Goal: Task Accomplishment & Management: Manage account settings

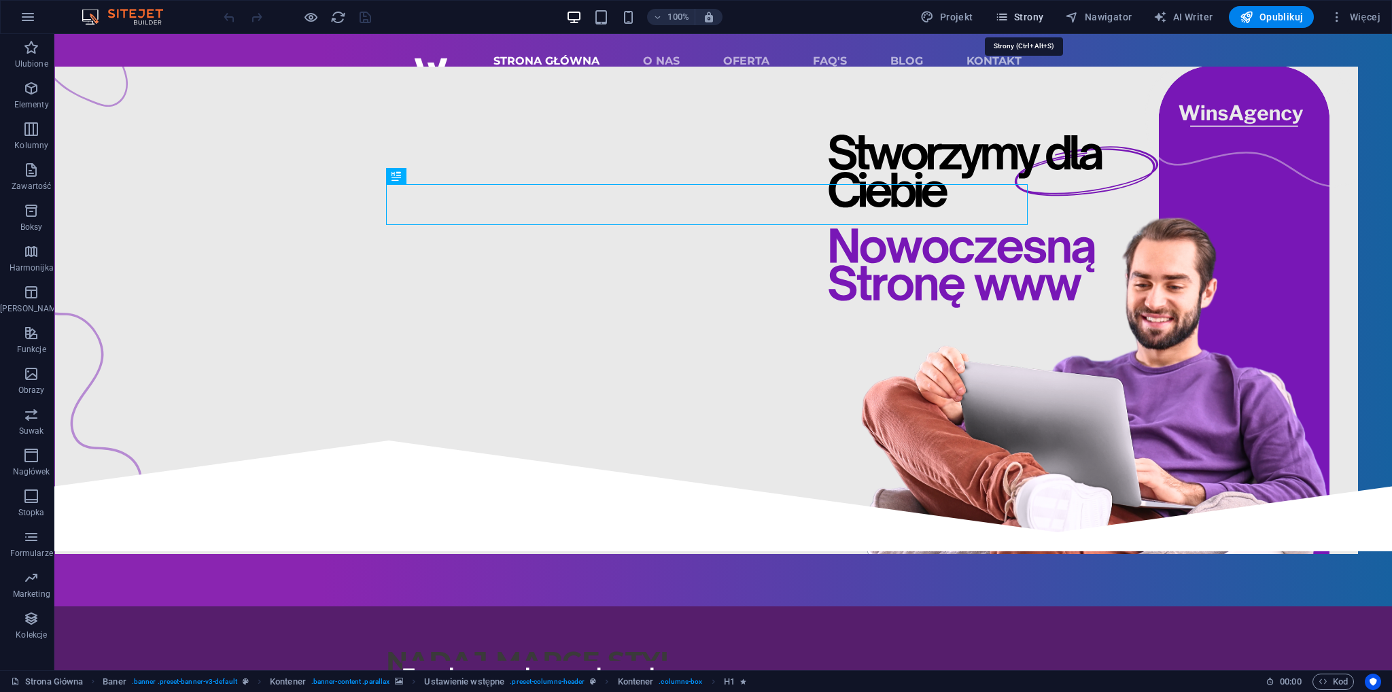
click at [1030, 12] on span "Strony" at bounding box center [1019, 17] width 49 height 14
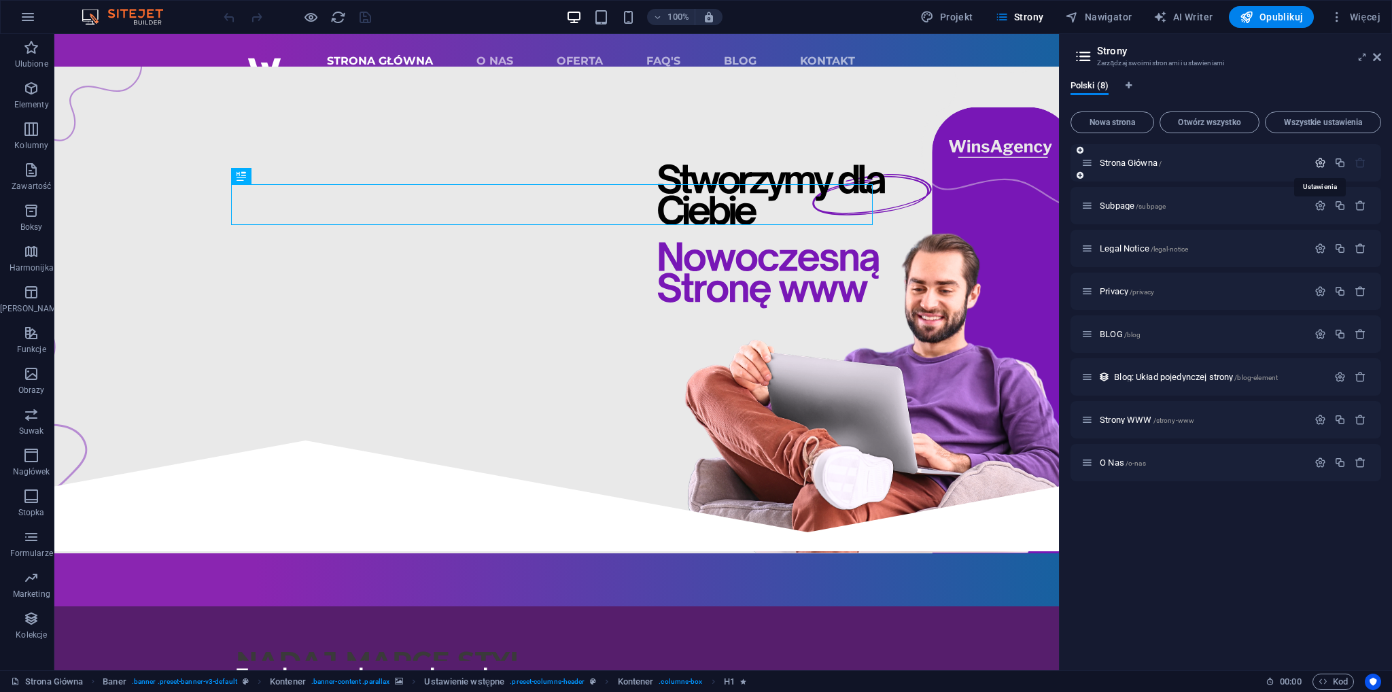
click at [1314, 158] on button "button" at bounding box center [1321, 163] width 20 height 12
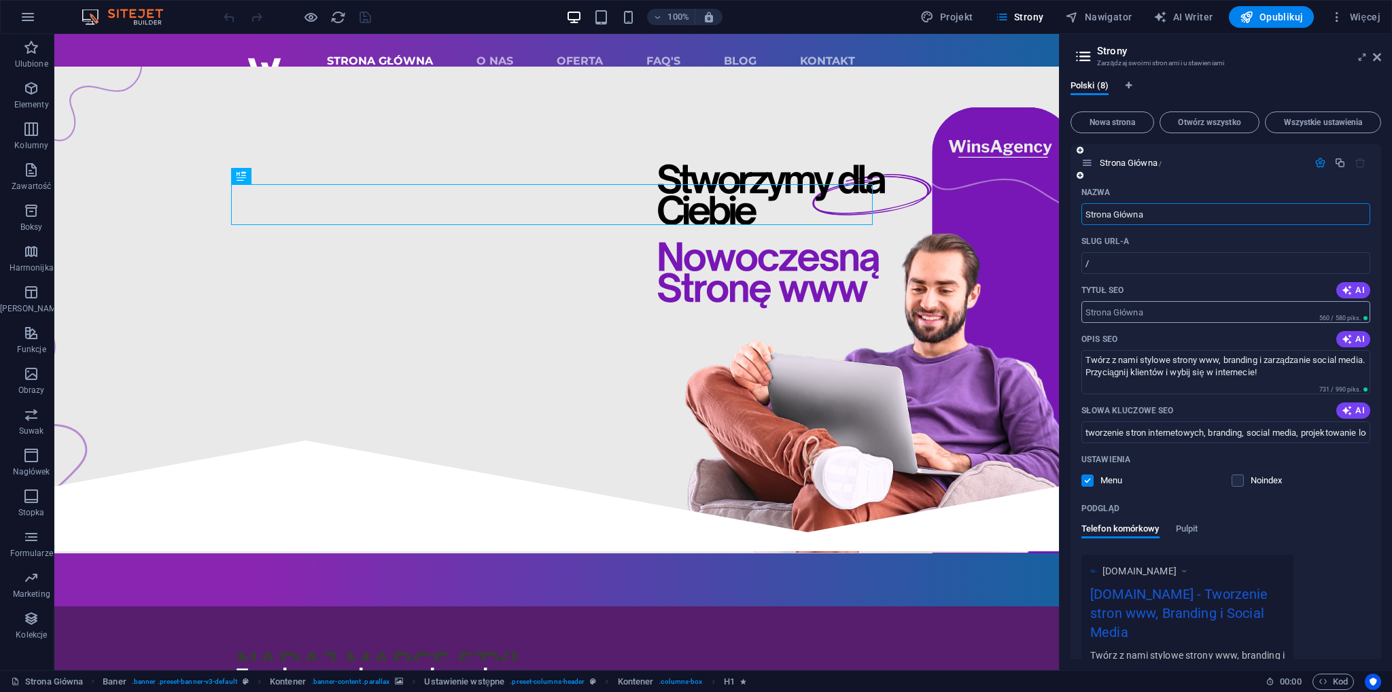
click at [1182, 319] on input "Tytuł SEO" at bounding box center [1226, 312] width 289 height 22
click at [1354, 290] on span "AI" at bounding box center [1353, 290] width 23 height 11
type input "Tworzenie Stron i Brandingu"
click at [1217, 313] on input "Tworzenie Stron i Brandingu" at bounding box center [1226, 312] width 289 height 22
drag, startPoint x: 1224, startPoint y: 316, endPoint x: 1152, endPoint y: 313, distance: 71.5
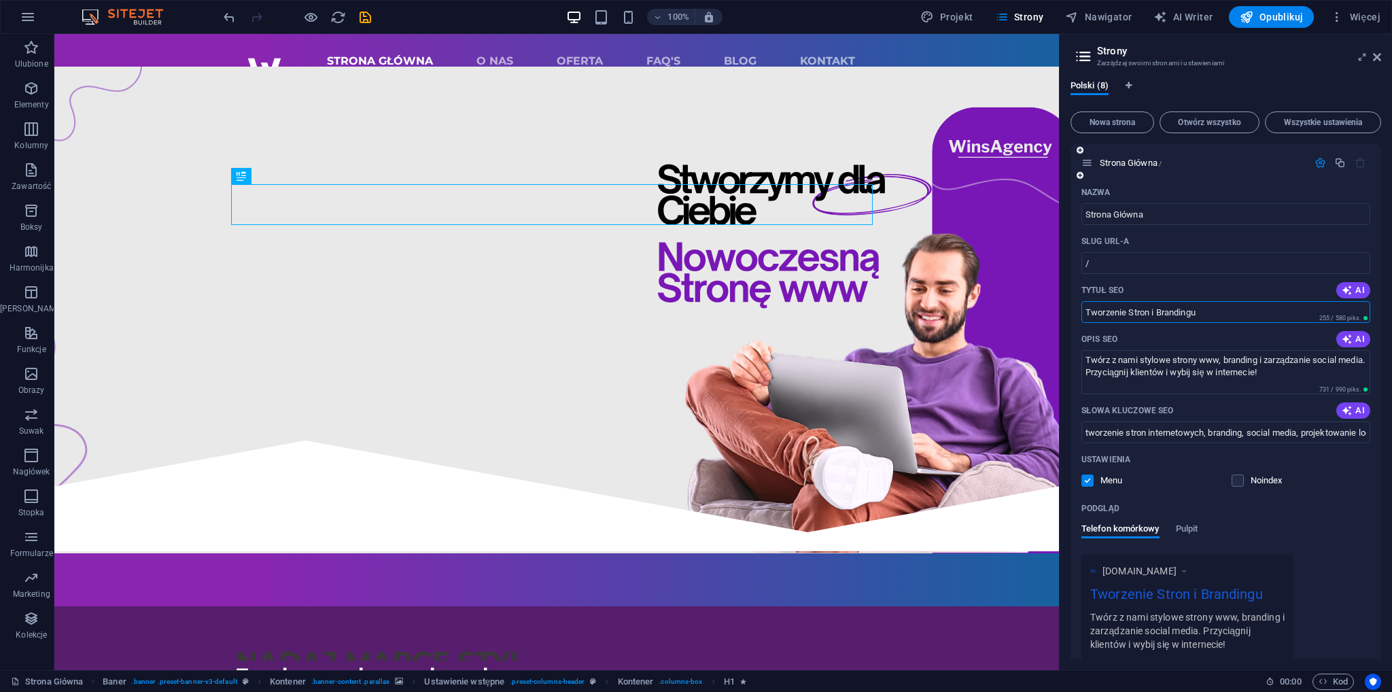
click at [1152, 313] on input "Tworzenie Stron i Brandingu" at bounding box center [1226, 312] width 289 height 22
click at [1366, 441] on input "tworzenie stron internetowych, branding, social media, projektowanie logo, rekl…" at bounding box center [1226, 433] width 289 height 22
click at [1362, 436] on input "tworzenie stron internetowych, branding, social media, projektowanie logo, rekl…" at bounding box center [1226, 433] width 289 height 22
click at [1352, 436] on input "tworzenie stron internetowych, branding, social media, projektowanie logo, rekl…" at bounding box center [1226, 433] width 289 height 22
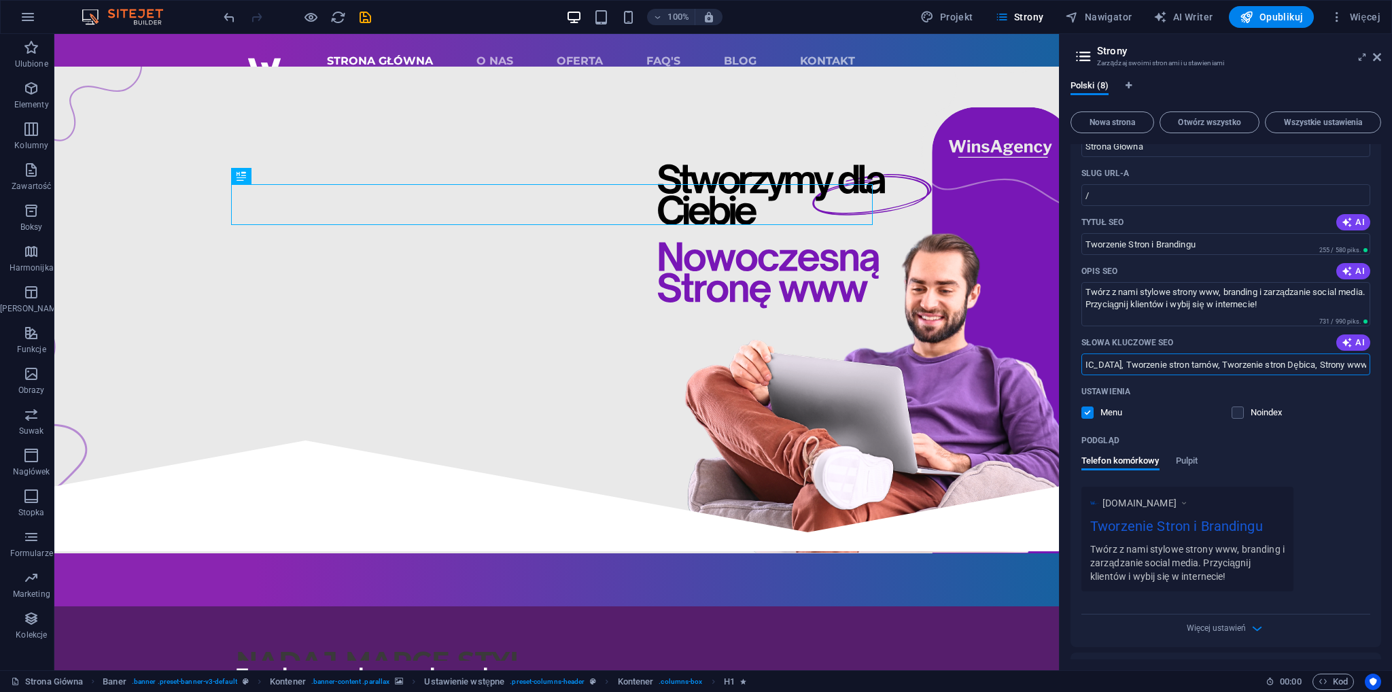
scroll to position [136, 0]
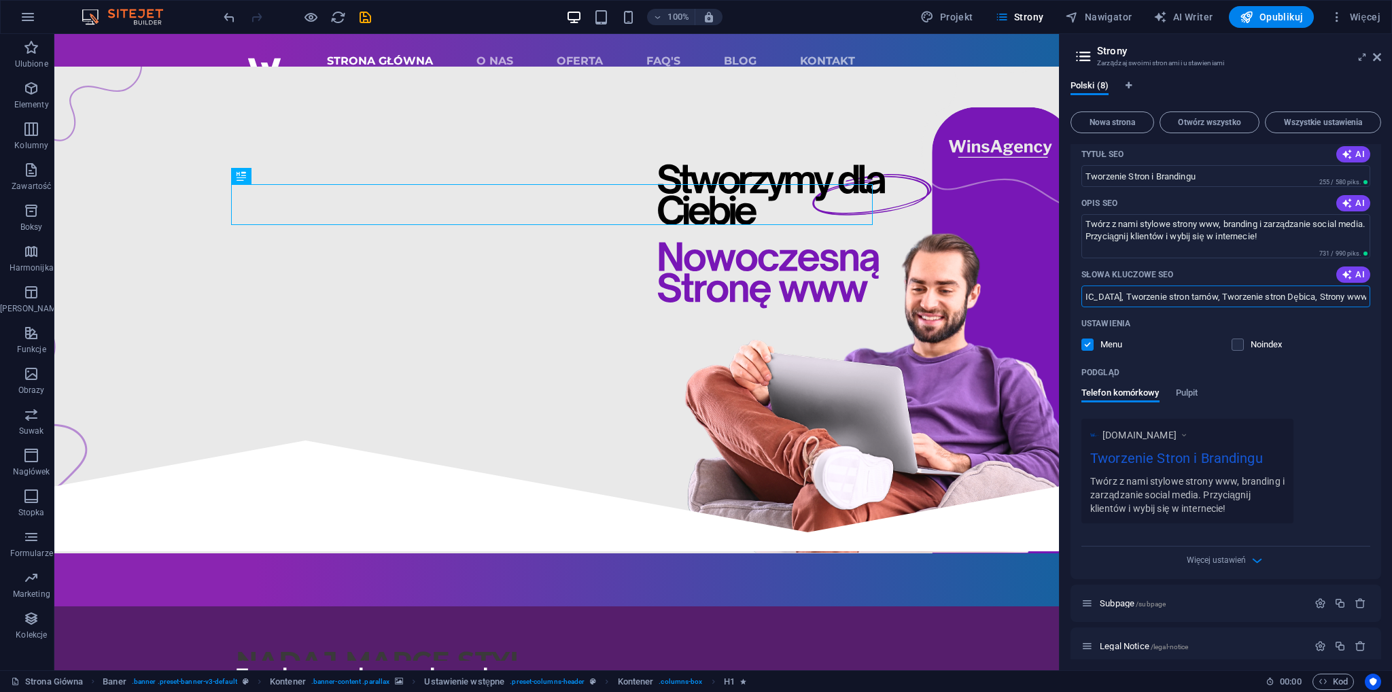
type input "tworzenie stron internetowych, branding, social media, projektowanie logo, rekl…"
click at [1237, 550] on div "Więcej ustawień" at bounding box center [1226, 558] width 289 height 22
click at [1239, 561] on span "Więcej ustawień" at bounding box center [1217, 560] width 60 height 10
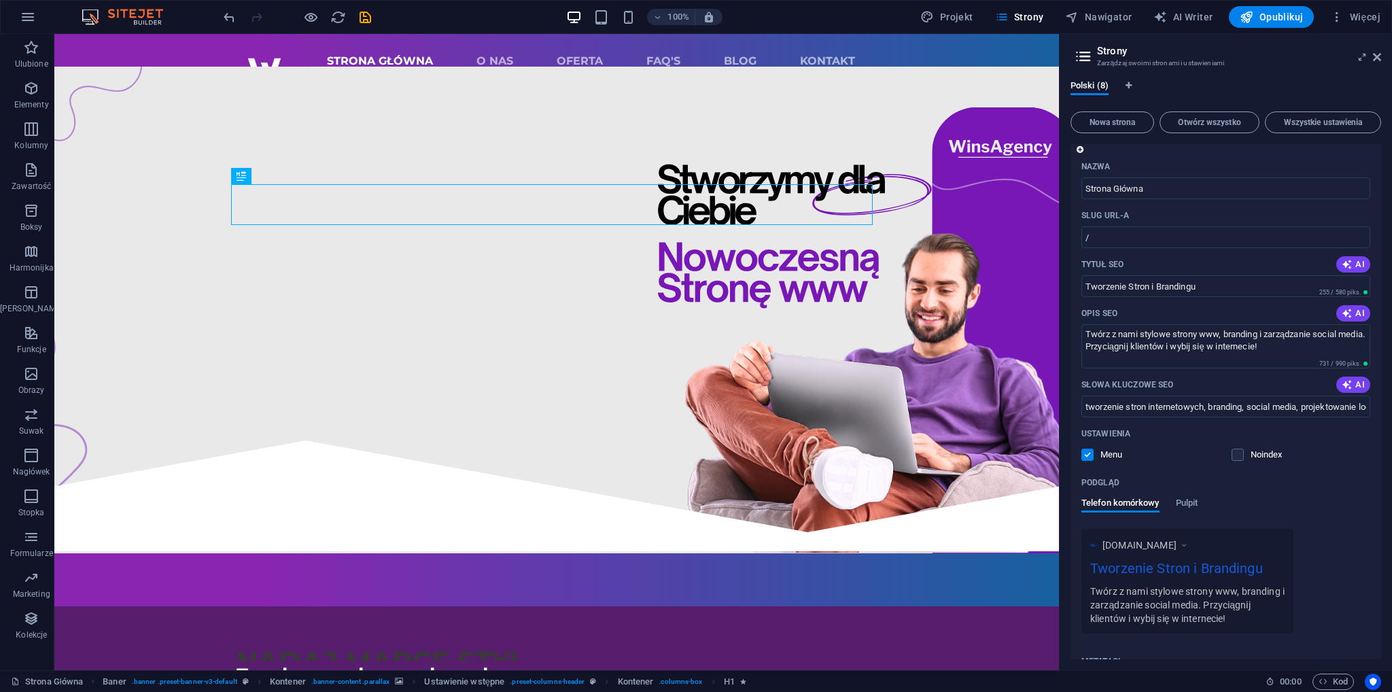
scroll to position [68, 0]
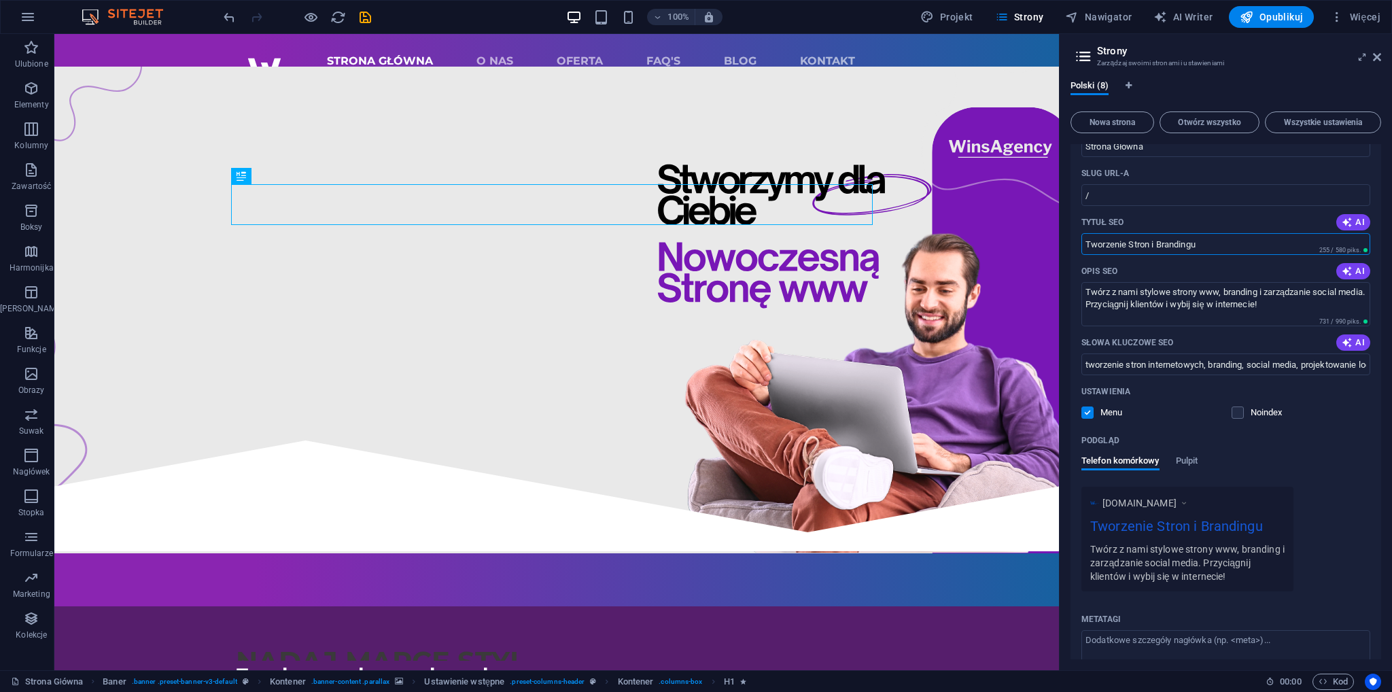
drag, startPoint x: 1211, startPoint y: 245, endPoint x: 1156, endPoint y: 241, distance: 55.2
click at [1156, 241] on input "Tworzenie Stron i Brandingu" at bounding box center [1226, 244] width 289 height 22
drag, startPoint x: 1150, startPoint y: 243, endPoint x: 1084, endPoint y: 235, distance: 67.1
click at [1082, 243] on input "Tworzenie Stron / Branding / Social Media" at bounding box center [1226, 244] width 289 height 22
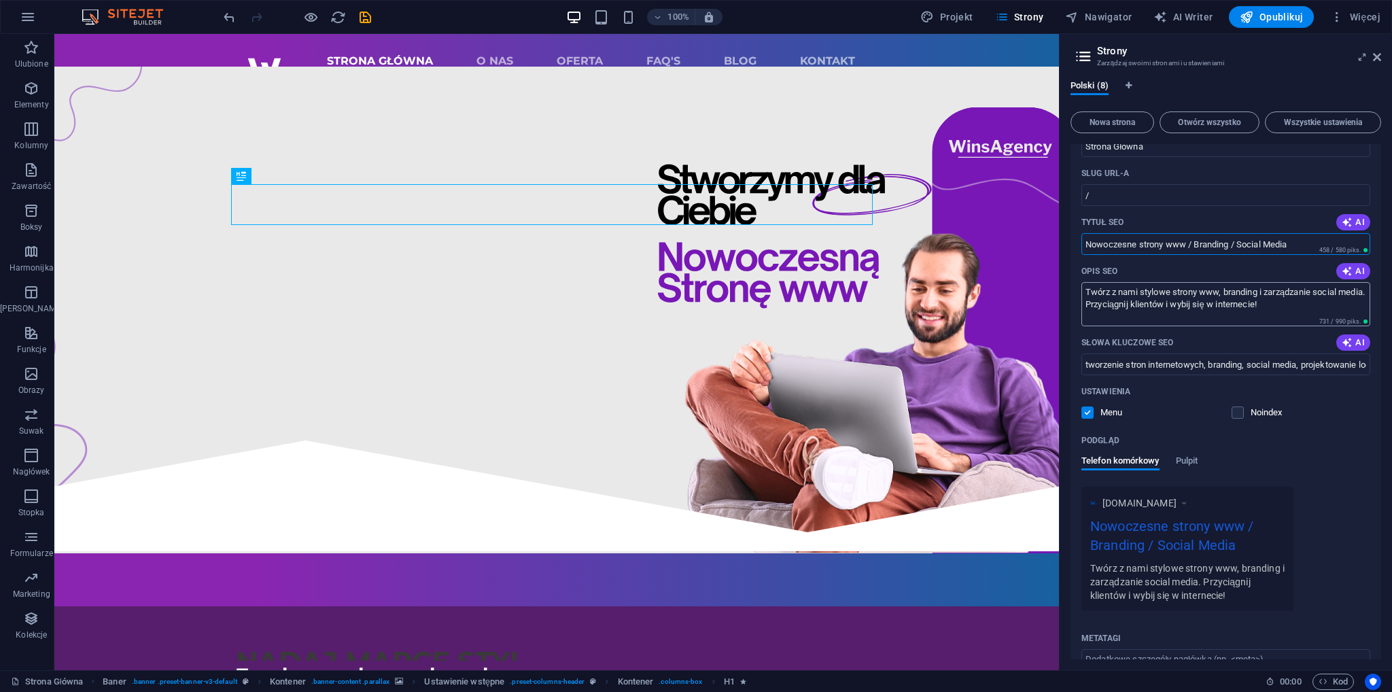
type input "Nowoczesne strony www / Branding / Social Media"
click at [1317, 296] on textarea "Twórz z nami stylowe strony www, branding i zarządzanie social media. Przyciągn…" at bounding box center [1226, 304] width 289 height 44
click at [1280, 313] on textarea "Twórz z nami stylowe strony www, branding i social media. Przyciągnij klientów …" at bounding box center [1226, 304] width 289 height 44
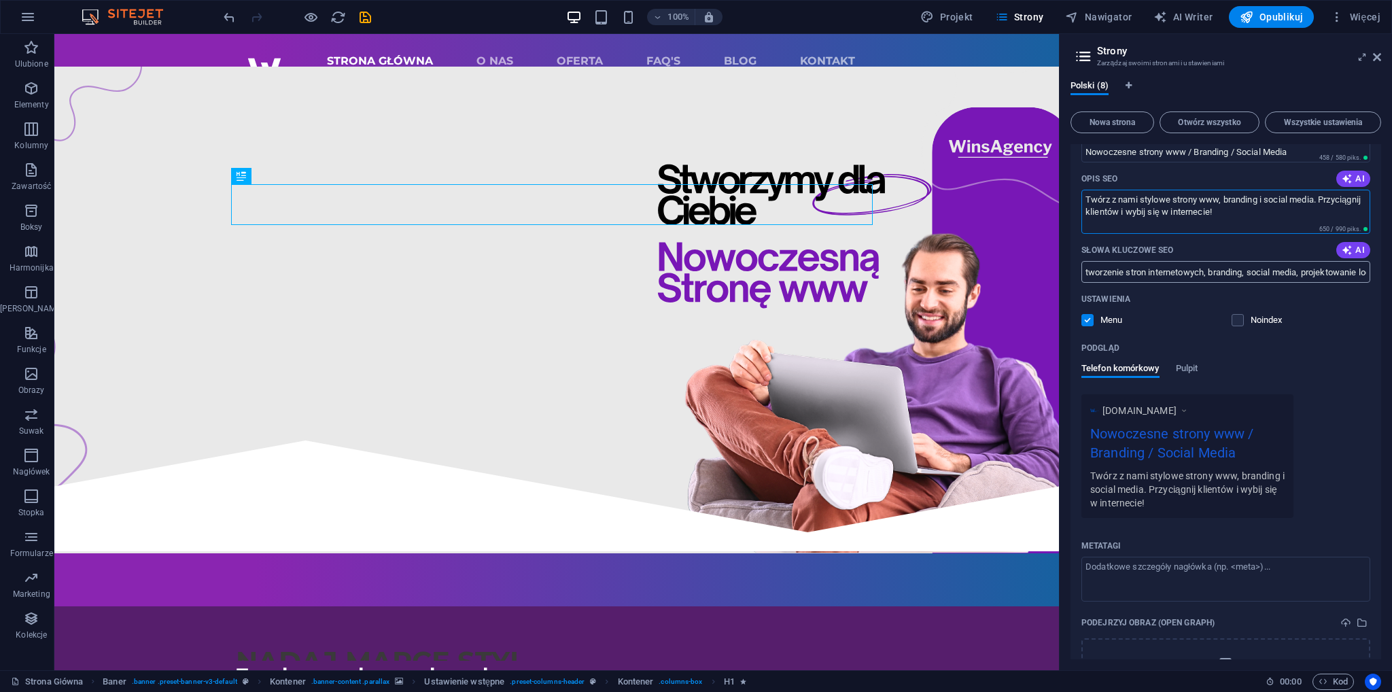
scroll to position [476, 0]
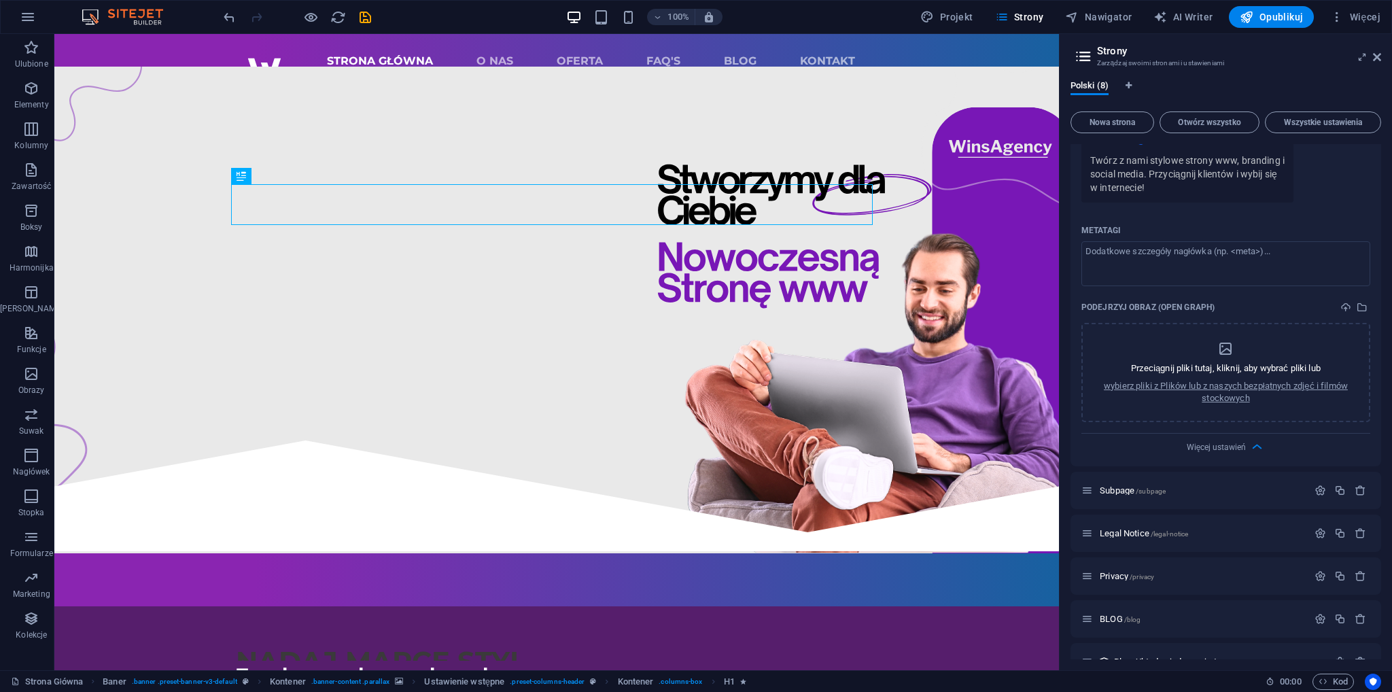
type textarea "Twórz z nami stylowe strony www, branding i social media. Przyciągnij klientów …"
click at [369, 14] on icon "save" at bounding box center [366, 18] width 16 height 16
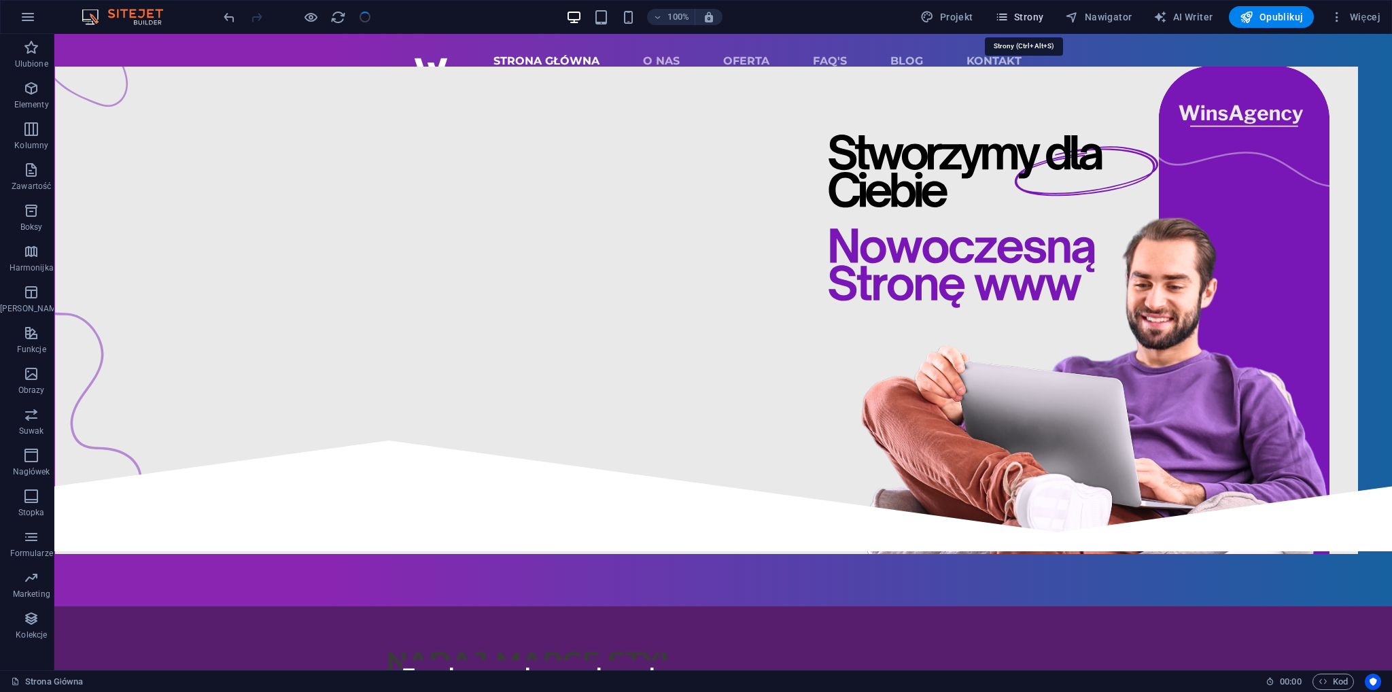
click at [1014, 16] on span "Strony" at bounding box center [1019, 17] width 49 height 14
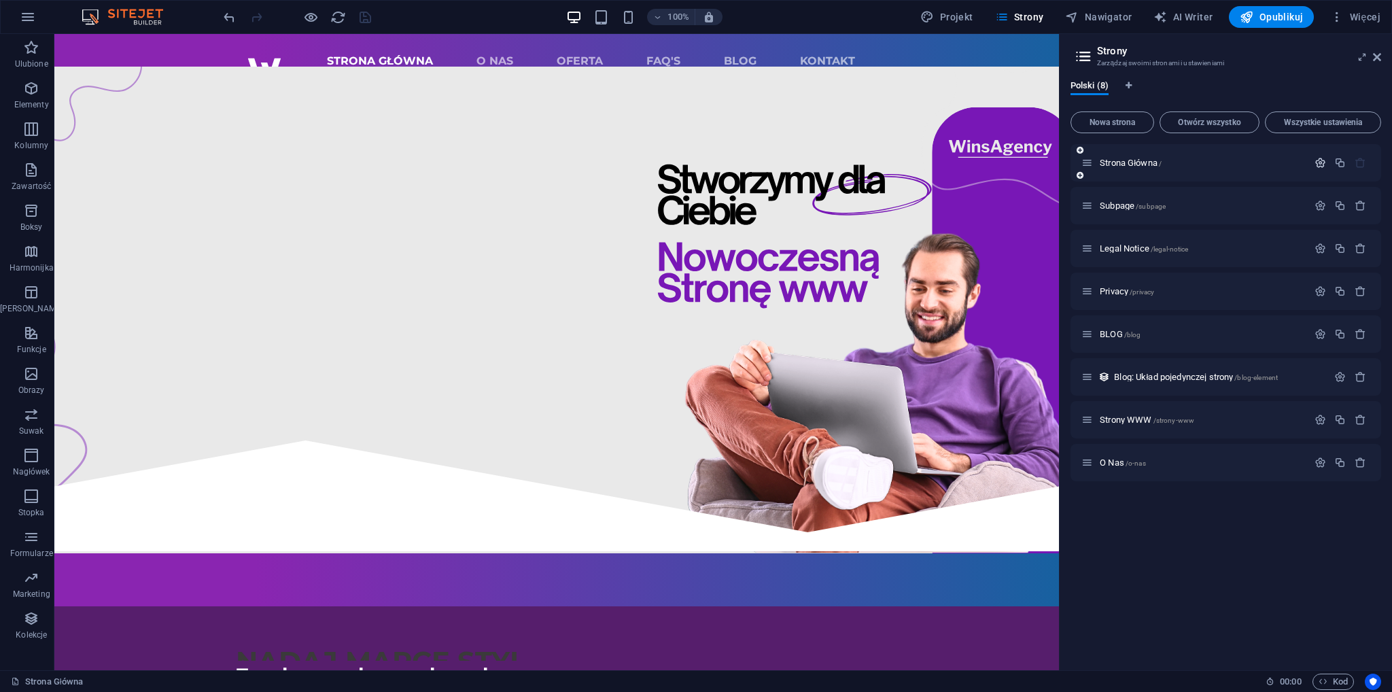
click at [1316, 167] on icon "button" at bounding box center [1321, 163] width 12 height 12
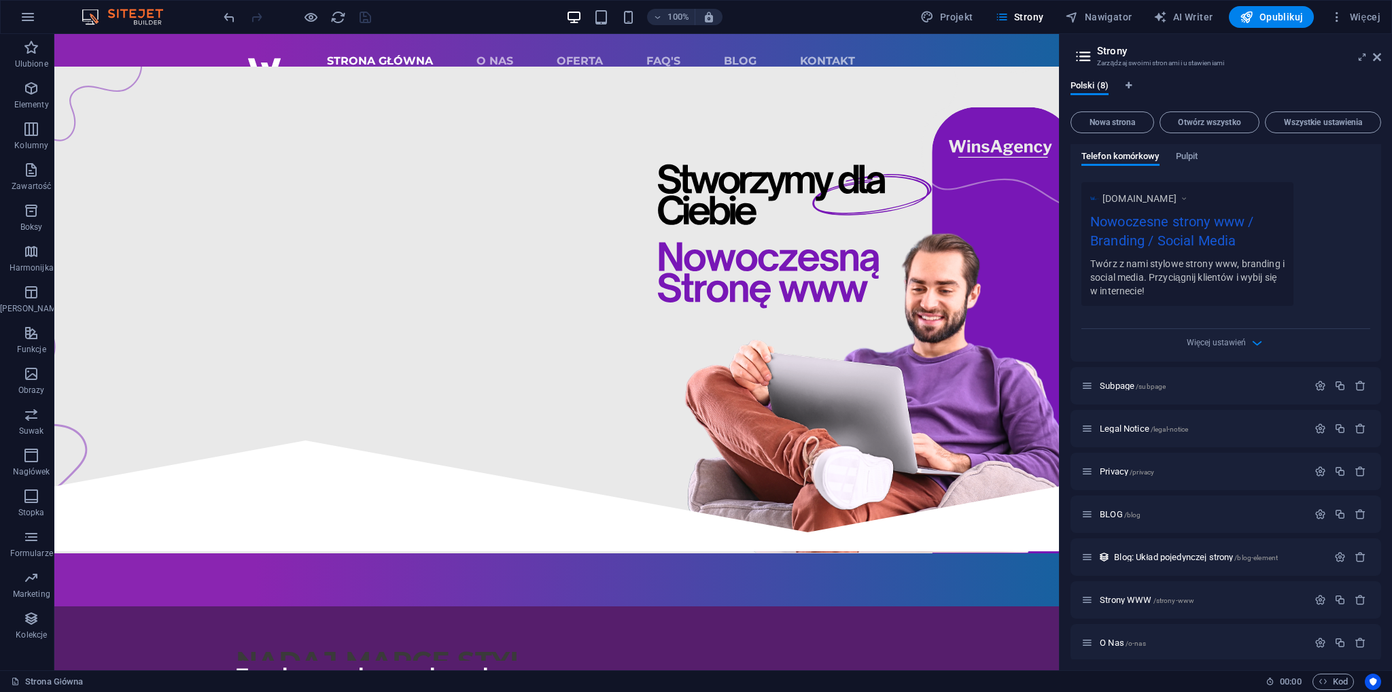
scroll to position [380, 0]
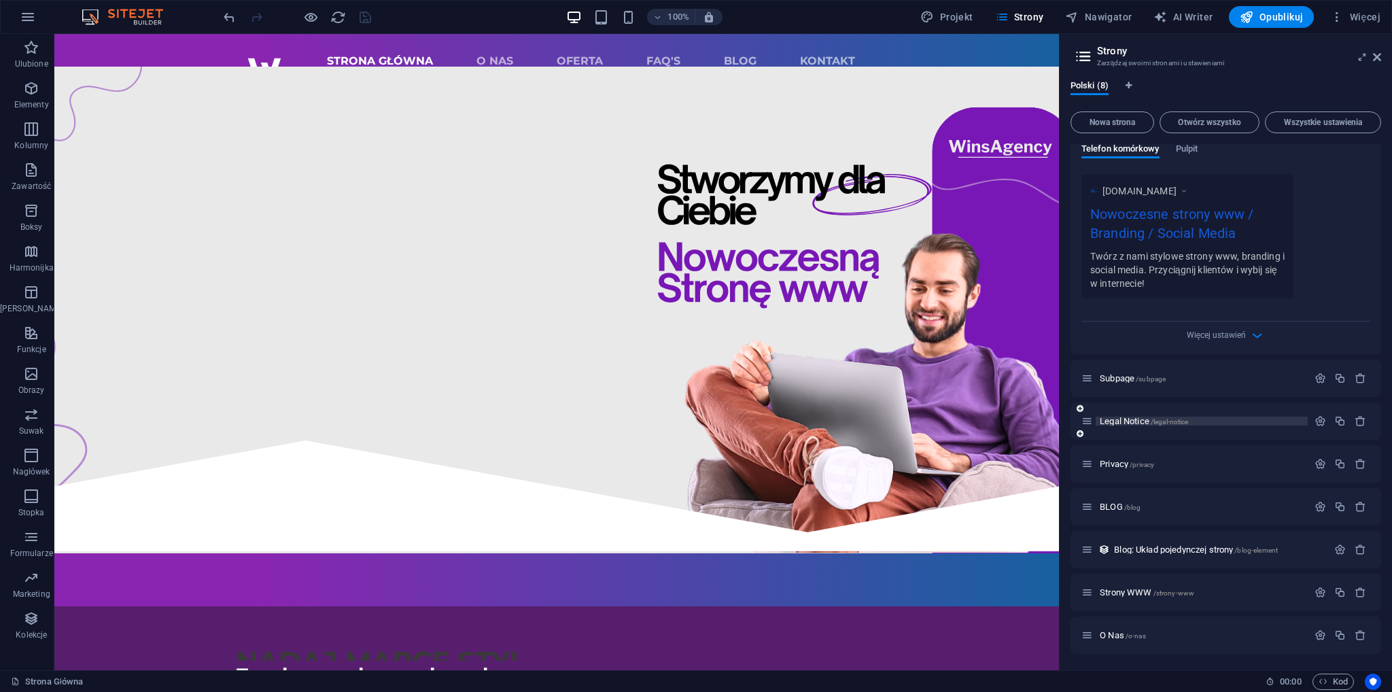
click at [1118, 419] on span "Legal Notice /legal-notice" at bounding box center [1144, 421] width 88 height 10
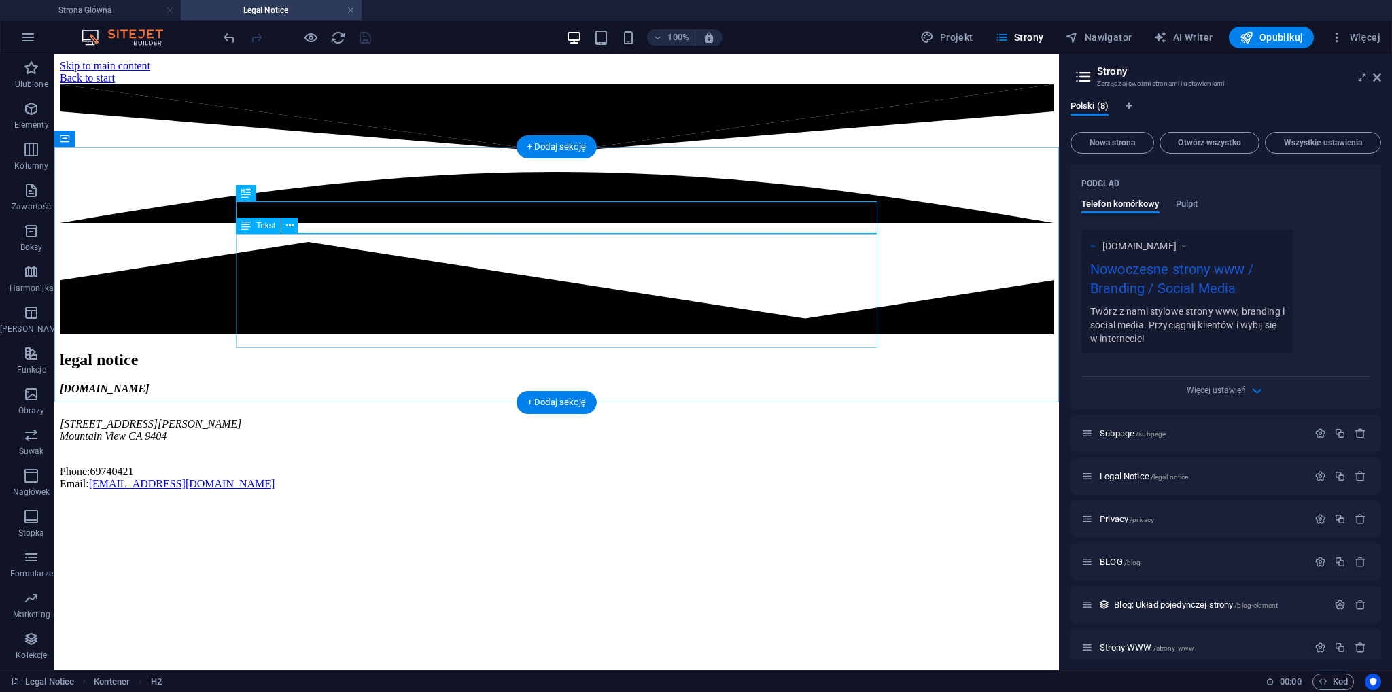
scroll to position [0, 0]
click at [1111, 519] on span "Privacy /privacy" at bounding box center [1127, 519] width 54 height 10
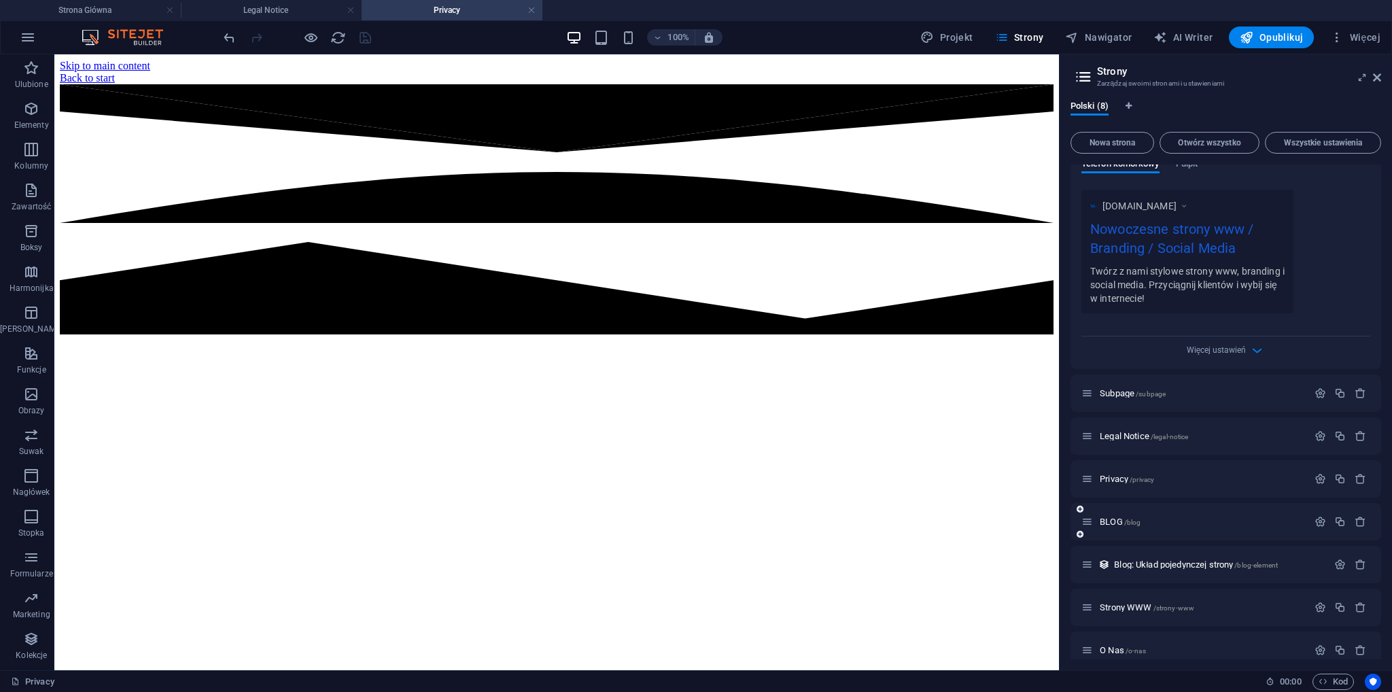
scroll to position [400, 0]
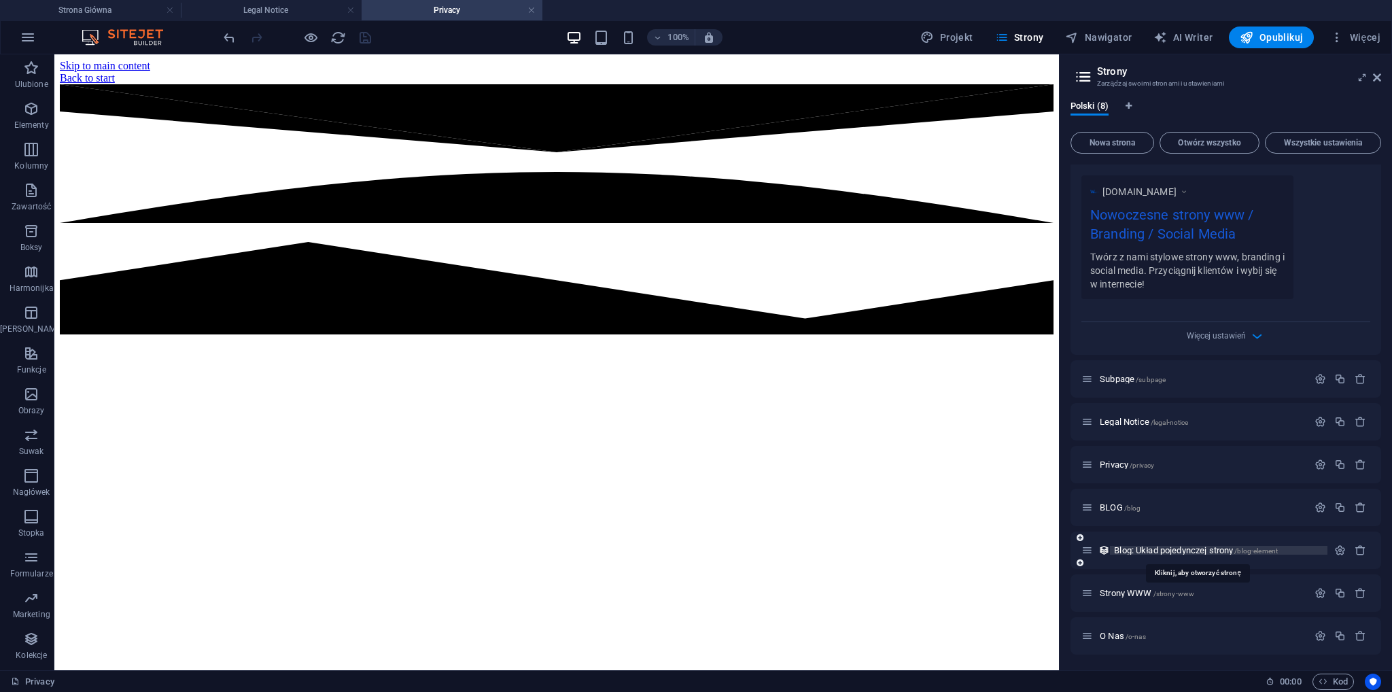
click at [1197, 550] on span "Blog: Układ pojedynczej strony /blog-element" at bounding box center [1196, 550] width 164 height 10
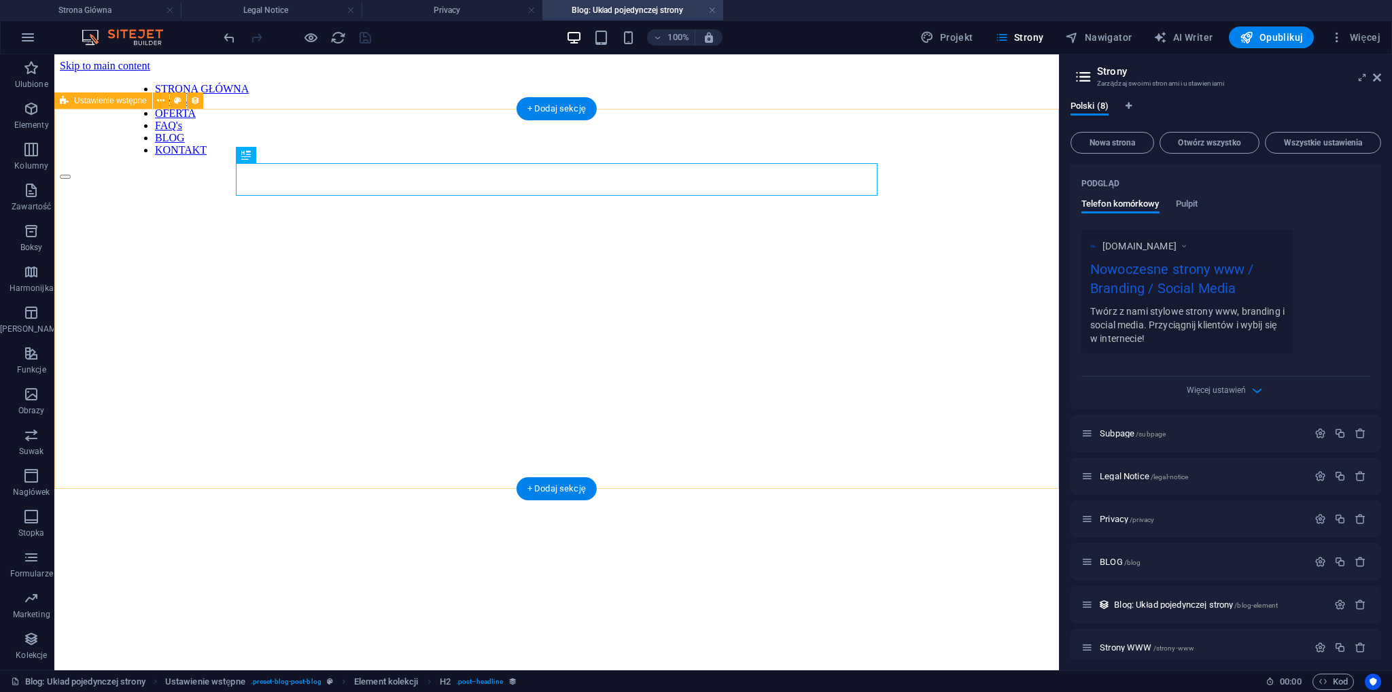
scroll to position [0, 0]
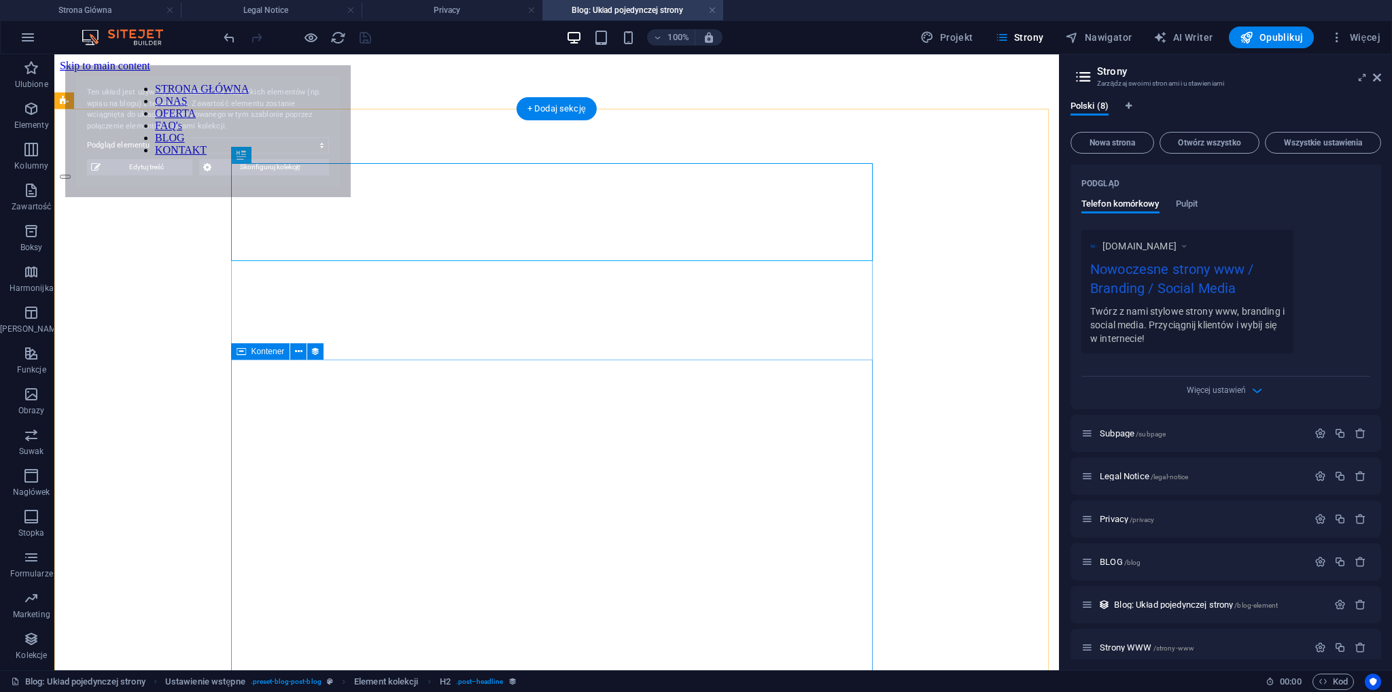
select select "68ad5d3c4a370fe87d0d3ce7"
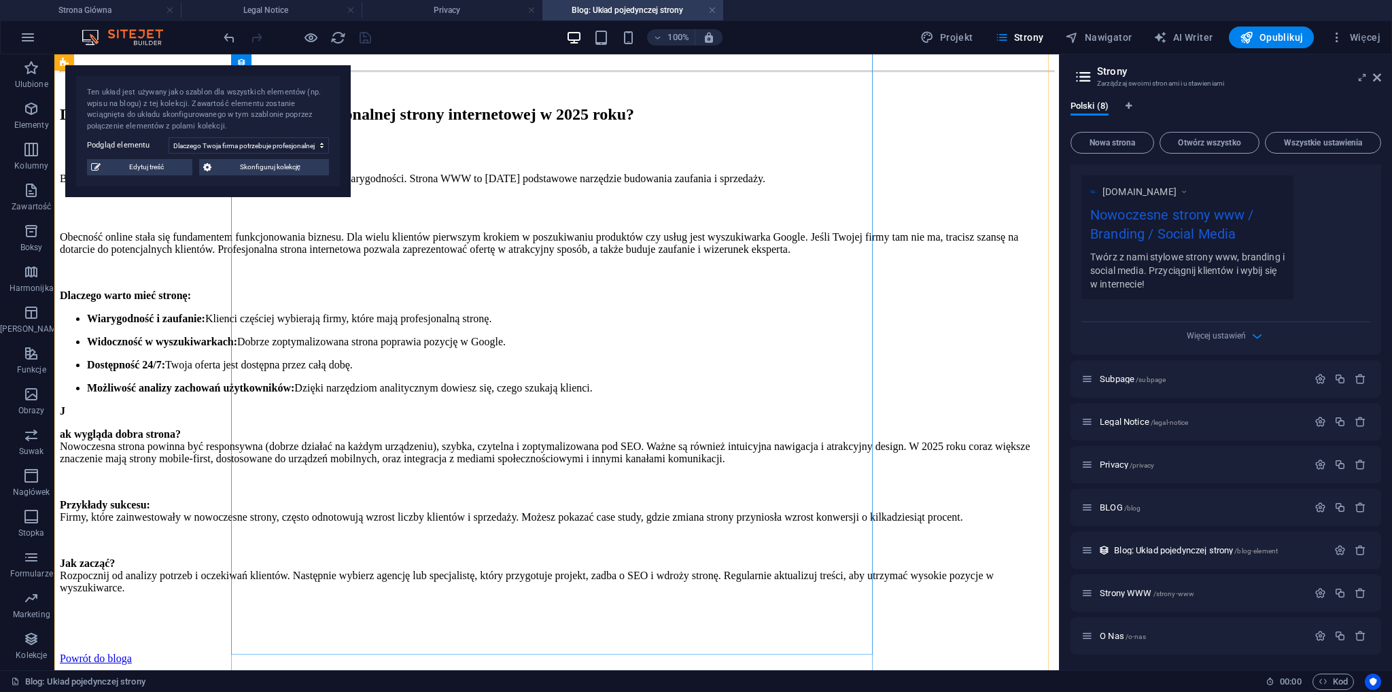
scroll to position [475, 0]
click at [153, 247] on div "Dlaczego Twoja firma potrzebuje profesjonalnej strony internetowej w 2025 roku?…" at bounding box center [557, 316] width 994 height 697
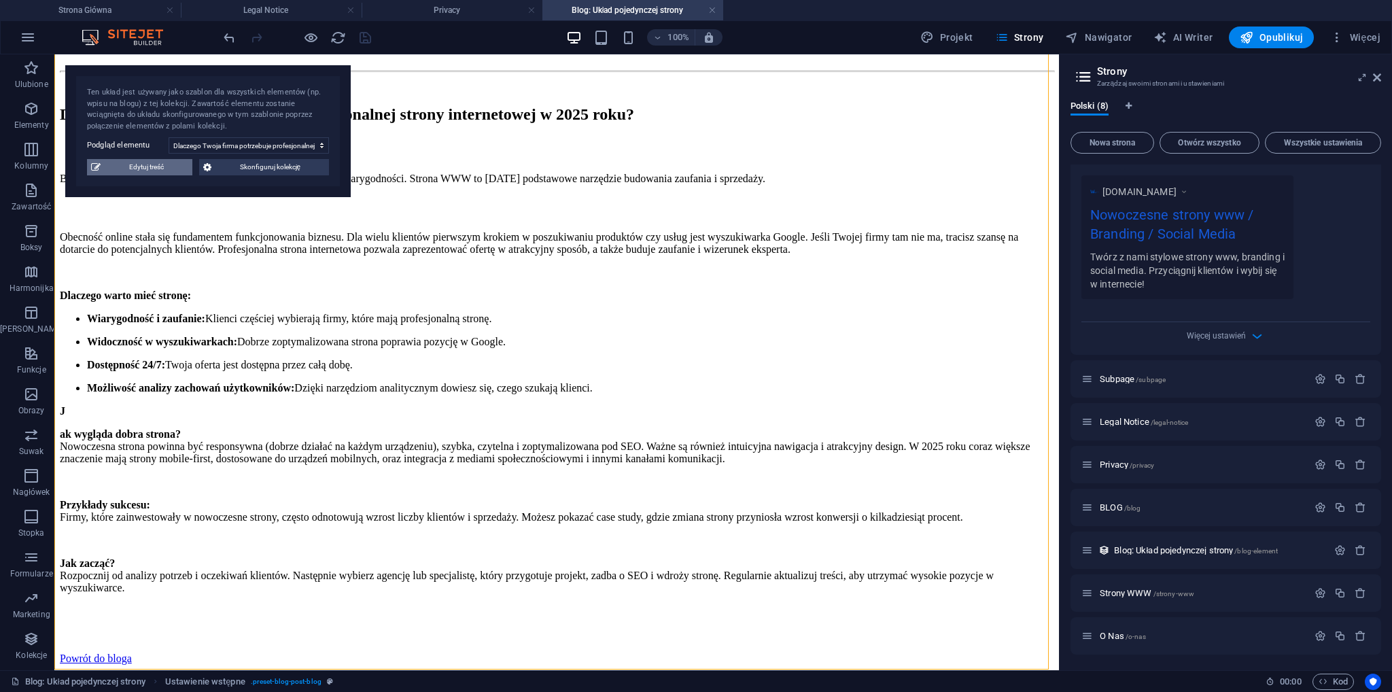
click at [165, 175] on span "Edytuj treść" at bounding box center [147, 167] width 84 height 16
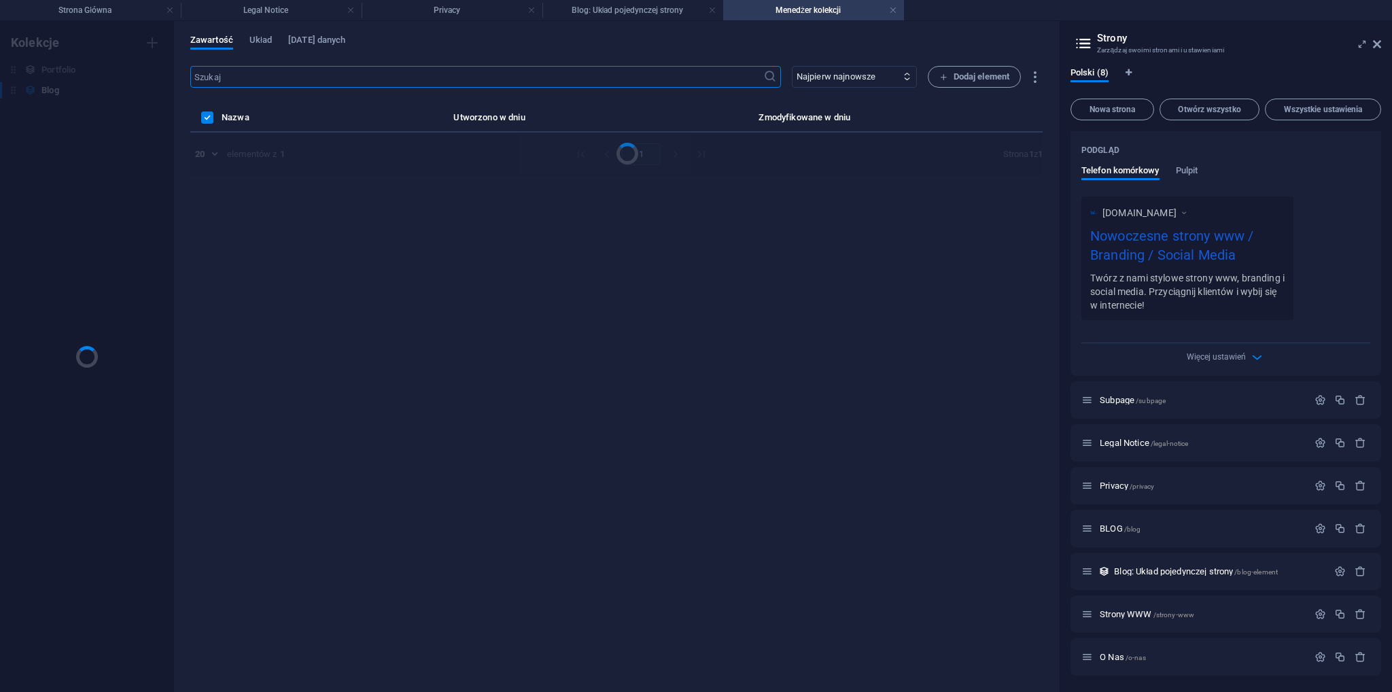
scroll to position [0, 0]
select select "Category 1"
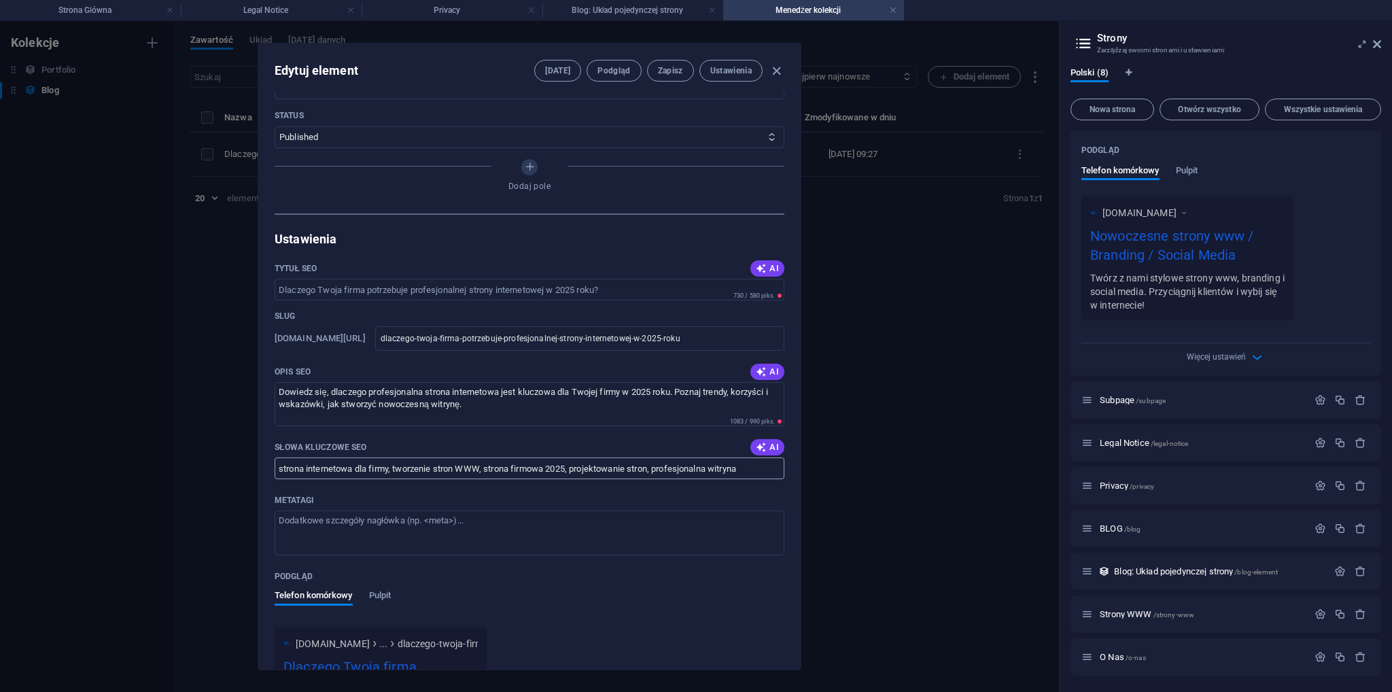
scroll to position [680, 0]
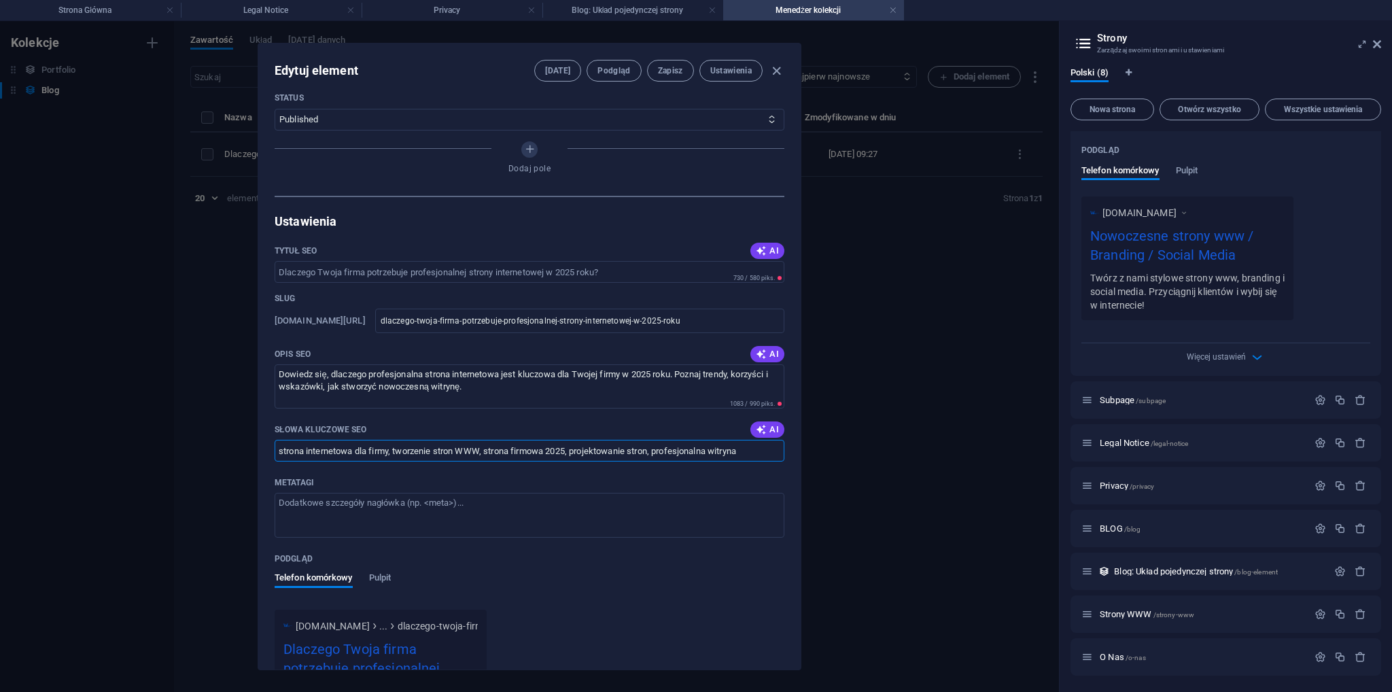
click at [745, 453] on input "strona internetowa dla firmy, tworzenie stron WWW, strona firmowa 2025, projekt…" at bounding box center [530, 451] width 510 height 22
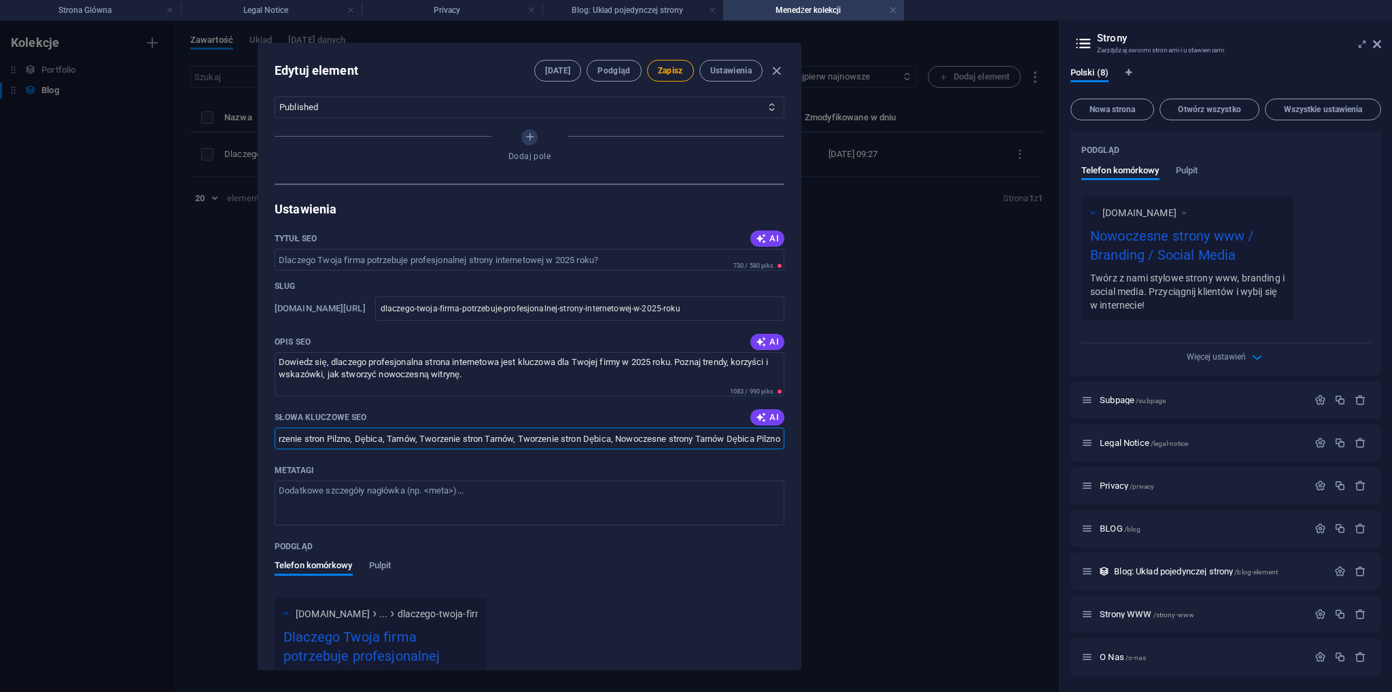
scroll to position [620, 0]
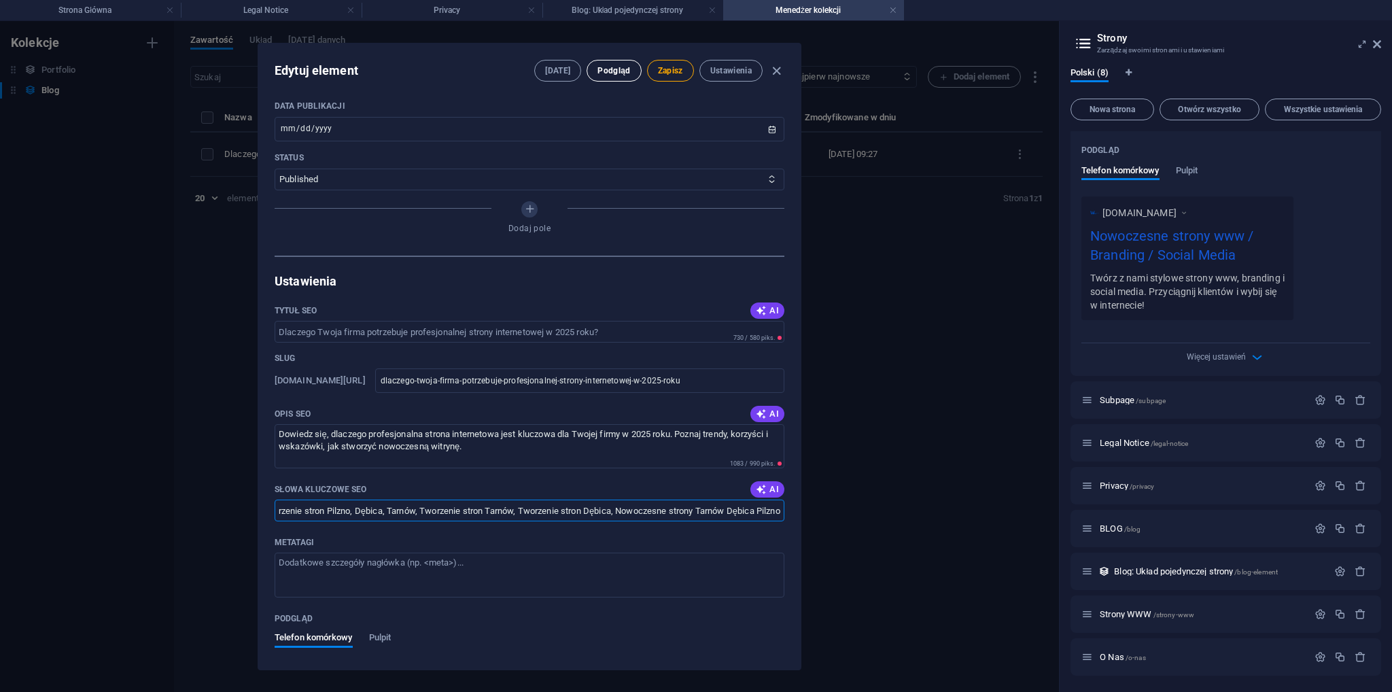
type input "strona internetowa dla firmy, tworzenie stron WWW, strona firmowa 2025, projekt…"
click at [617, 80] on button "Podgląd" at bounding box center [614, 71] width 54 height 22
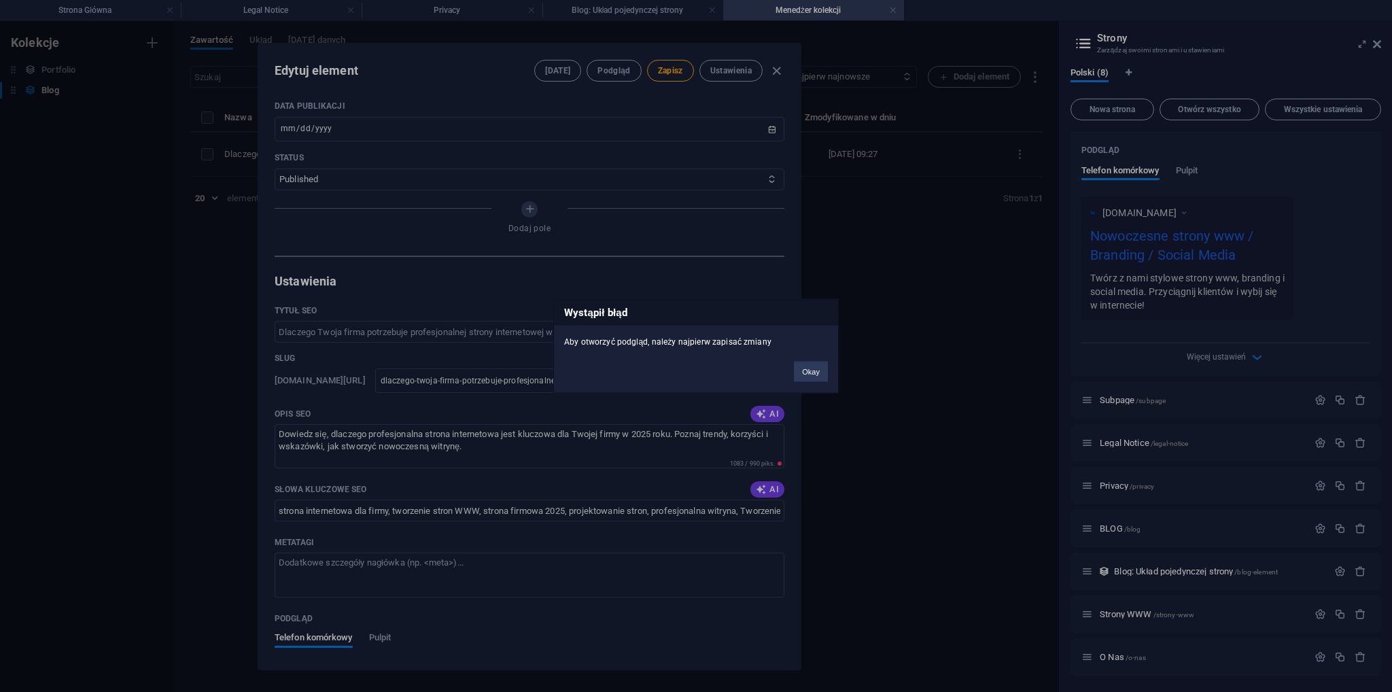
drag, startPoint x: 803, startPoint y: 372, endPoint x: 776, endPoint y: 336, distance: 45.1
click at [804, 372] on button "Okay" at bounding box center [811, 372] width 34 height 20
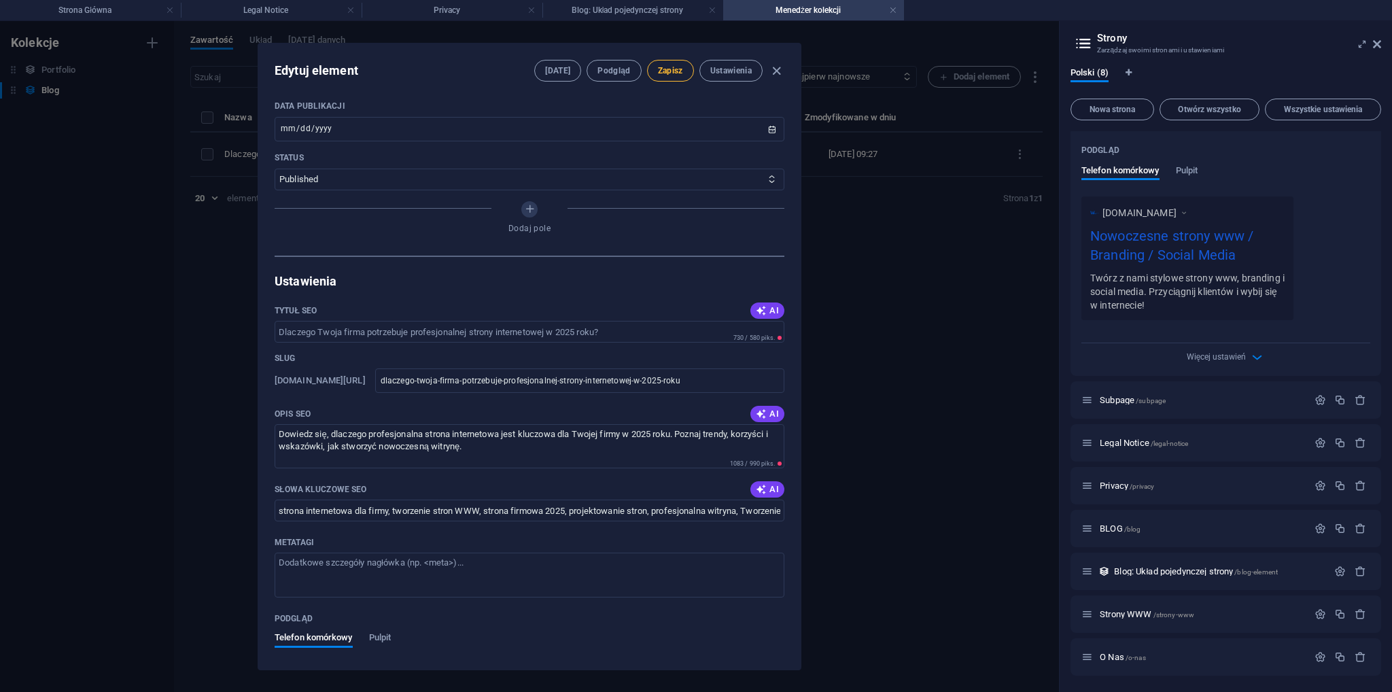
click at [674, 77] on button "Zapisz" at bounding box center [670, 71] width 47 height 22
click at [617, 69] on span "Podgląd" at bounding box center [614, 70] width 33 height 11
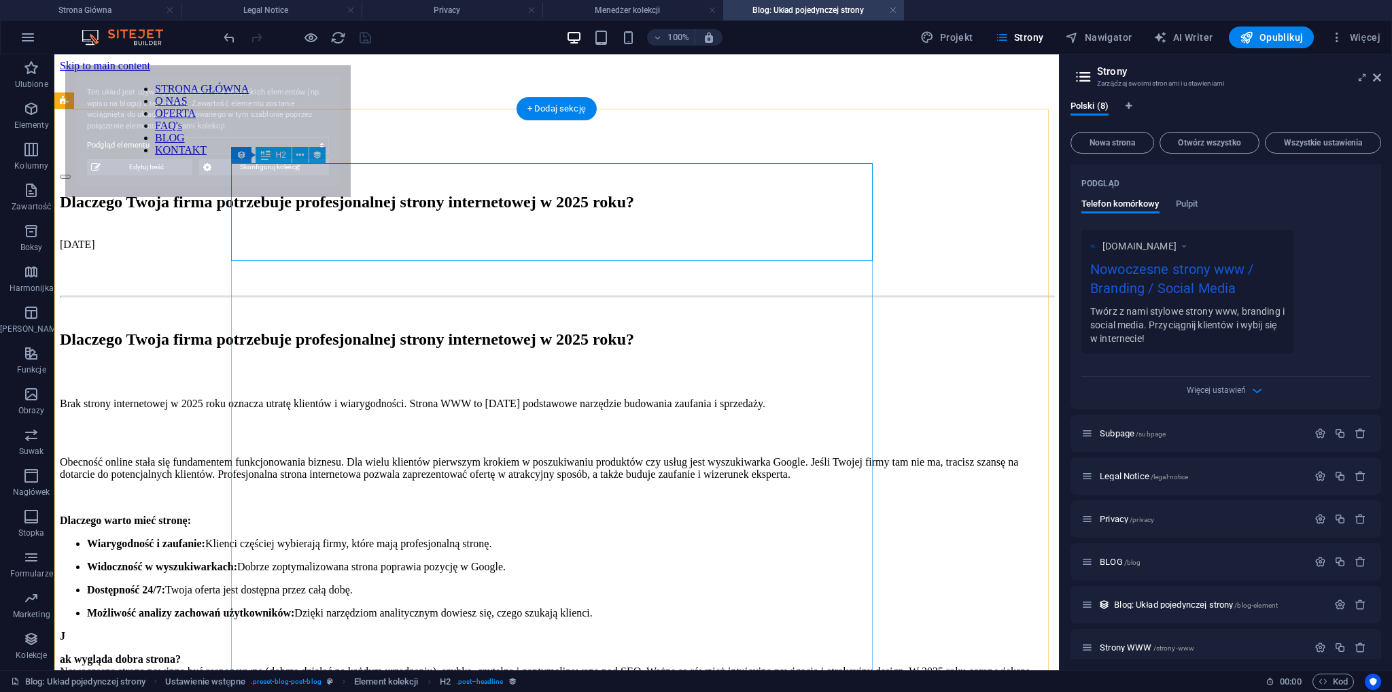
select select "68ad5d3c4a370fe87d0d3ce7"
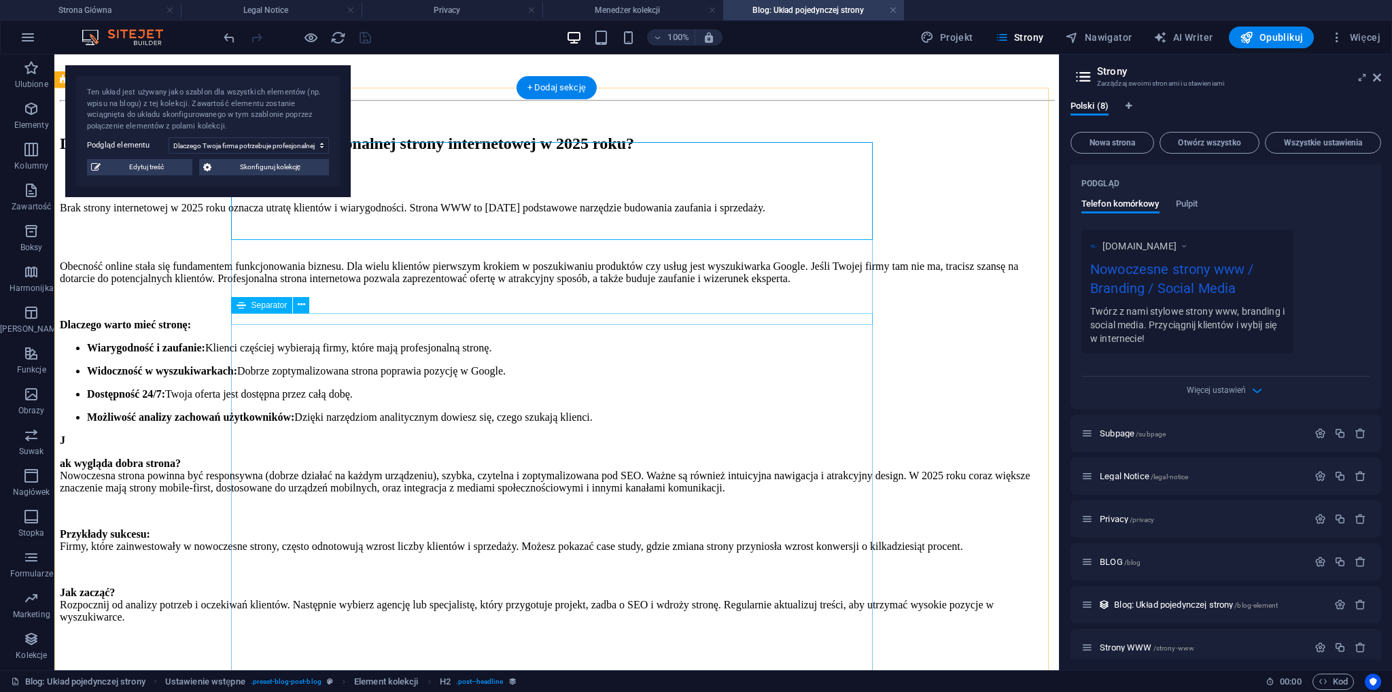
scroll to position [272, 0]
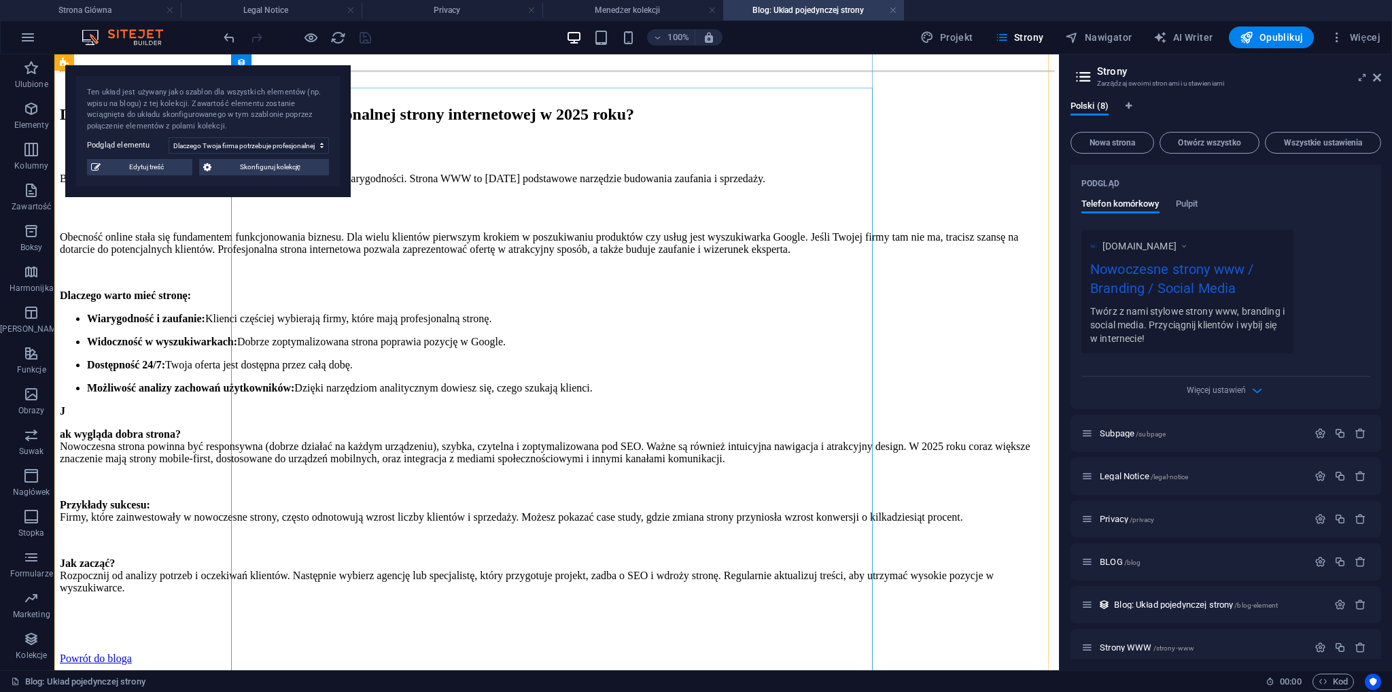
click at [242, 394] on div "Brak strony internetowej w 2025 roku oznacza utratę klientów i wiarygodności. S…" at bounding box center [557, 365] width 994 height 457
click at [164, 165] on span "Edytuj treść" at bounding box center [147, 167] width 84 height 16
type input "[DATE]"
type input "dlaczego-twoja-firma-potrzebuje-profesjonalnej-strony-internetowej-w-2025-roku"
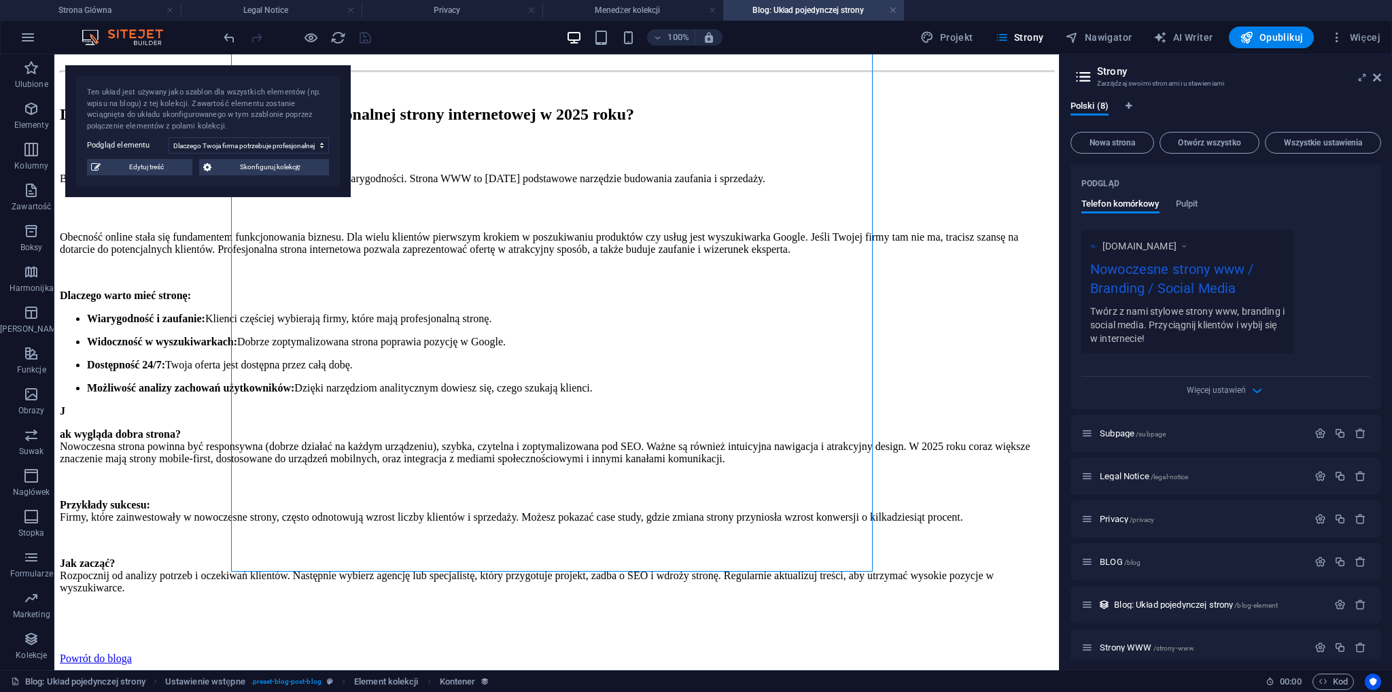
type textarea "Dowiedz się, dlaczego profesjonalna strona internetowa jest kluczowa dla Twojej…"
type input "strona internetowa dla firmy, tworzenie stron WWW, strona firmowa 2025, projekt…"
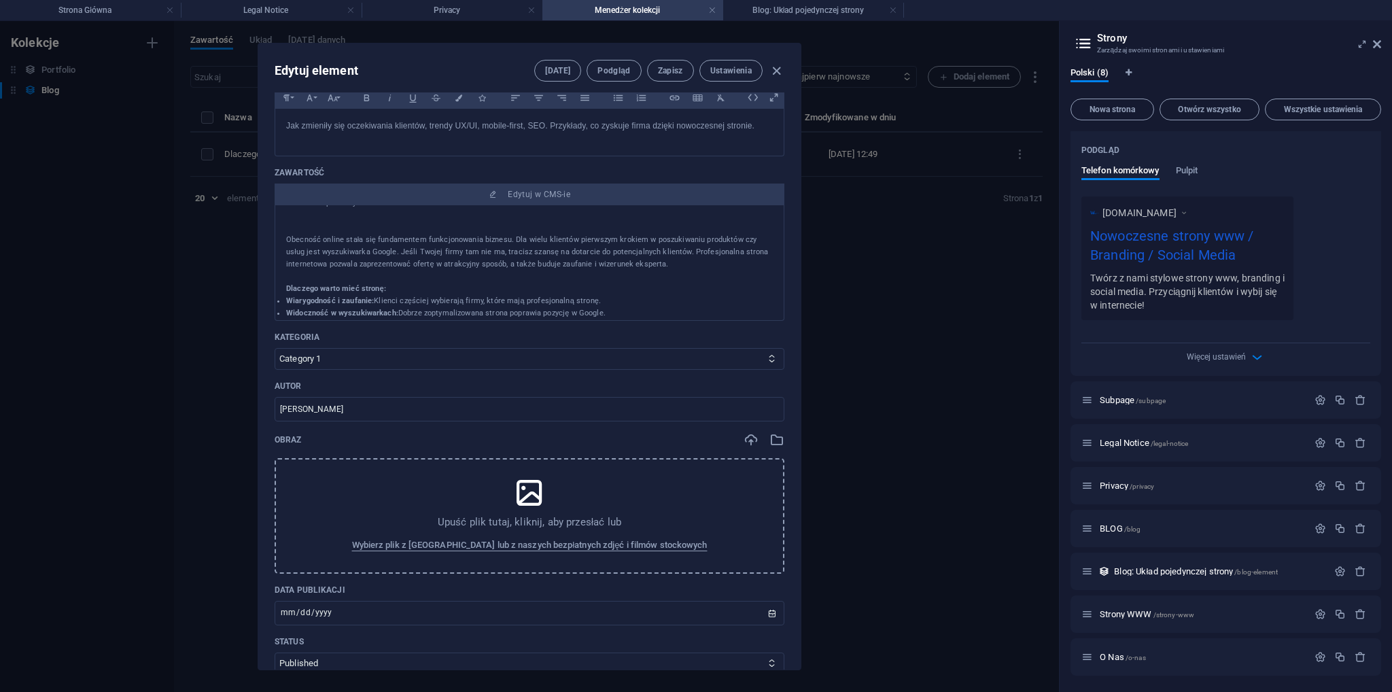
scroll to position [136, 0]
click at [328, 281] on p "J" at bounding box center [529, 282] width 487 height 12
click at [301, 278] on p "J" at bounding box center [529, 282] width 487 height 12
drag, startPoint x: 293, startPoint y: 278, endPoint x: 287, endPoint y: 285, distance: 9.1
click at [293, 277] on p "J" at bounding box center [529, 282] width 487 height 12
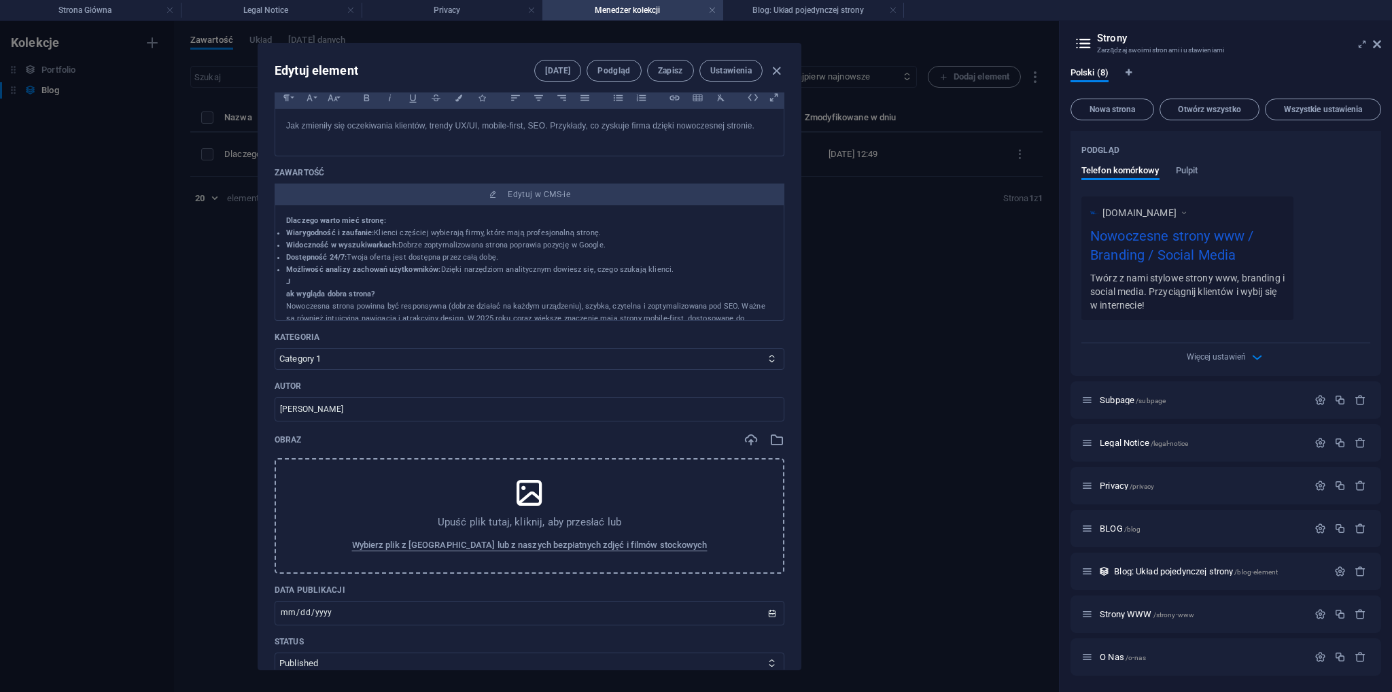
click at [289, 294] on strong "ak wygląda dobra strona?" at bounding box center [330, 294] width 88 height 9
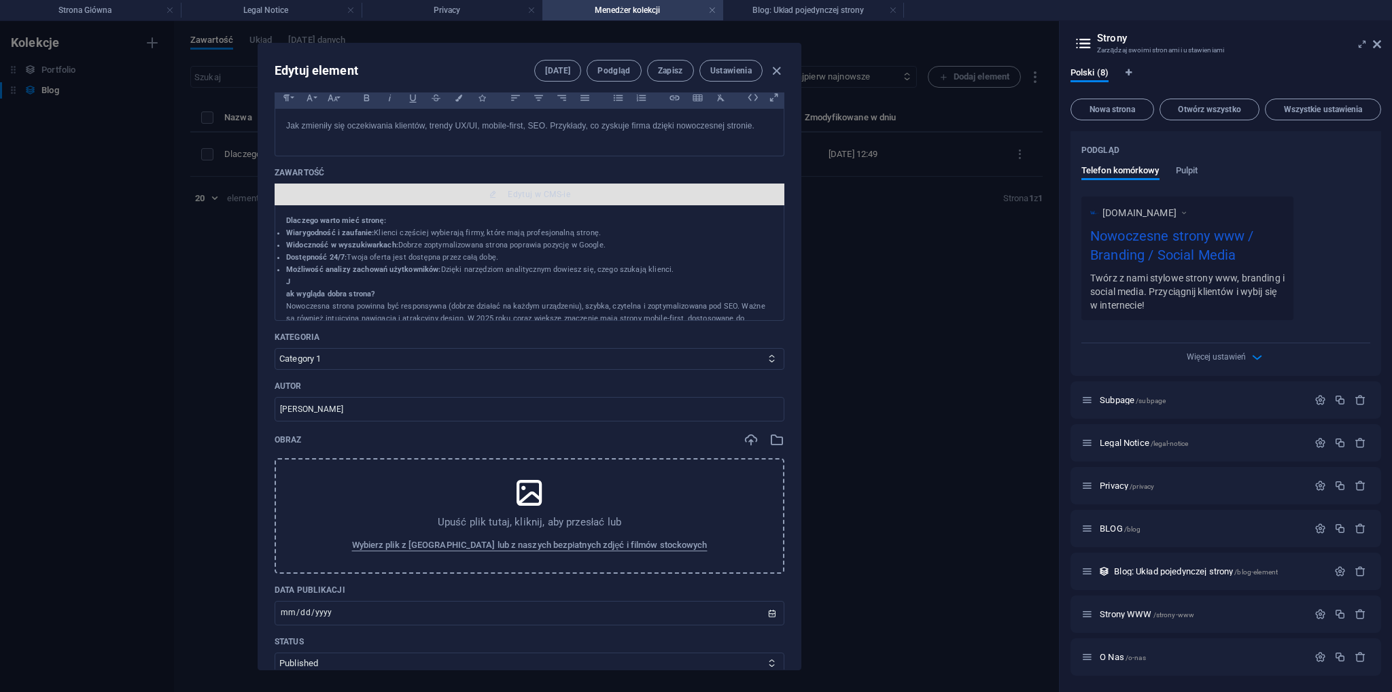
click at [558, 190] on span "Edytuj w CMS-ie" at bounding box center [539, 194] width 63 height 11
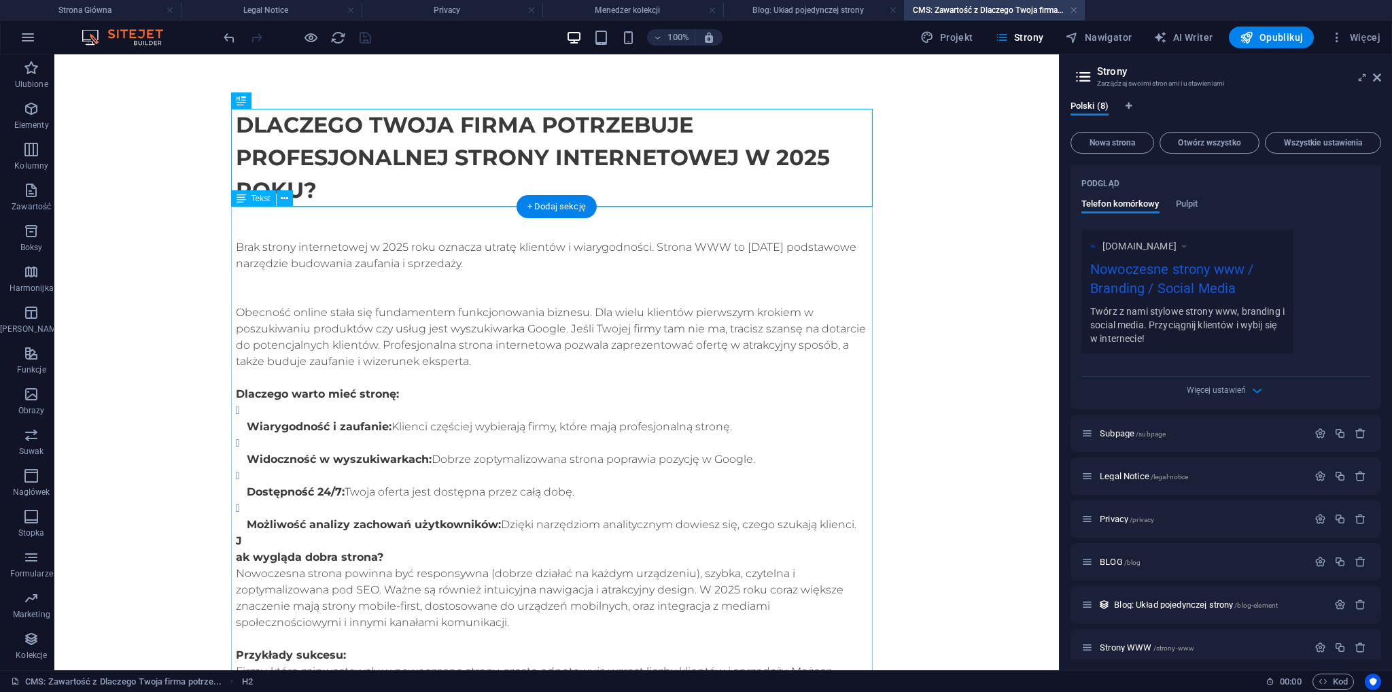
scroll to position [0, 0]
click at [236, 556] on div "Brak strony internetowej w 2025 roku oznacza utratę klientów i wiarygodności. S…" at bounding box center [557, 484] width 642 height 555
click at [236, 558] on div "Brak strony internetowej w 2025 roku oznacza utratę klientów i wiarygodności. S…" at bounding box center [557, 484] width 642 height 555
click at [237, 561] on div "Brak strony internetowej w 2025 roku oznacza utratę klientów i wiarygodności. S…" at bounding box center [557, 484] width 642 height 555
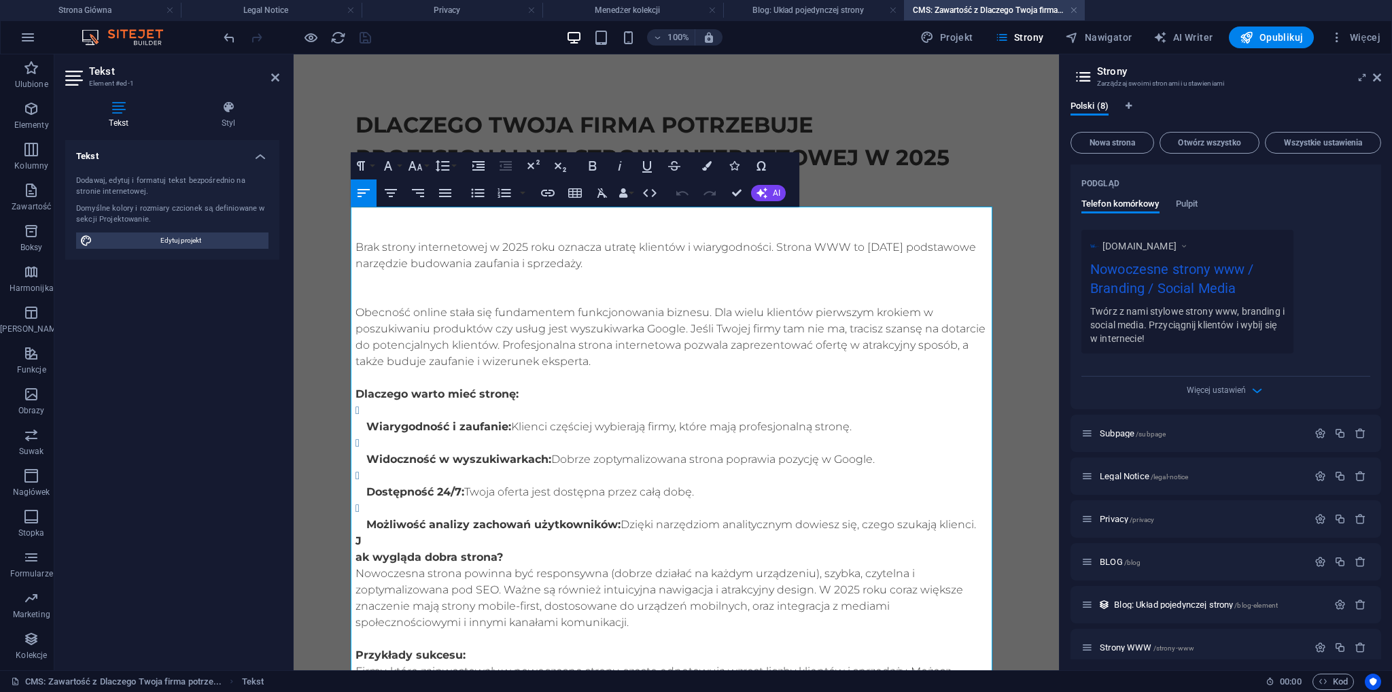
click at [356, 552] on strong "ak wygląda dobra strona?" at bounding box center [430, 557] width 148 height 13
click at [359, 528] on ul "Wiarygodność i zaufanie: Klienci częściej wybierają firmy, które mają profesjon…" at bounding box center [677, 468] width 642 height 131
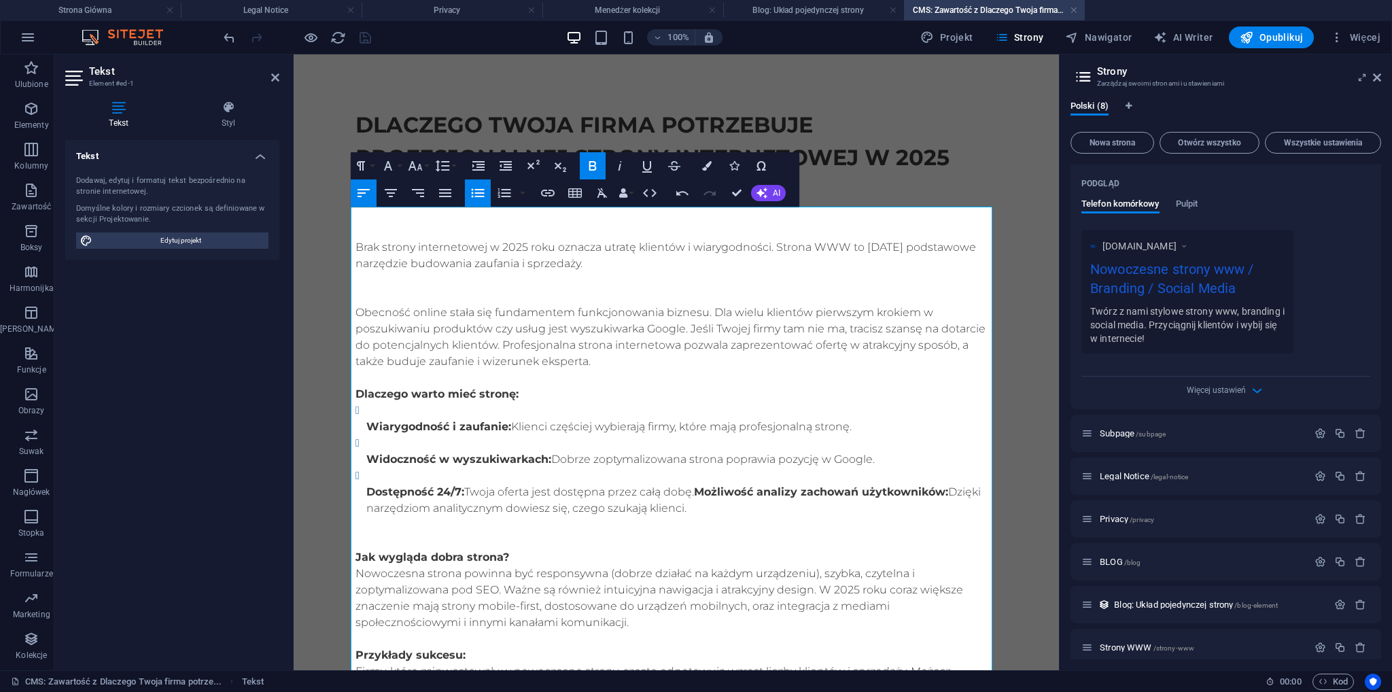
click at [366, 481] on li "Dostępność 24/7: Twoja oferta jest dostępna przez całą dobę. Możliwość analizy …" at bounding box center [681, 500] width 631 height 65
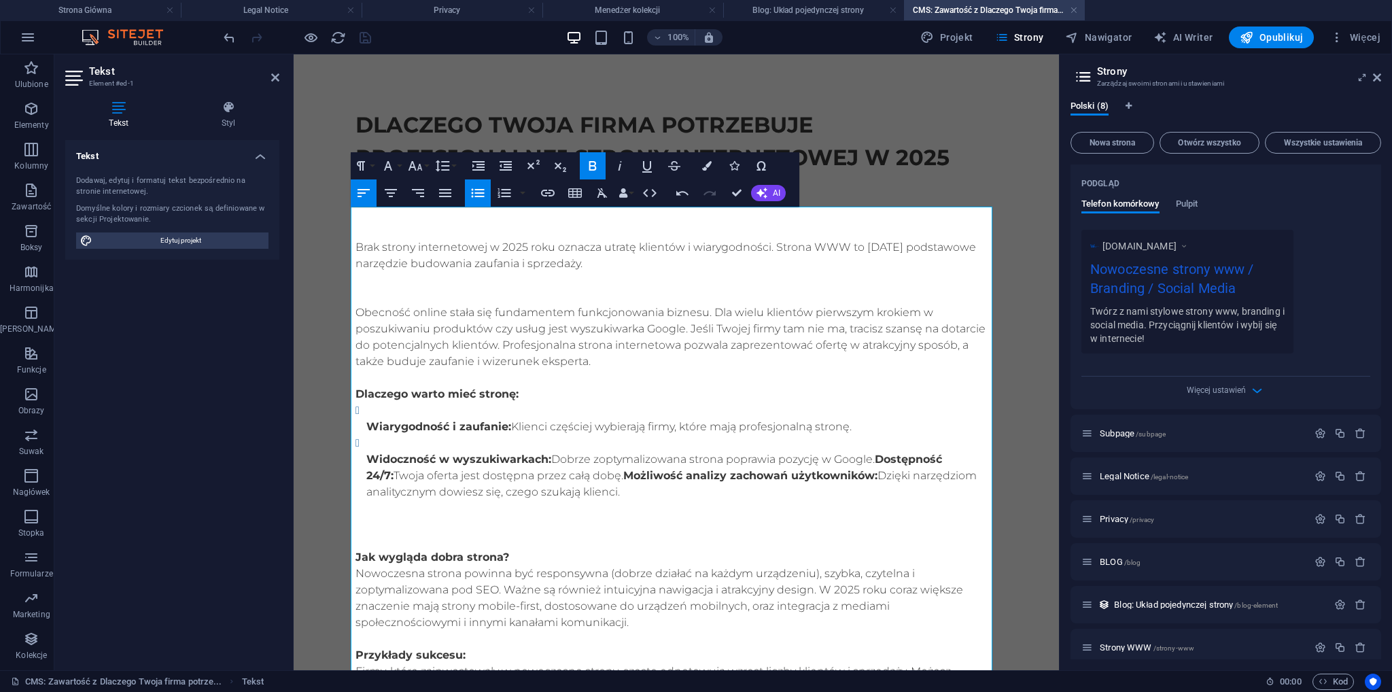
click at [366, 453] on strong "Widoczność w wyszukiwarkach:" at bounding box center [458, 459] width 185 height 13
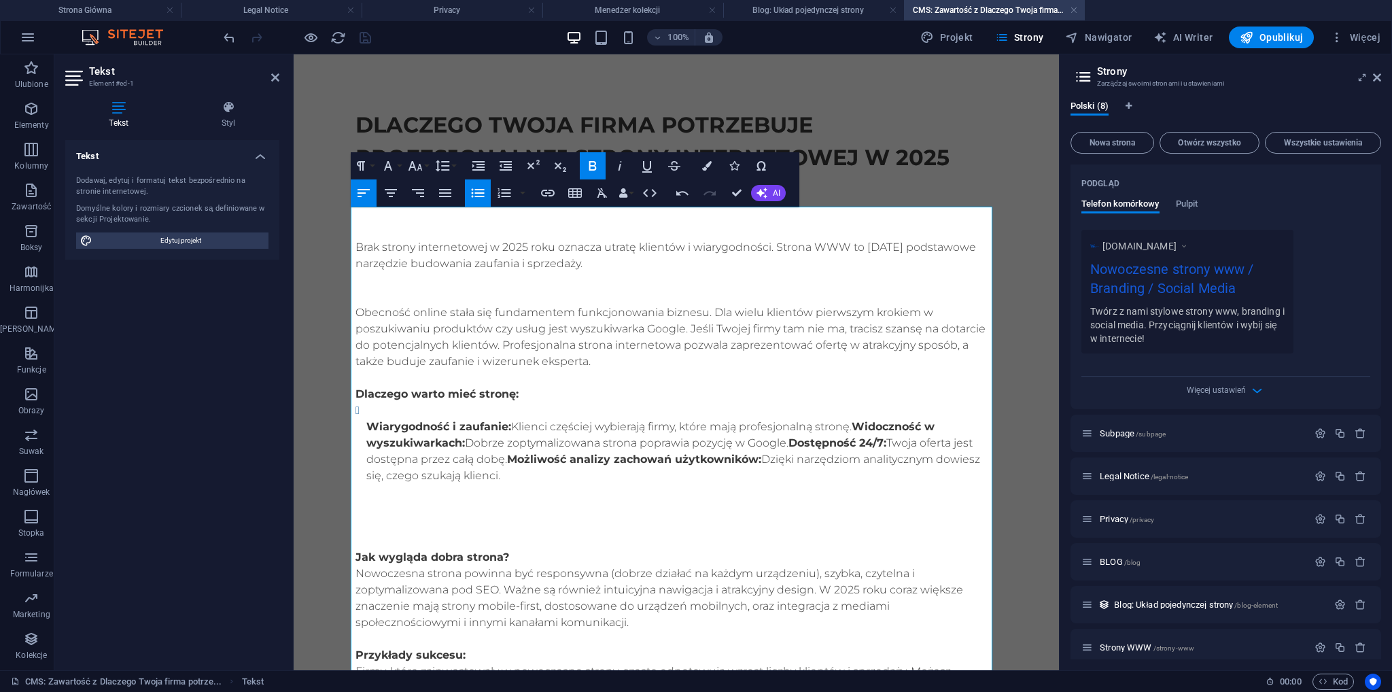
click at [366, 430] on strong "Wiarygodność i zaufanie:" at bounding box center [438, 426] width 145 height 13
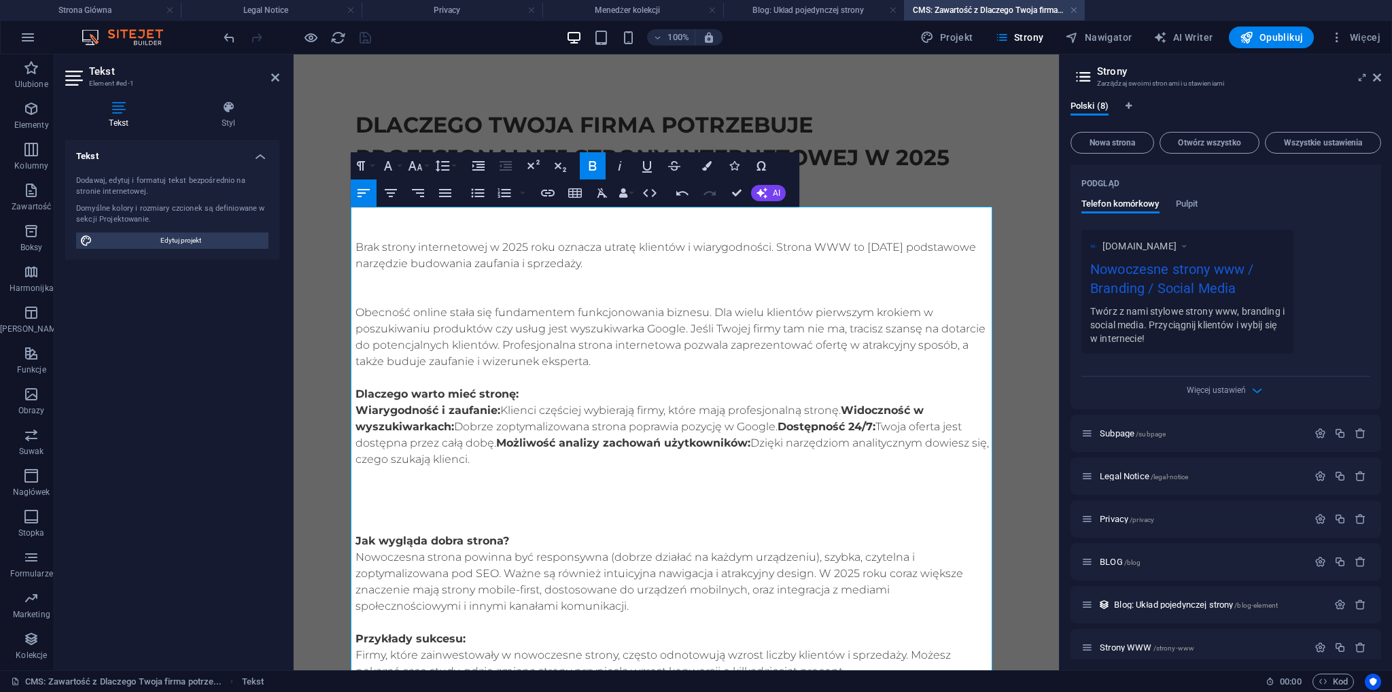
click at [841, 411] on strong "Widoczność w wyszukiwarkach:" at bounding box center [640, 418] width 568 height 29
click at [864, 426] on strong "Dostępność 24/7:" at bounding box center [913, 426] width 98 height 13
click at [683, 443] on strong "Możliwość analizy zachowań użytkowników:" at bounding box center [810, 443] width 254 height 13
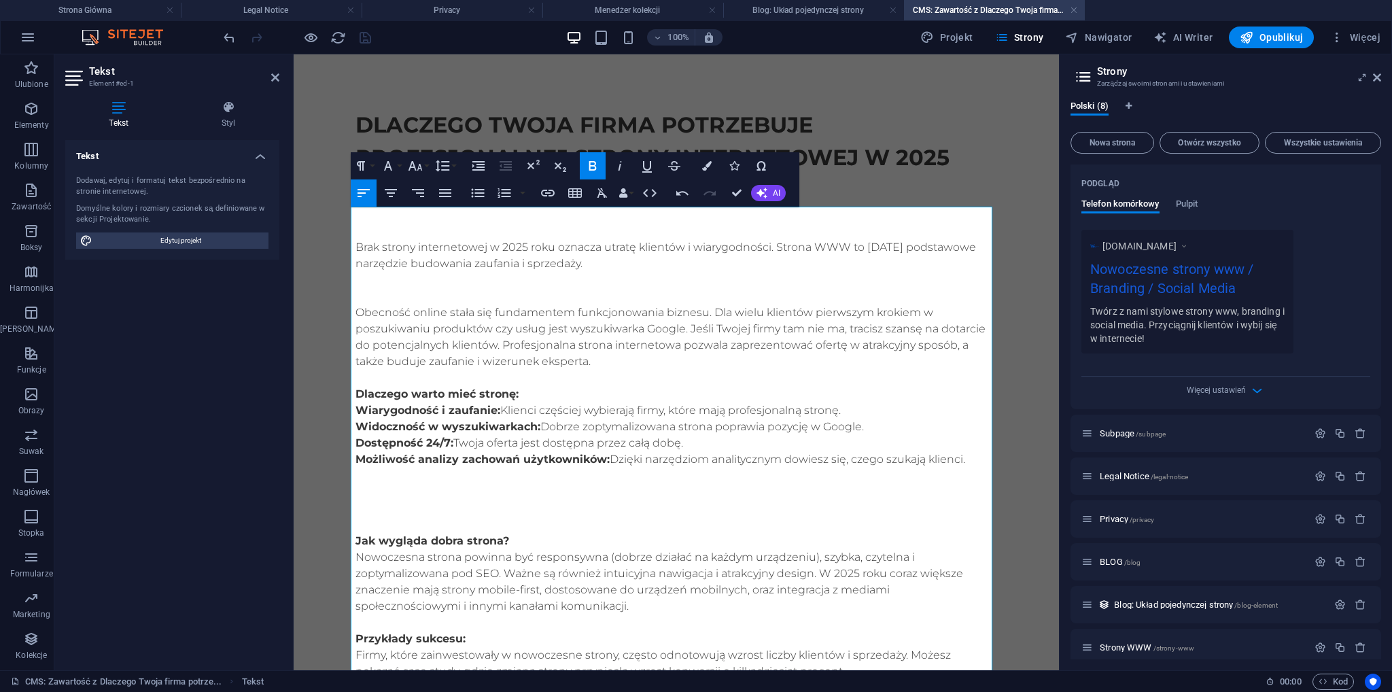
click at [528, 395] on p "Dlaczego warto mieć stronę:" at bounding box center [677, 394] width 642 height 16
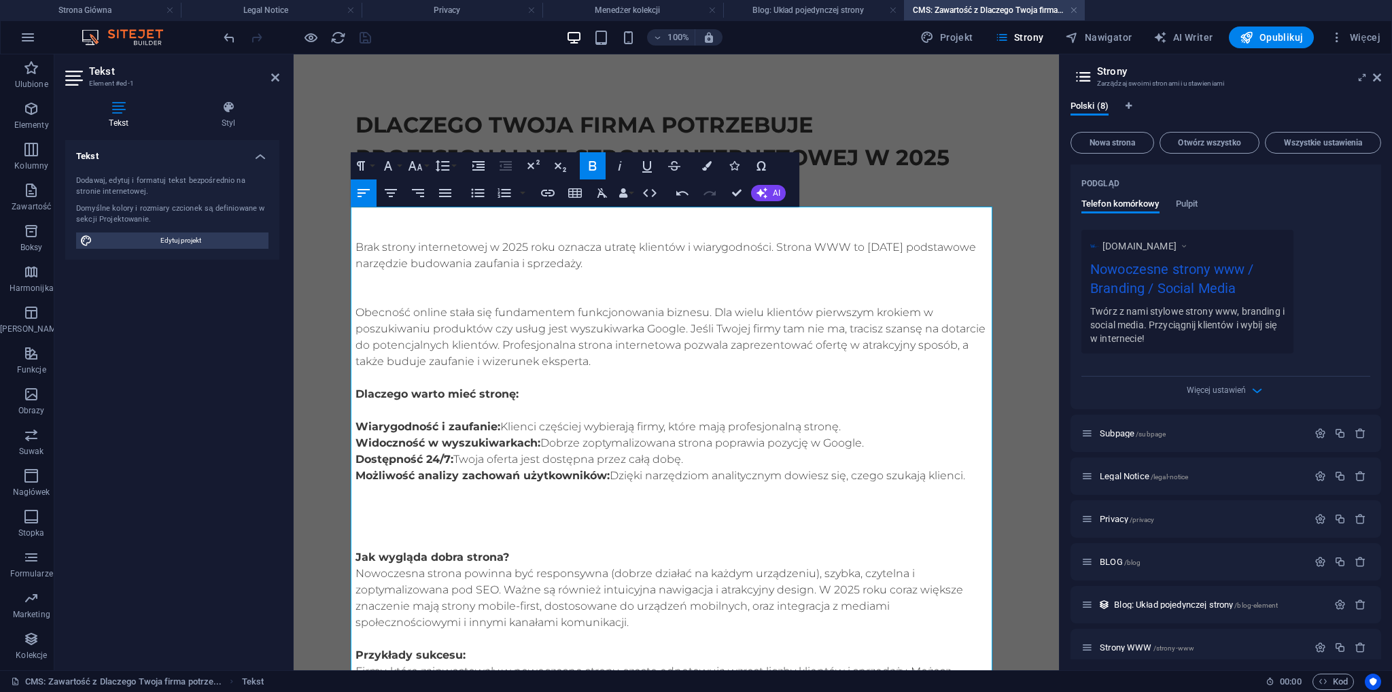
click at [356, 425] on strong "Wiarygodność i zaufanie:" at bounding box center [428, 426] width 145 height 13
click at [373, 430] on strong "Wiarygodność i zaufanie:" at bounding box center [428, 426] width 145 height 13
click at [377, 428] on strong "Wiarygodność i zaufanie:" at bounding box center [428, 426] width 145 height 13
click at [479, 196] on icon "button" at bounding box center [477, 193] width 13 height 9
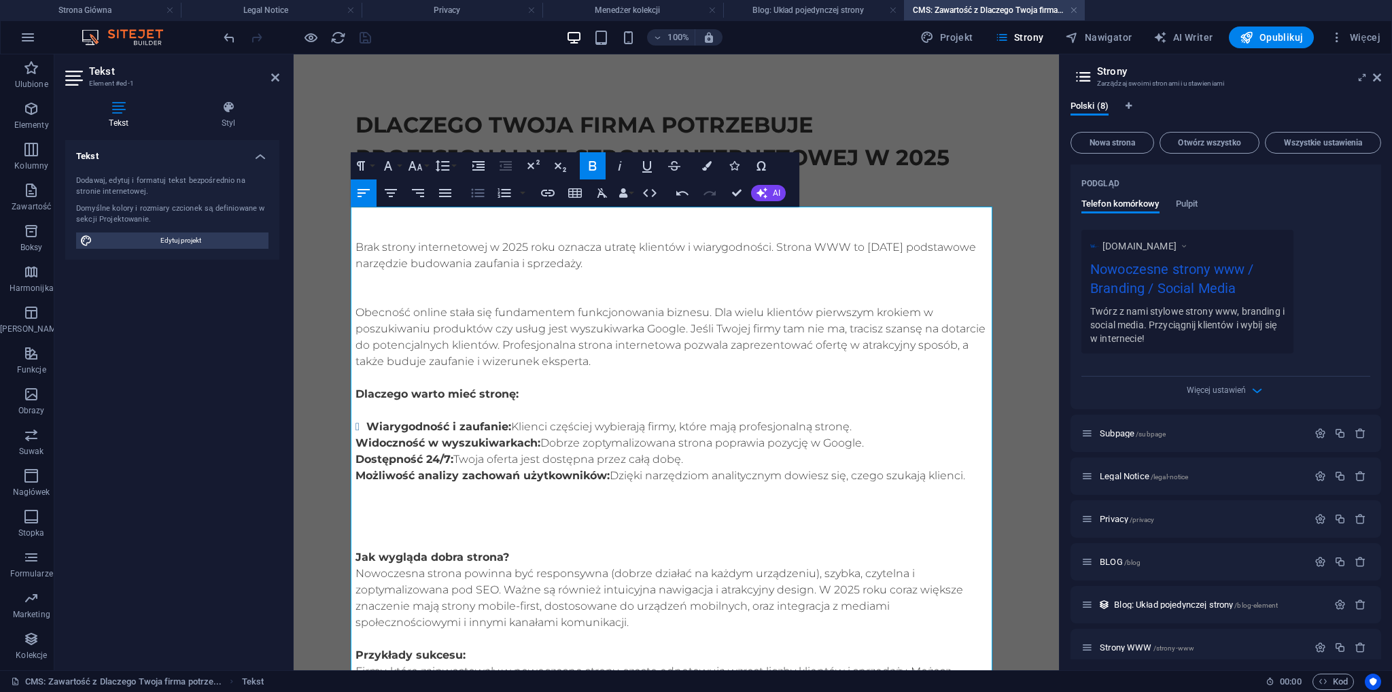
click at [475, 195] on icon "button" at bounding box center [478, 193] width 16 height 16
click at [475, 196] on icon "button" at bounding box center [477, 193] width 13 height 9
drag, startPoint x: 473, startPoint y: 199, endPoint x: 185, endPoint y: 153, distance: 292.0
click at [473, 199] on icon "button" at bounding box center [478, 193] width 16 height 16
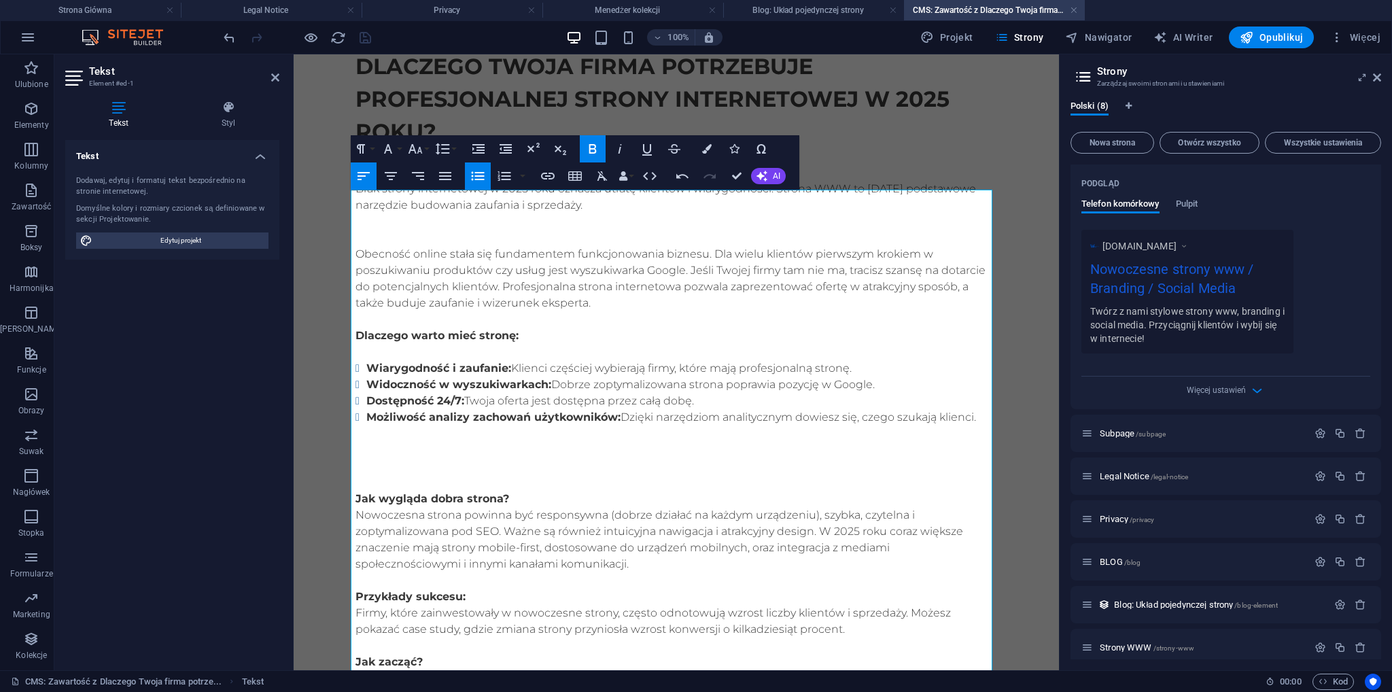
scroll to position [136, 0]
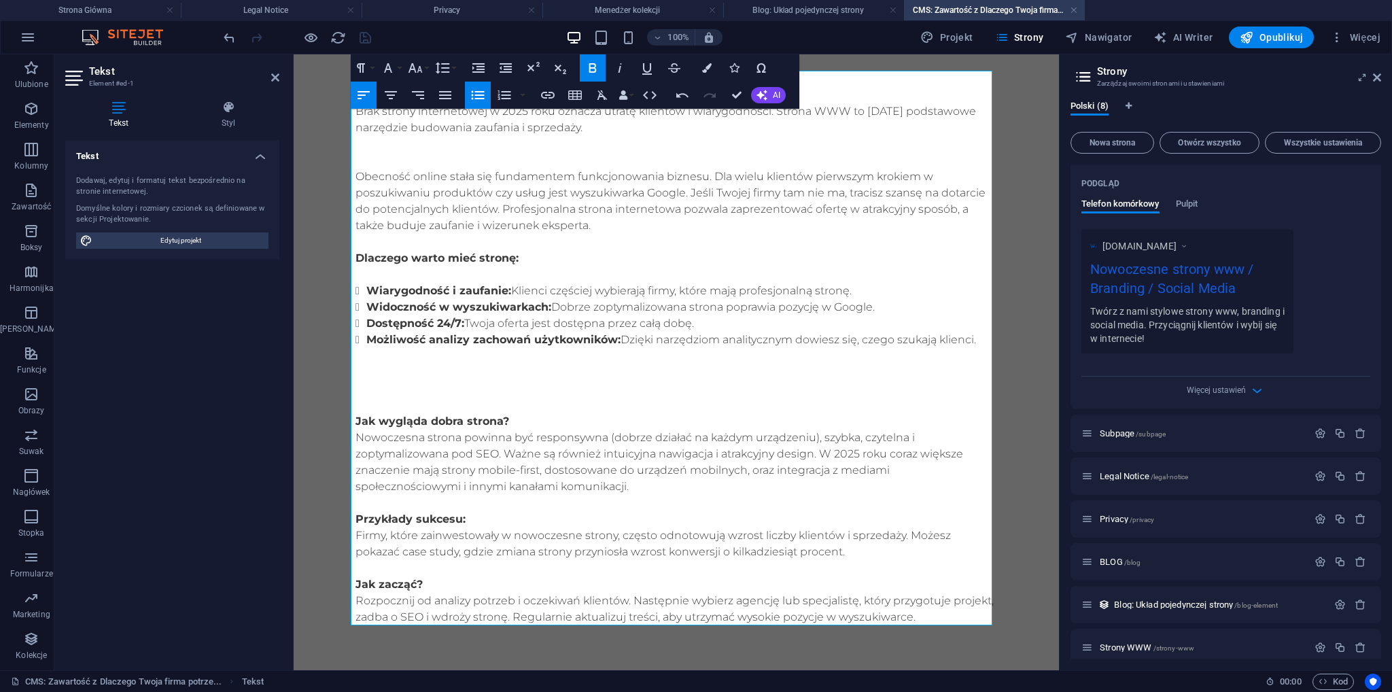
click at [415, 403] on p at bounding box center [677, 405] width 642 height 16
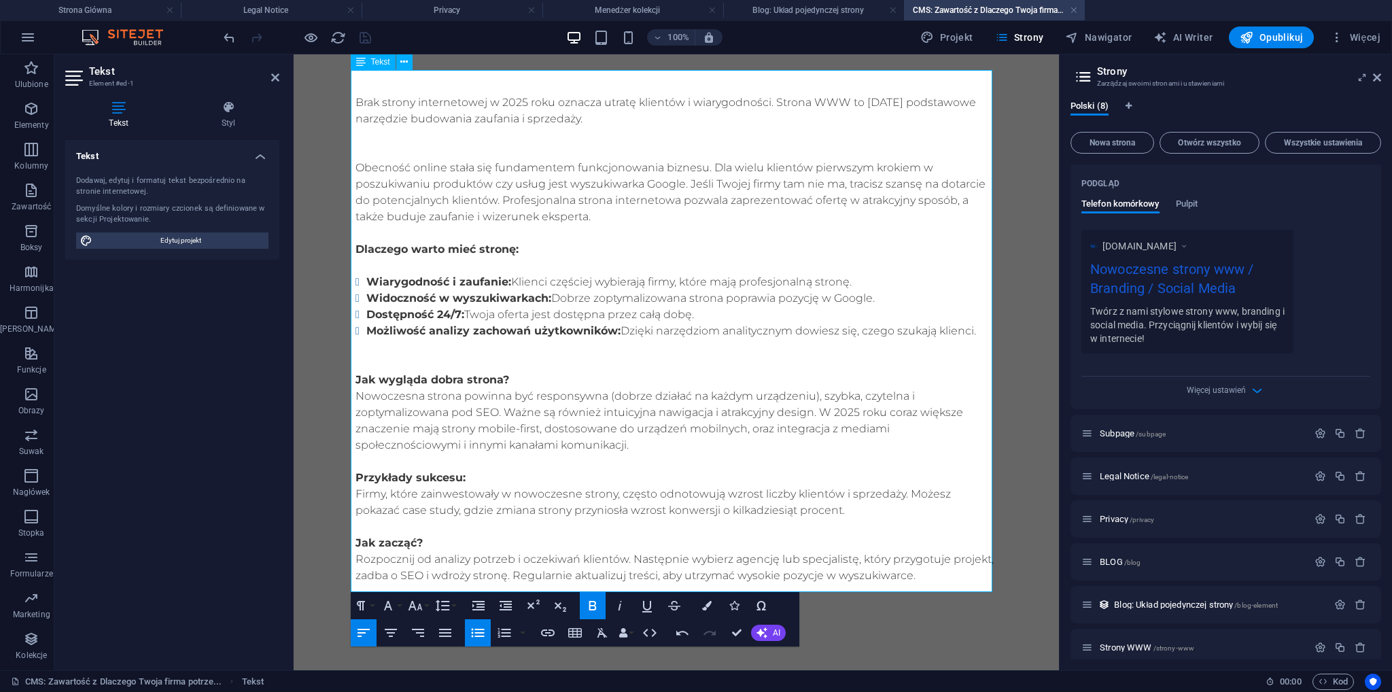
scroll to position [147, 0]
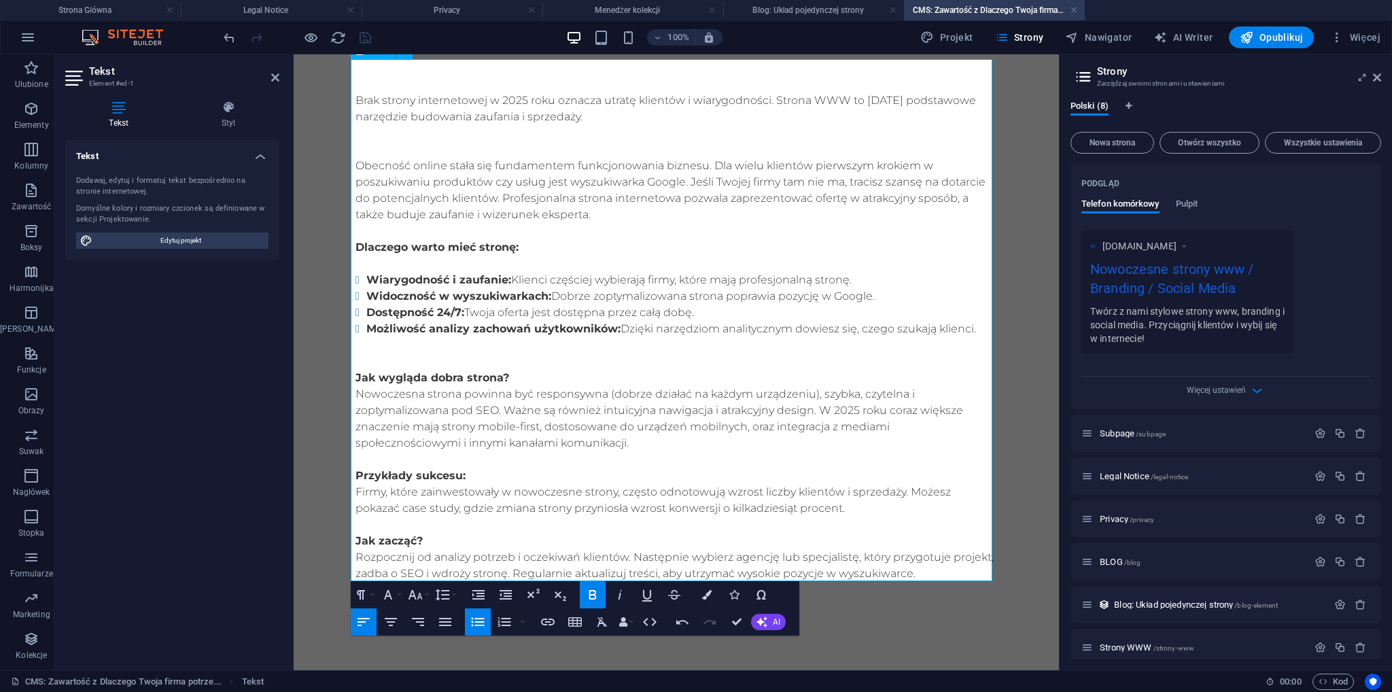
click at [915, 572] on p "Jak zacząć? Rozpocznij od analizy potrzeb i oczekiwań klientów. Następnie wybie…" at bounding box center [677, 557] width 642 height 49
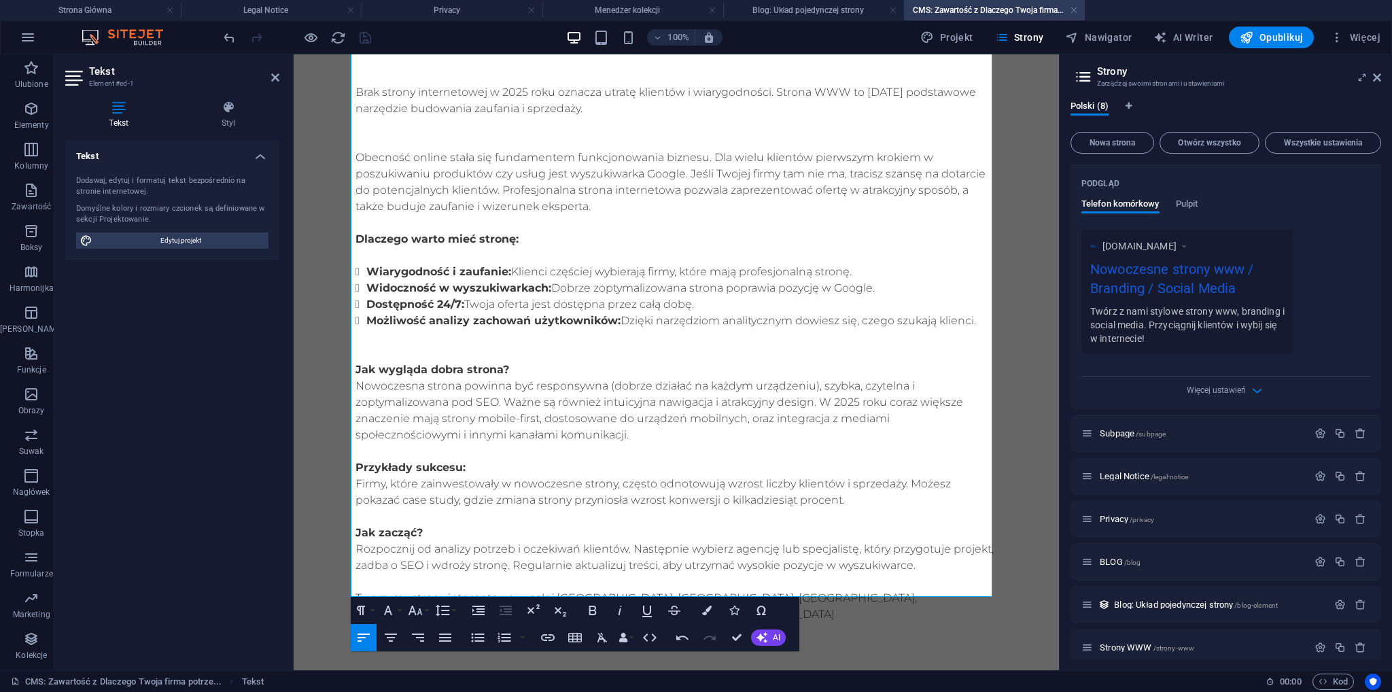
scroll to position [179, 0]
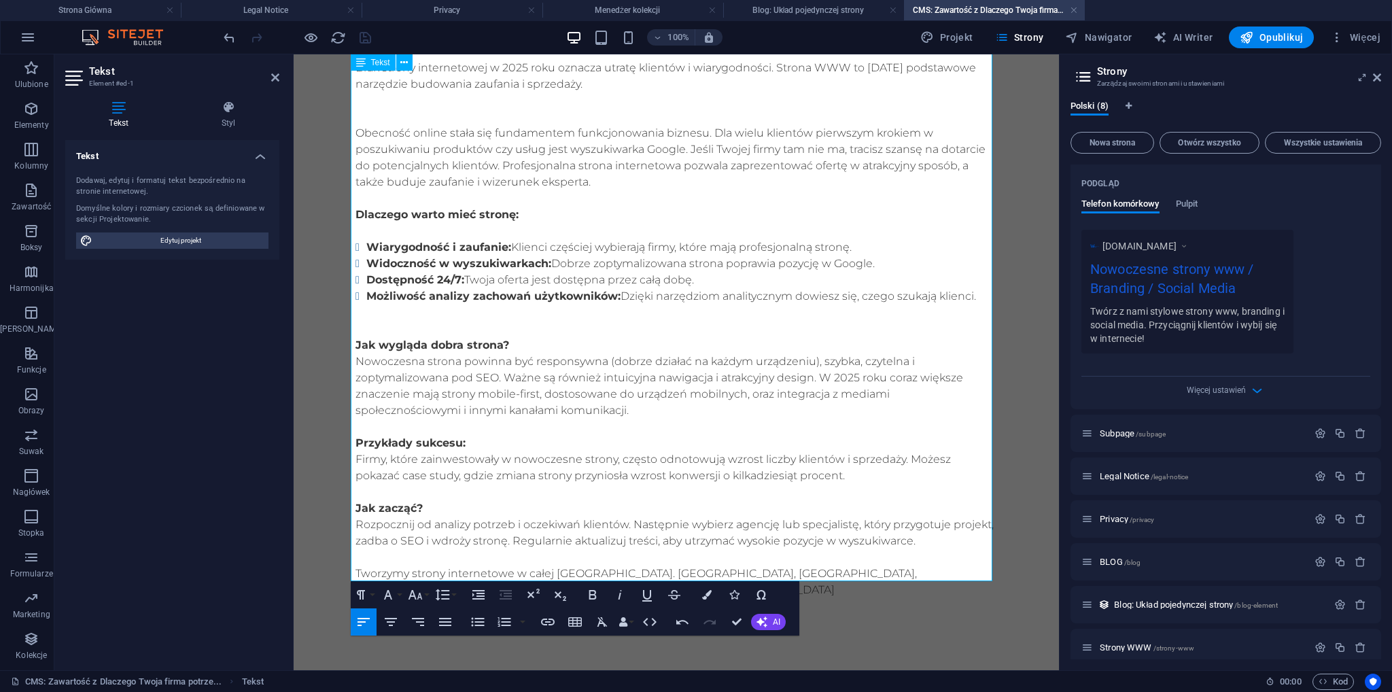
click at [892, 574] on p "Tworzymy strony internetowe w całej [GEOGRAPHIC_DATA]. [GEOGRAPHIC_DATA], [GEOG…" at bounding box center [677, 582] width 642 height 33
drag, startPoint x: 1300, startPoint y: 37, endPoint x: 876, endPoint y: 142, distance: 437.0
click at [1300, 37] on span "Opublikuj" at bounding box center [1271, 38] width 63 height 14
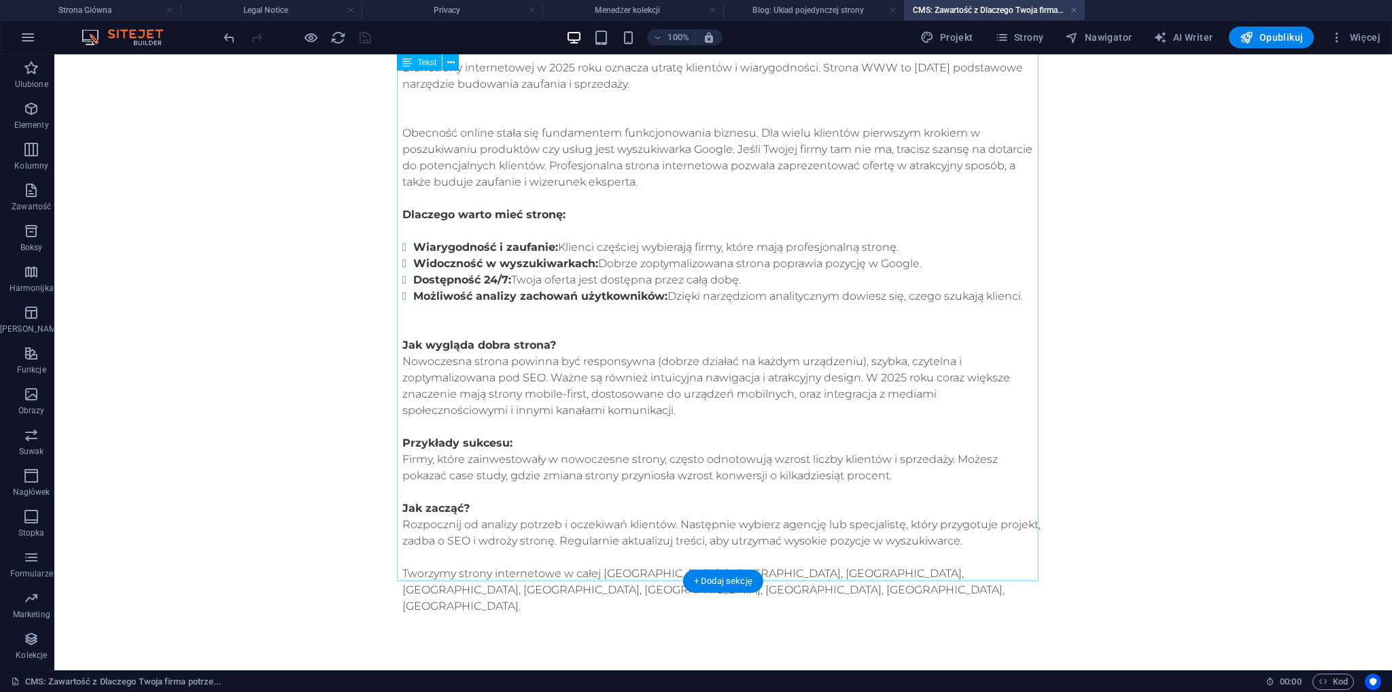
scroll to position [0, 0]
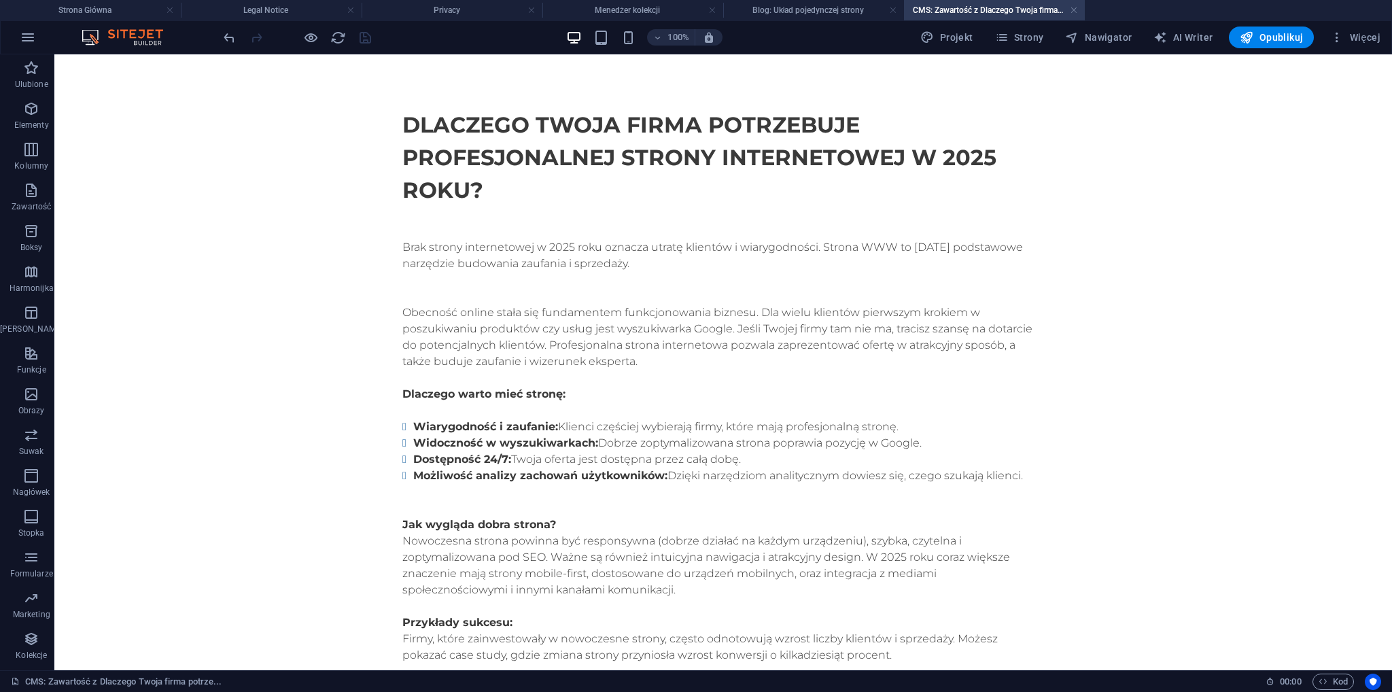
drag, startPoint x: 363, startPoint y: 37, endPoint x: 370, endPoint y: 37, distance: 6.8
click at [364, 37] on div at bounding box center [297, 38] width 152 height 22
click at [1266, 44] on span "Opublikuj" at bounding box center [1271, 38] width 63 height 14
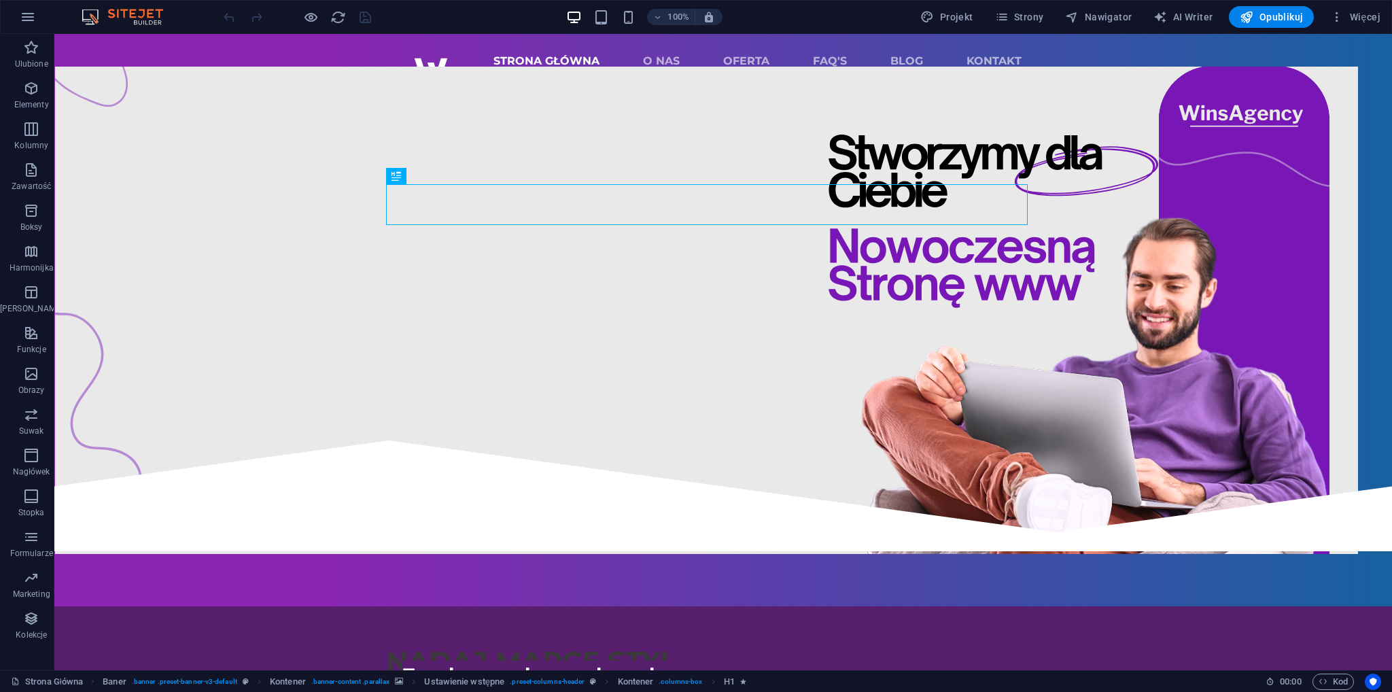
click at [989, 14] on div "Projekt Strony Nawigator AI Writer Opublikuj Więcej" at bounding box center [1150, 17] width 471 height 22
click at [1019, 12] on span "Strony" at bounding box center [1019, 17] width 49 height 14
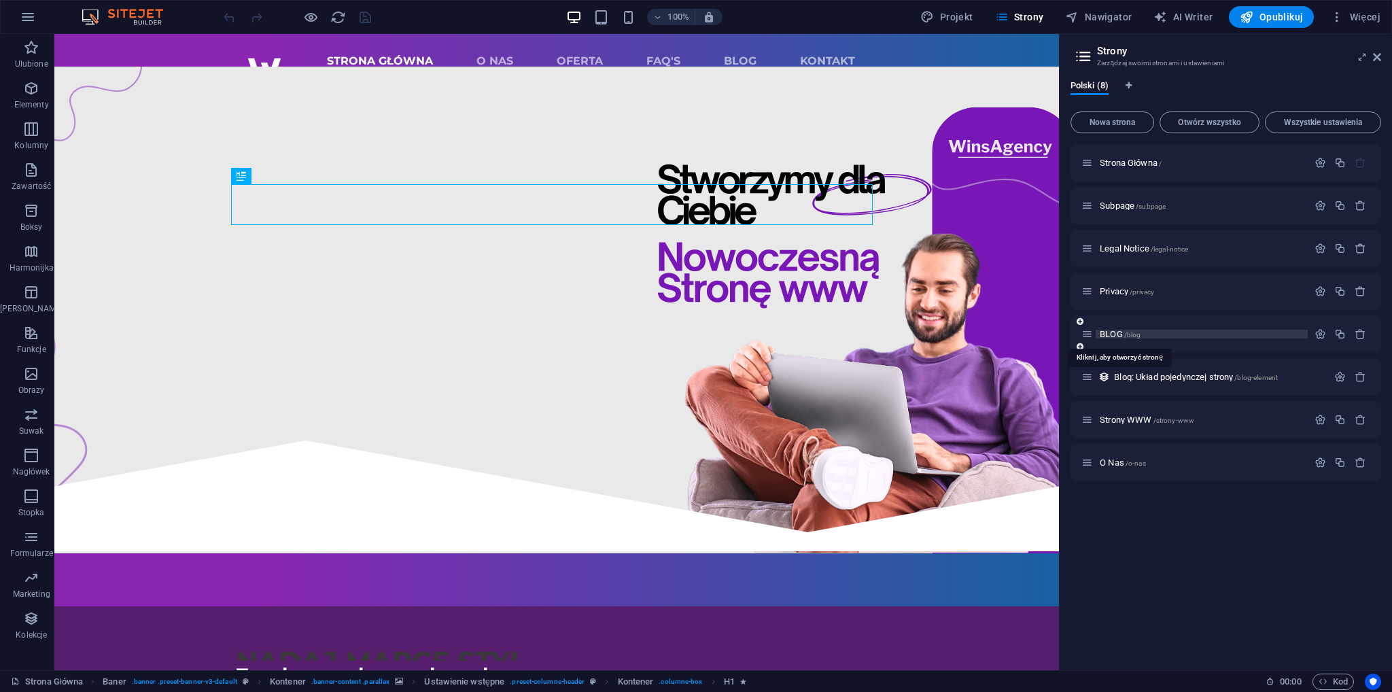
click at [1107, 332] on span "BLOG /blog" at bounding box center [1120, 334] width 41 height 10
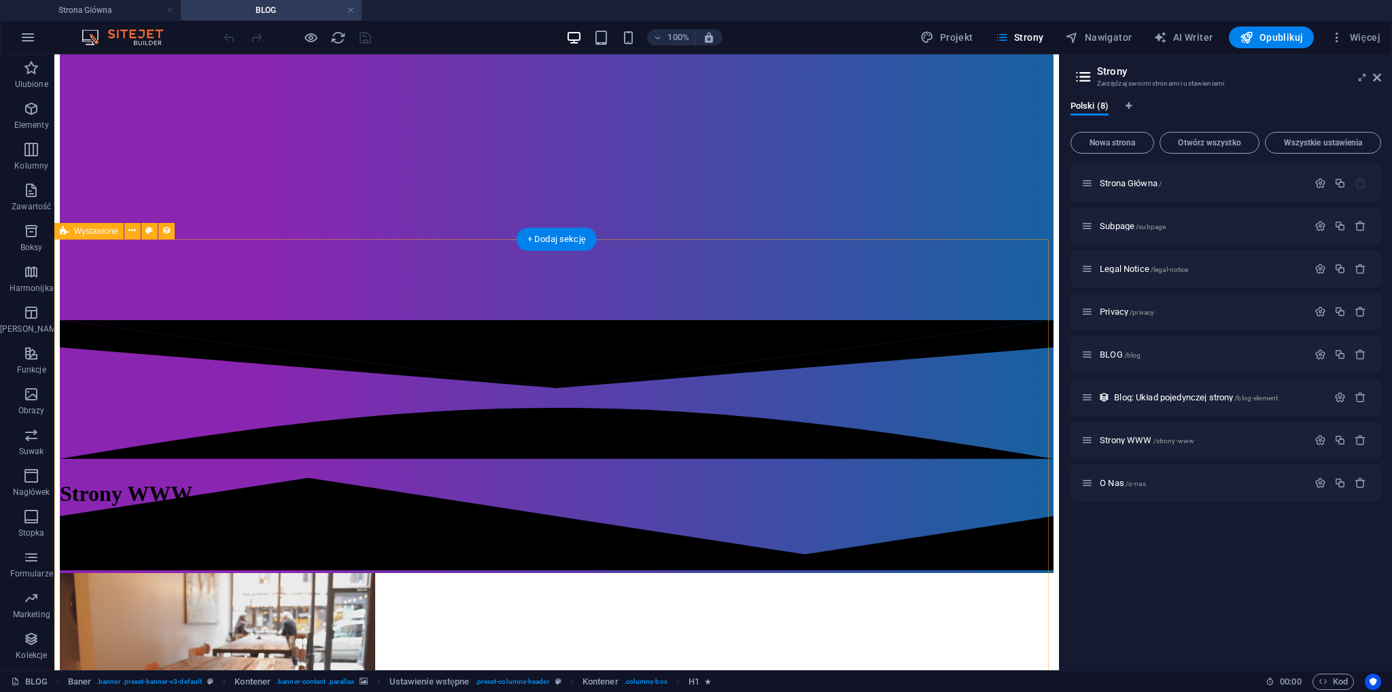
scroll to position [408, 0]
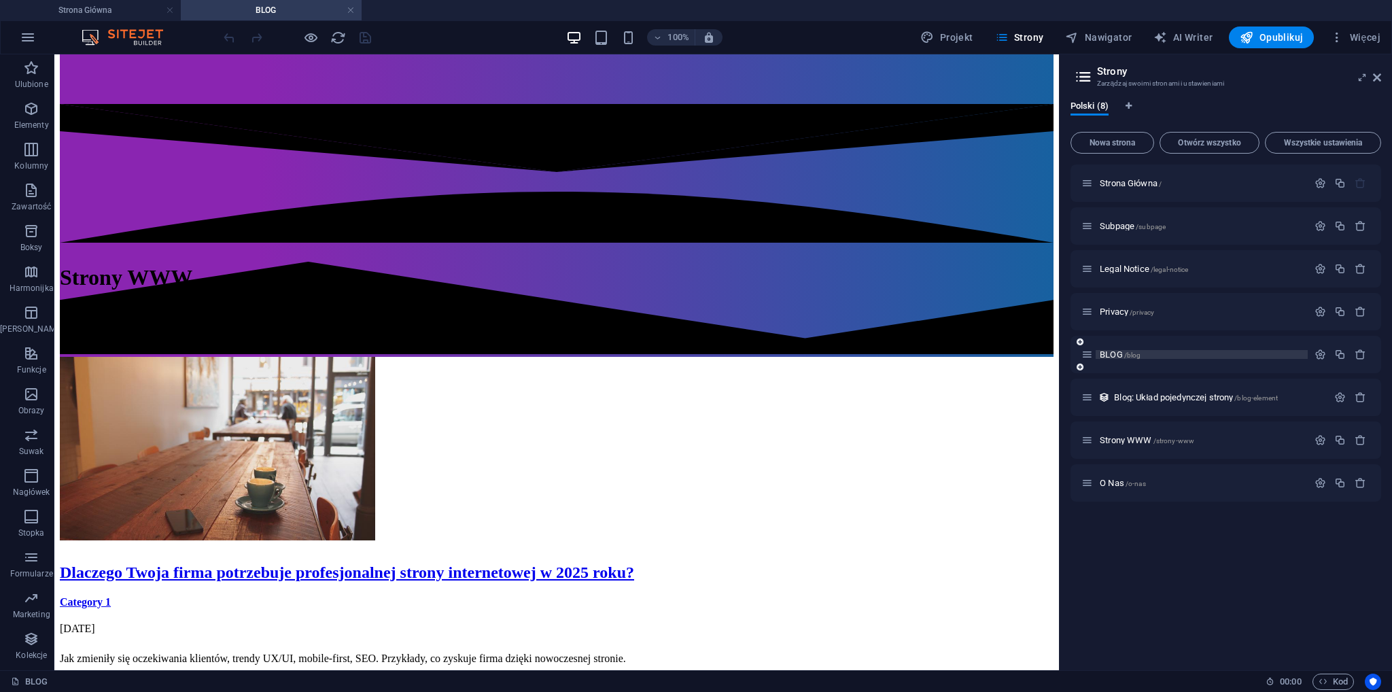
click at [1106, 352] on span "BLOG /blog" at bounding box center [1120, 354] width 41 height 10
click at [963, 43] on span "Projekt" at bounding box center [947, 38] width 52 height 14
select select "px"
select select "400"
select select "px"
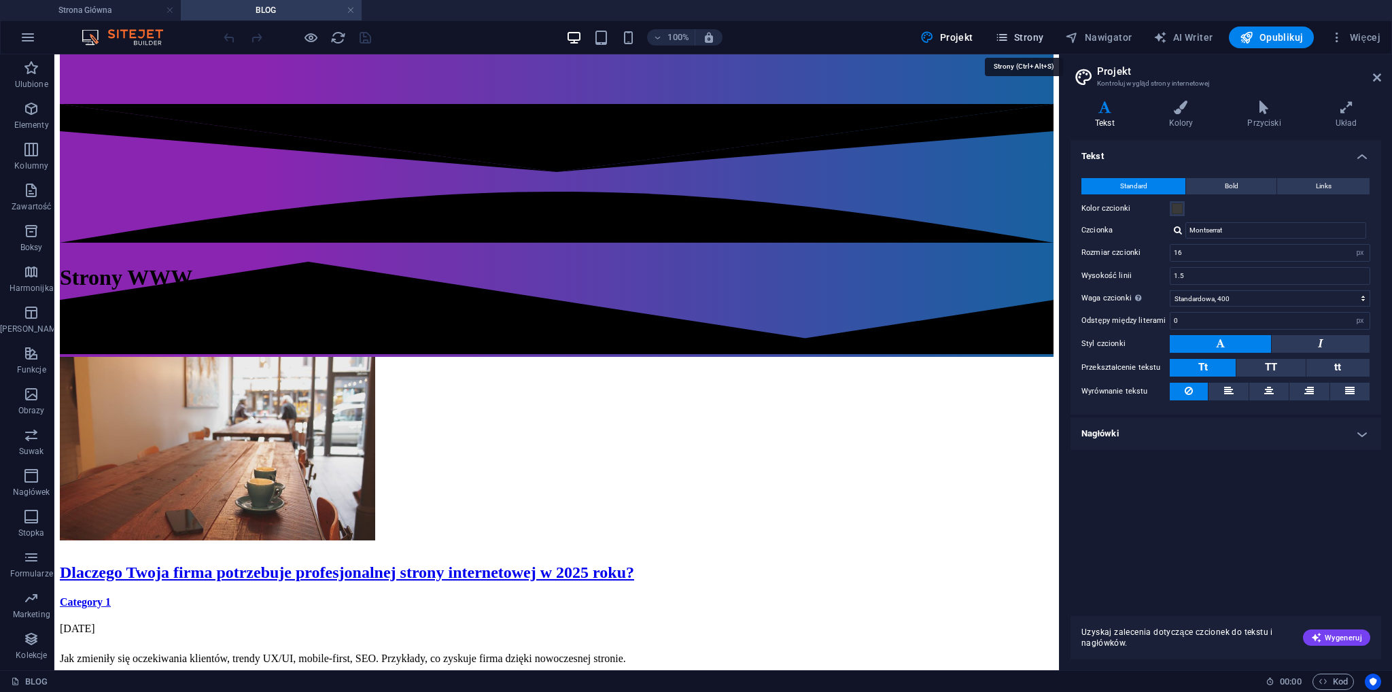
click at [1024, 40] on span "Strony" at bounding box center [1019, 38] width 49 height 14
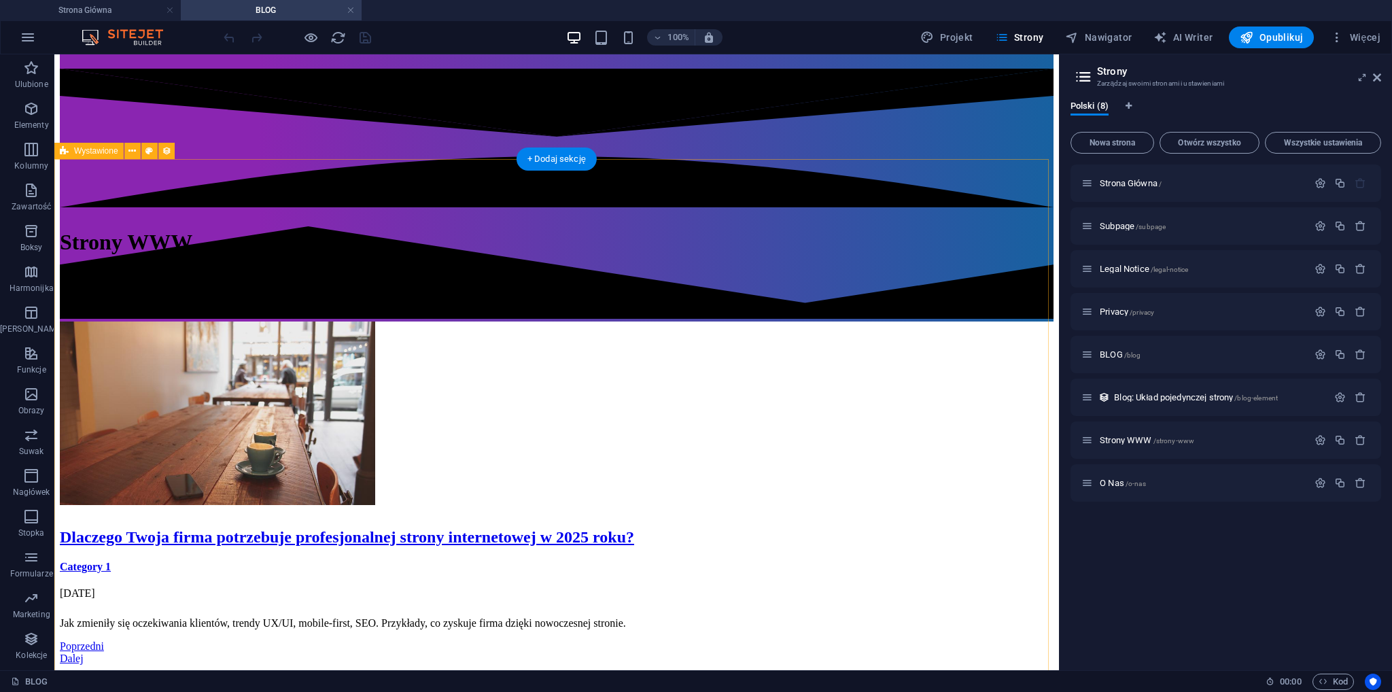
scroll to position [516, 0]
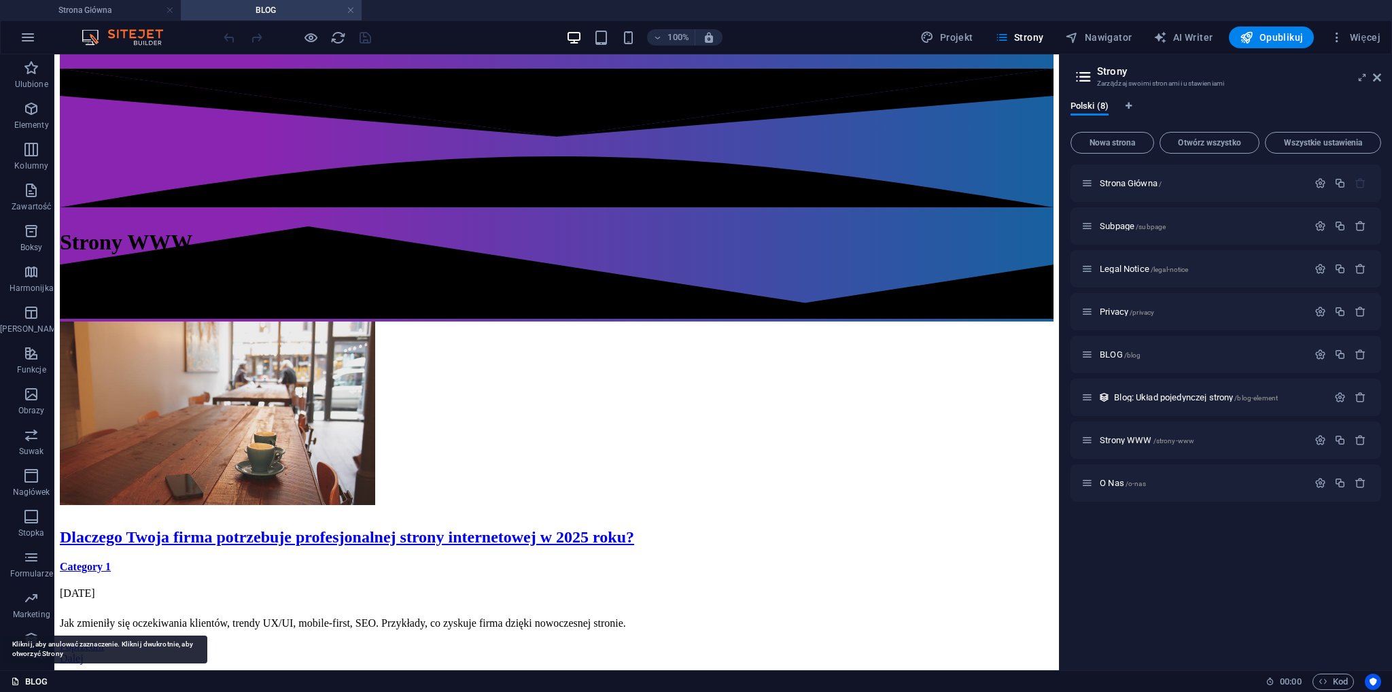
click at [22, 678] on link "BLOG" at bounding box center [29, 682] width 37 height 16
click at [307, 5] on h4 "BLOG" at bounding box center [271, 10] width 181 height 15
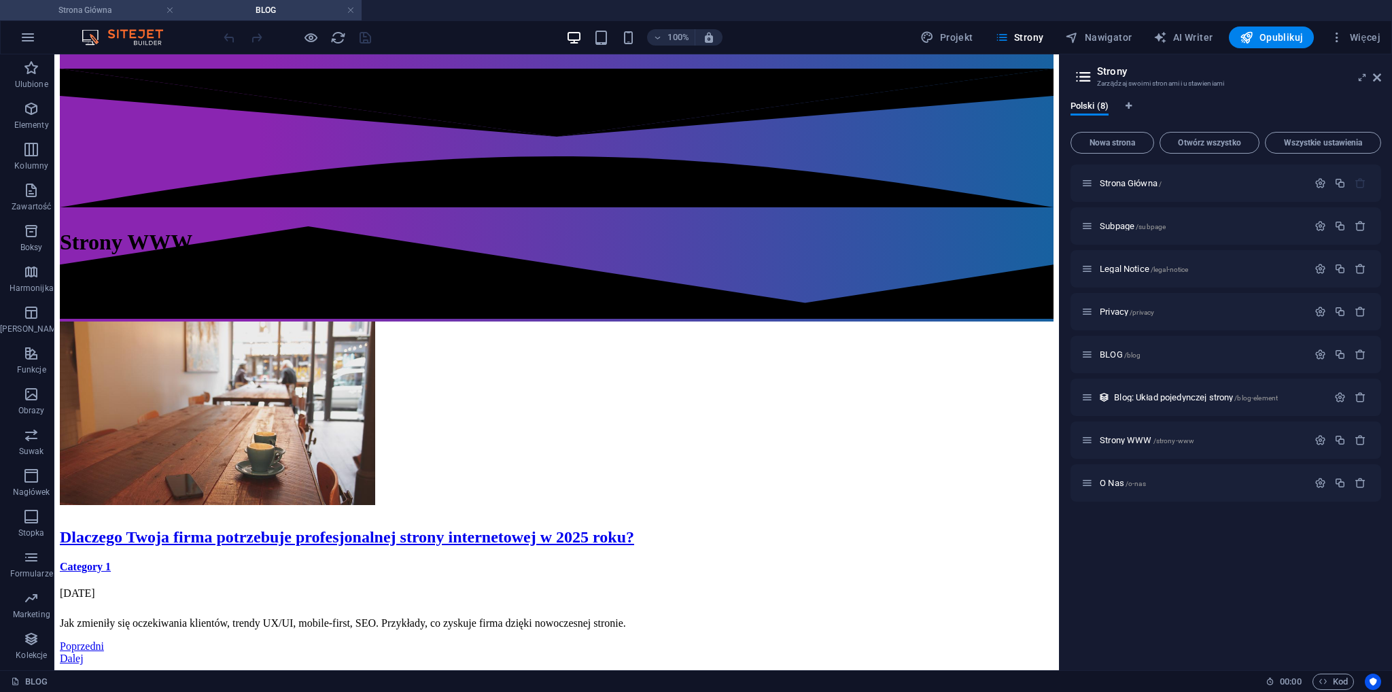
click at [128, 6] on h4 "Strona Główna" at bounding box center [90, 10] width 181 height 15
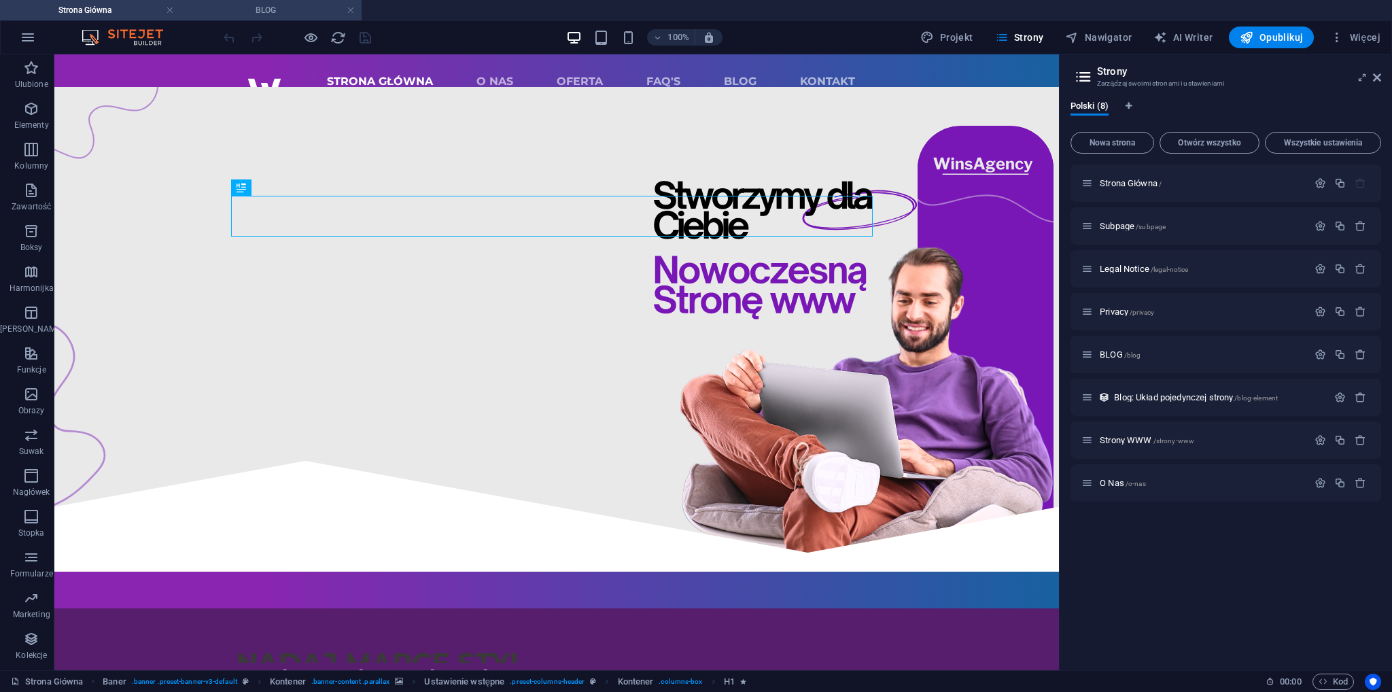
click at [258, 7] on h4 "BLOG" at bounding box center [271, 10] width 181 height 15
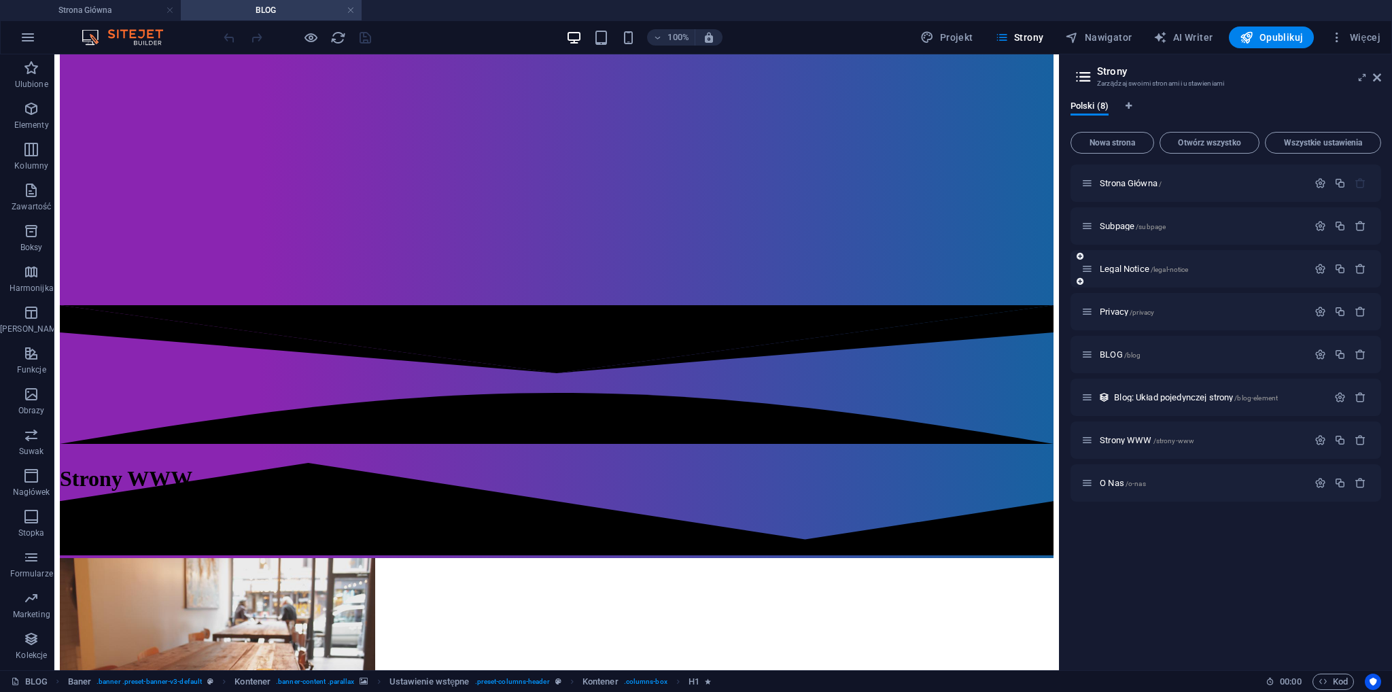
scroll to position [176, 0]
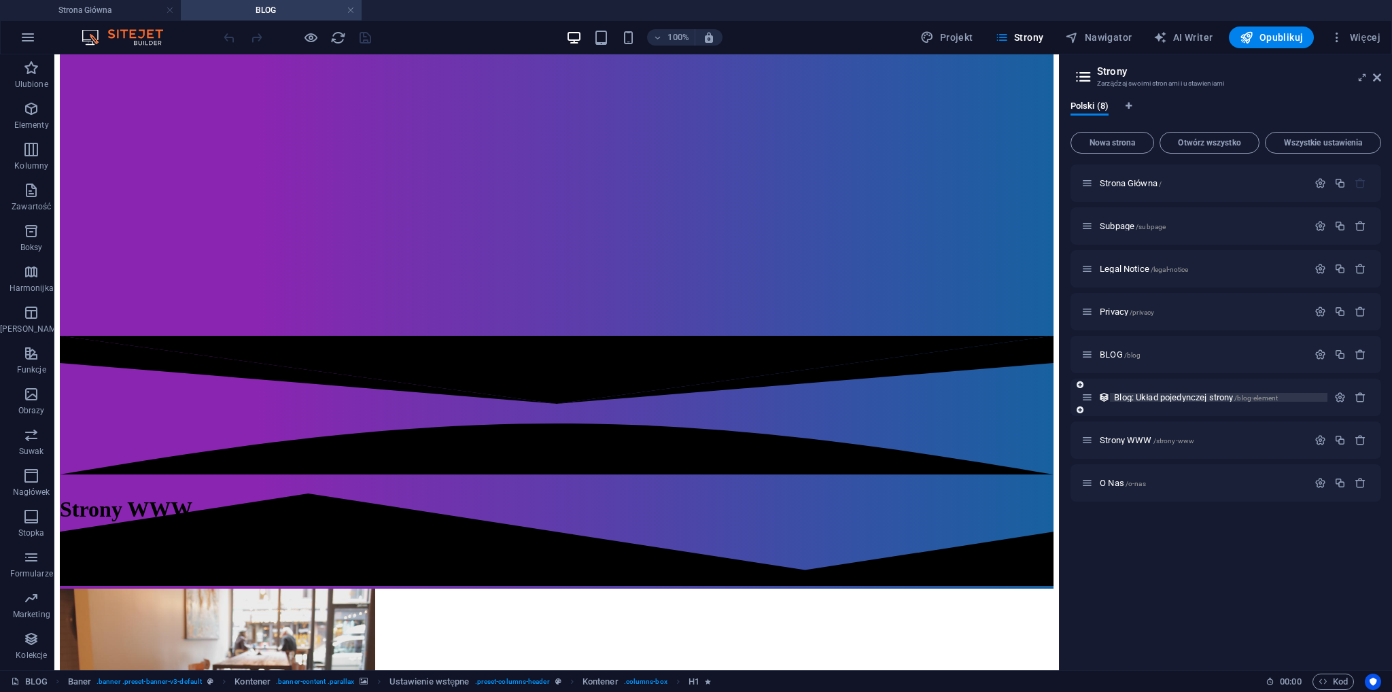
click at [1131, 397] on span "Blog: Układ pojedynczej strony /blog-element" at bounding box center [1196, 397] width 164 height 10
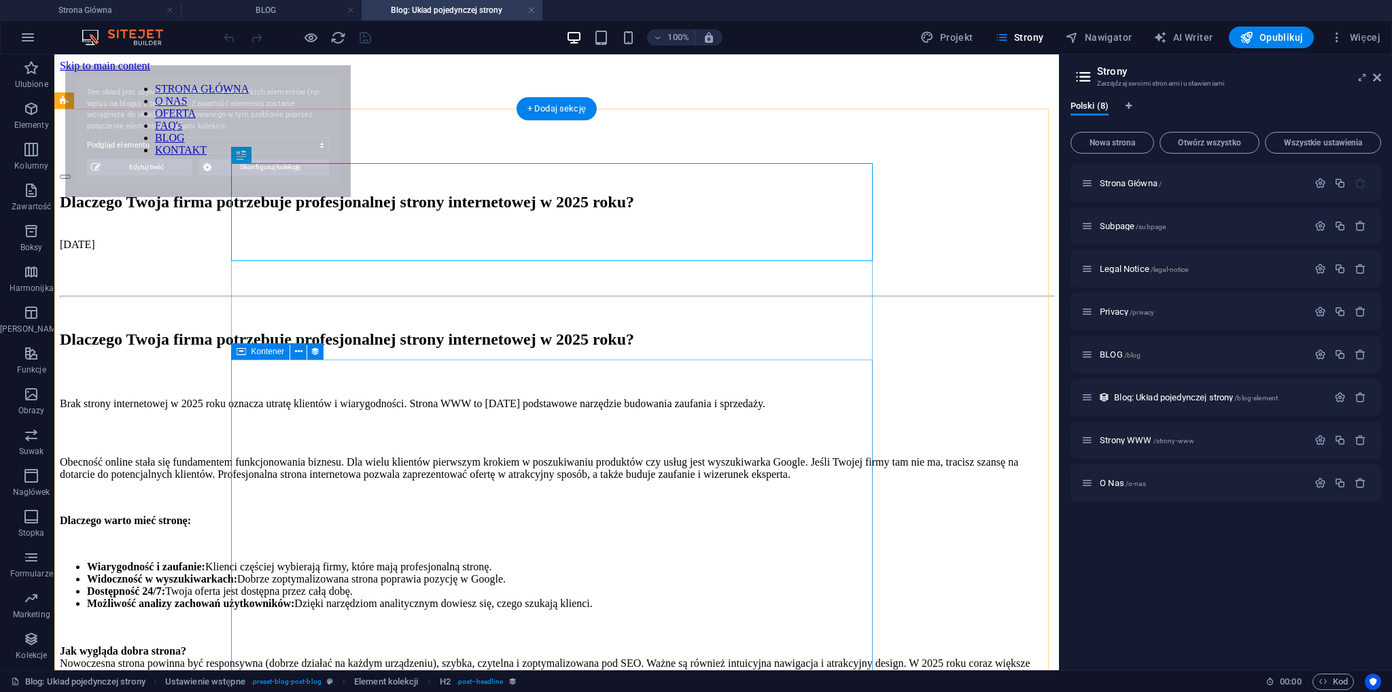
scroll to position [0, 0]
select select "68ad5d3c4a370fe87d0d3ce7"
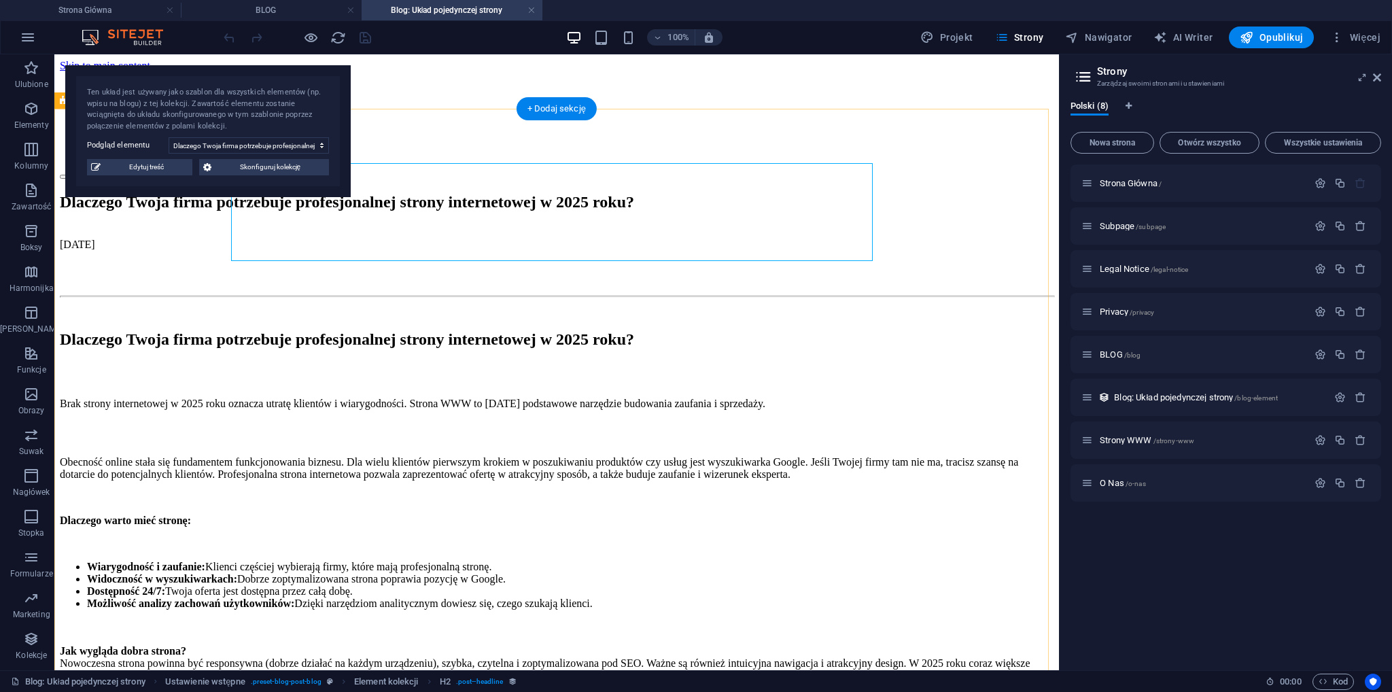
click at [434, 193] on div "Dlaczego Twoja firma potrzebuje profesjonalnej strony internetowej w 2025 roku?…" at bounding box center [557, 566] width 994 height 747
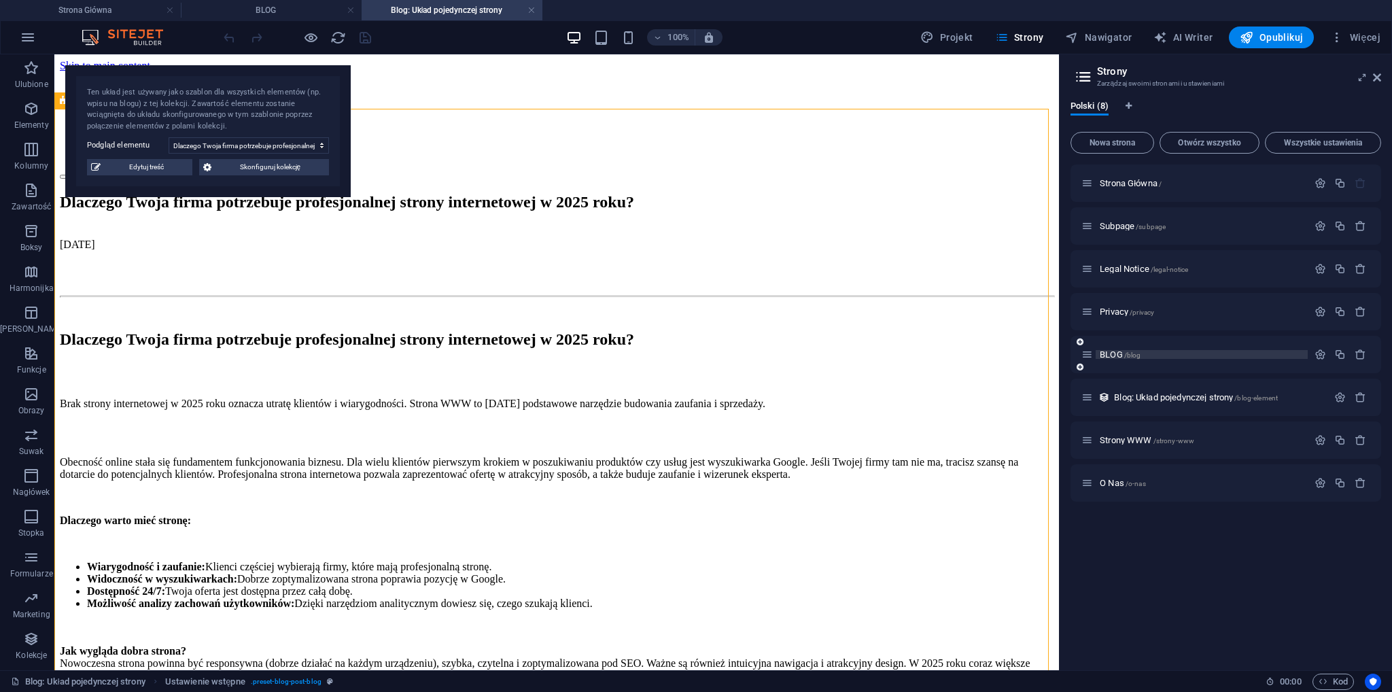
click at [1113, 351] on span "BLOG /blog" at bounding box center [1120, 354] width 41 height 10
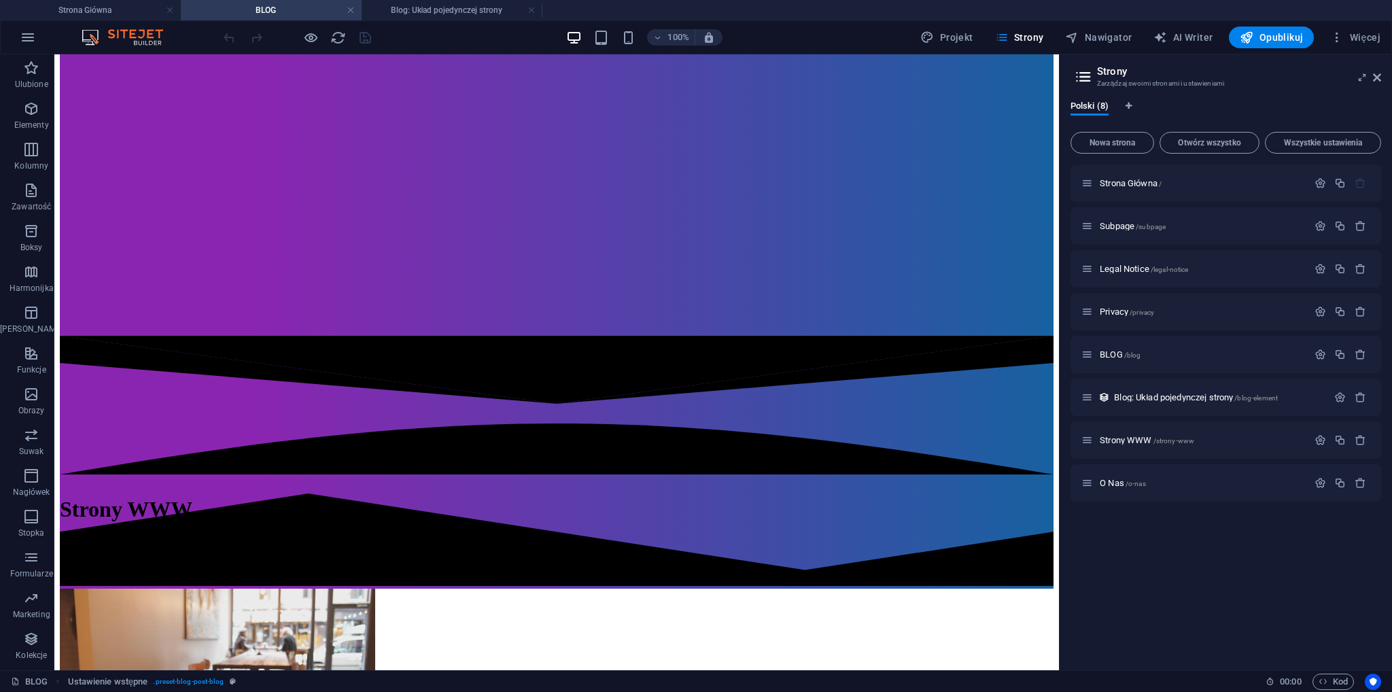
click at [263, 10] on h4 "BLOG" at bounding box center [271, 10] width 181 height 15
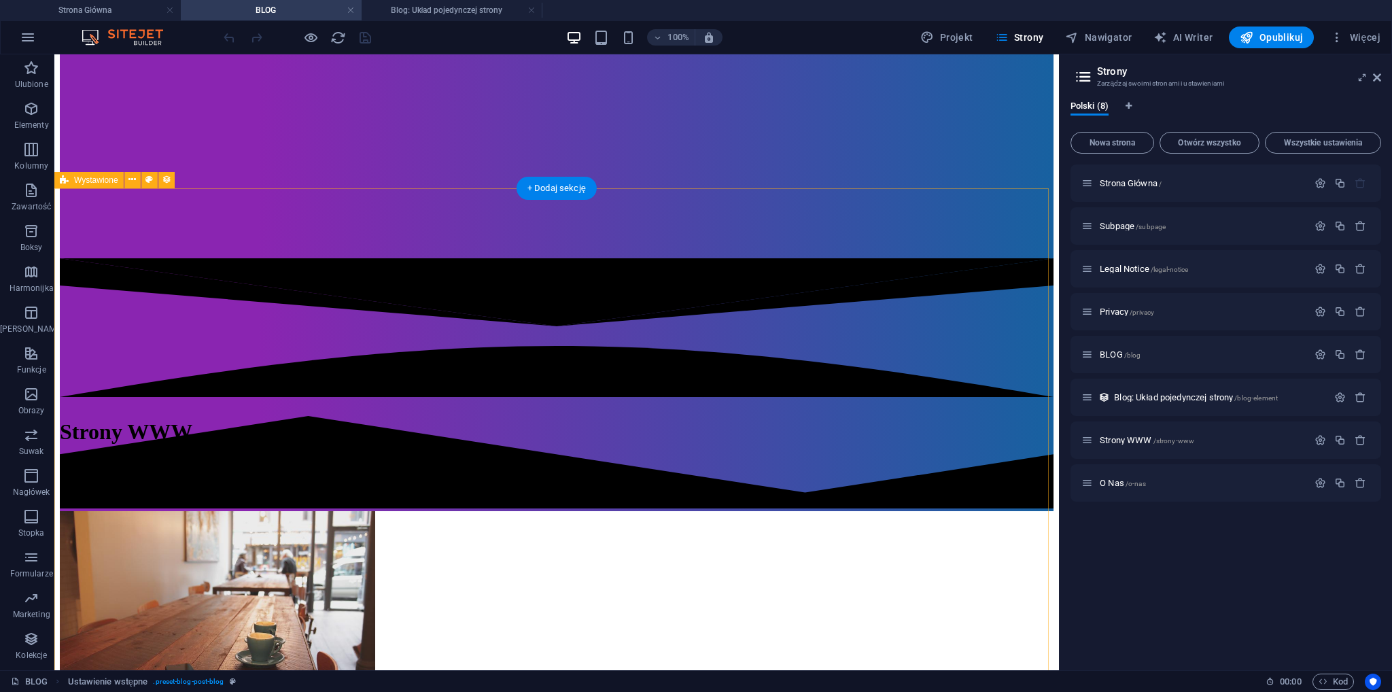
scroll to position [516, 0]
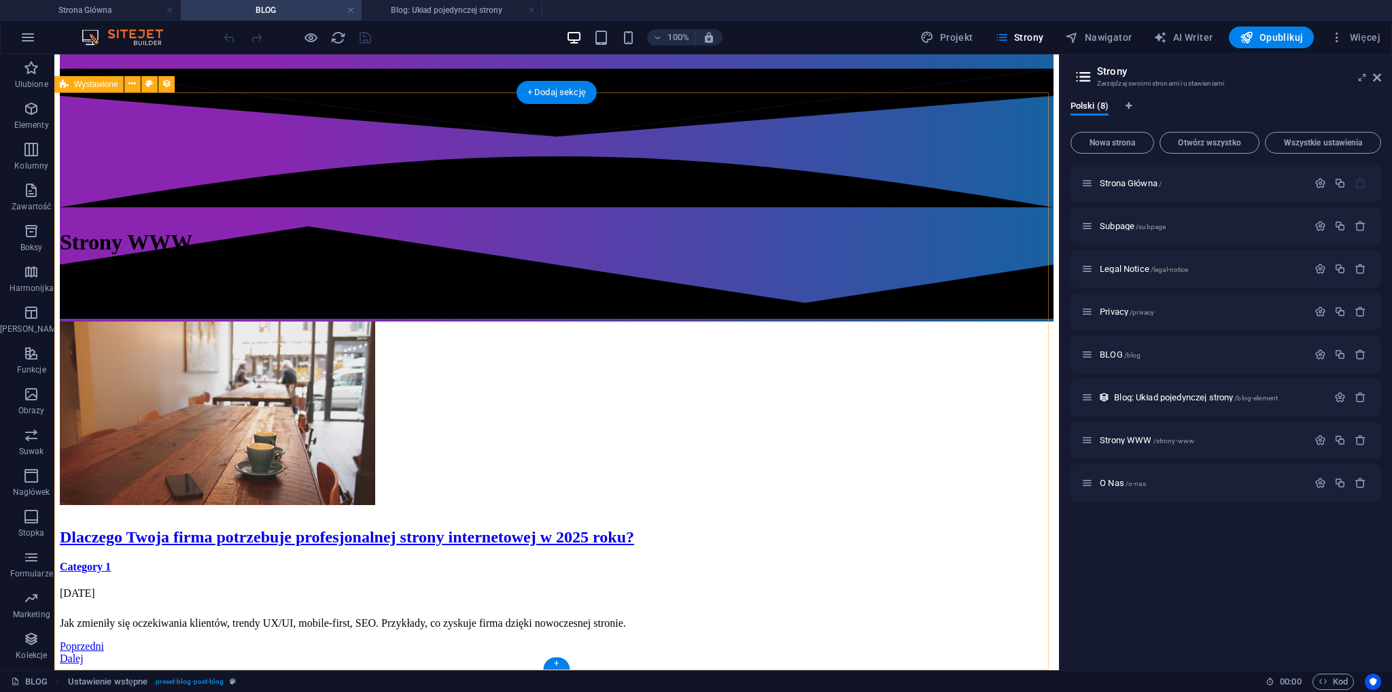
click at [753, 349] on div "Dlaczego Twoja firma potrzebuje profesjonalnej strony internetowej w 2025 roku?…" at bounding box center [557, 493] width 994 height 343
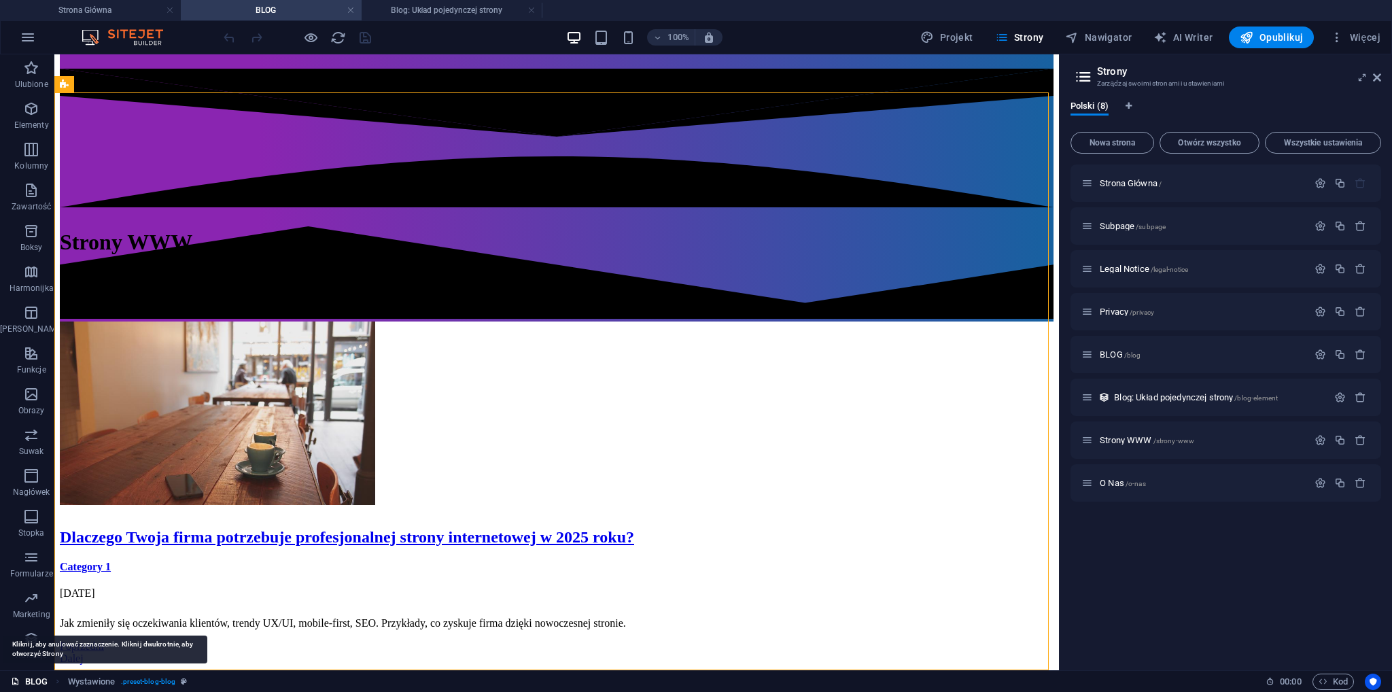
click at [35, 683] on link "BLOG" at bounding box center [29, 682] width 37 height 16
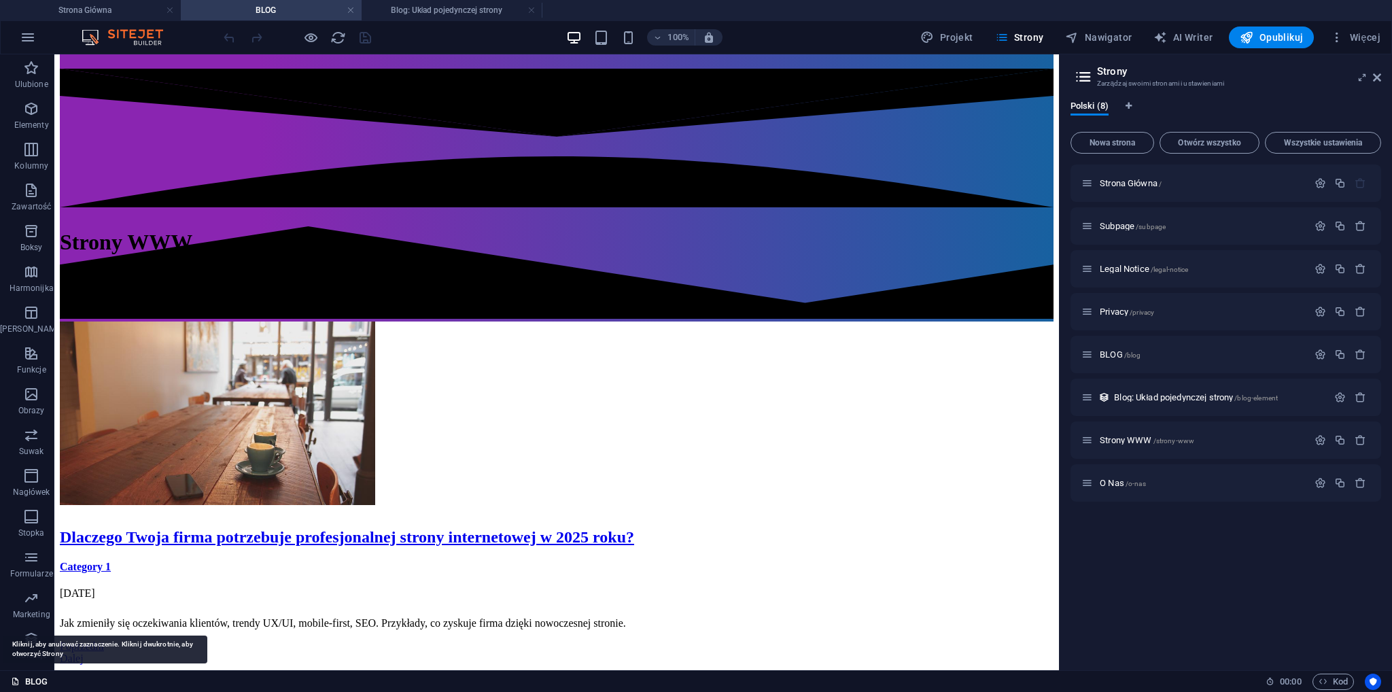
click at [35, 683] on link "BLOG" at bounding box center [29, 682] width 37 height 16
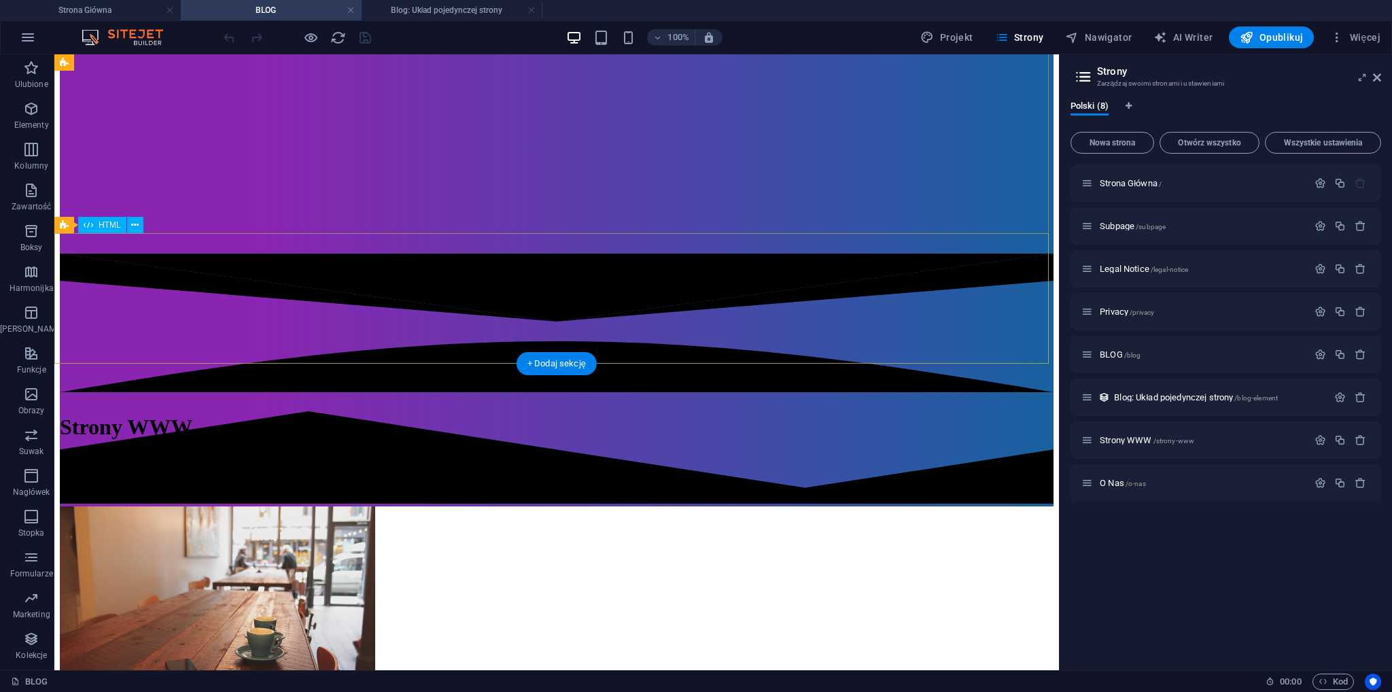
scroll to position [244, 0]
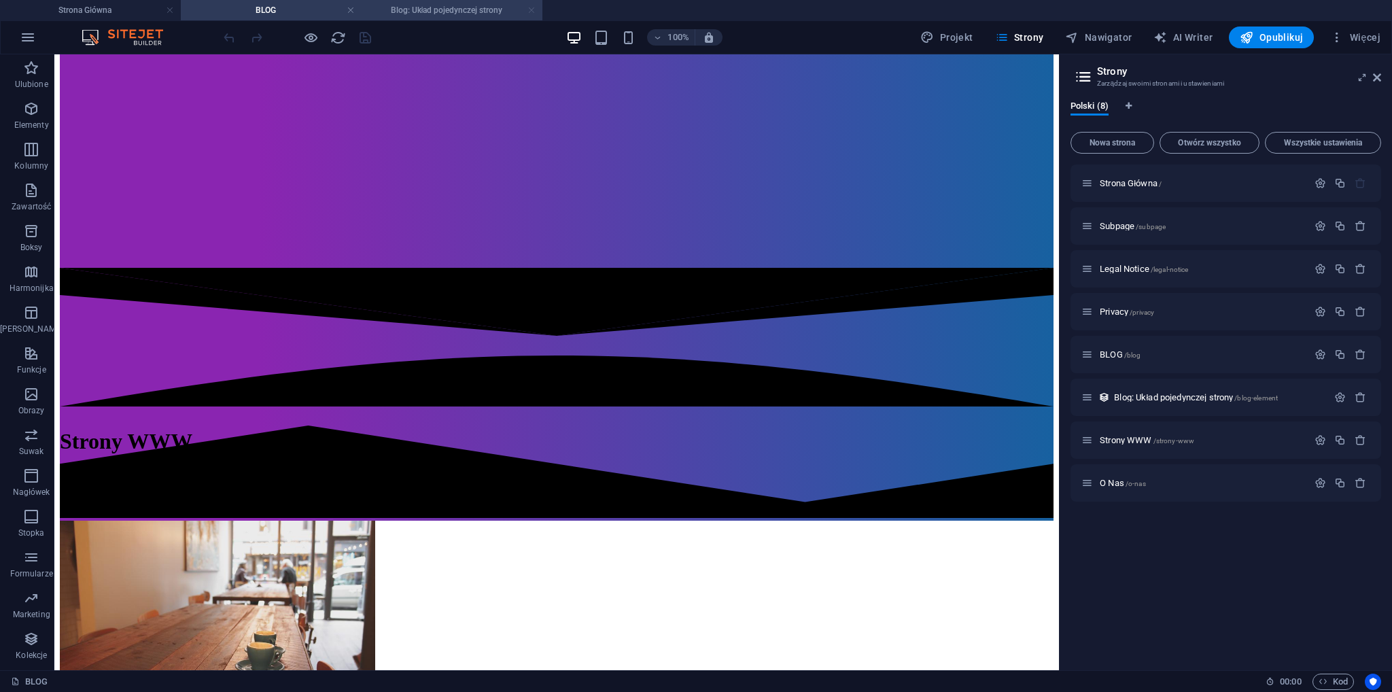
click at [533, 12] on link at bounding box center [532, 10] width 8 height 13
click at [68, 10] on h4 "Strona Główna" at bounding box center [90, 10] width 181 height 15
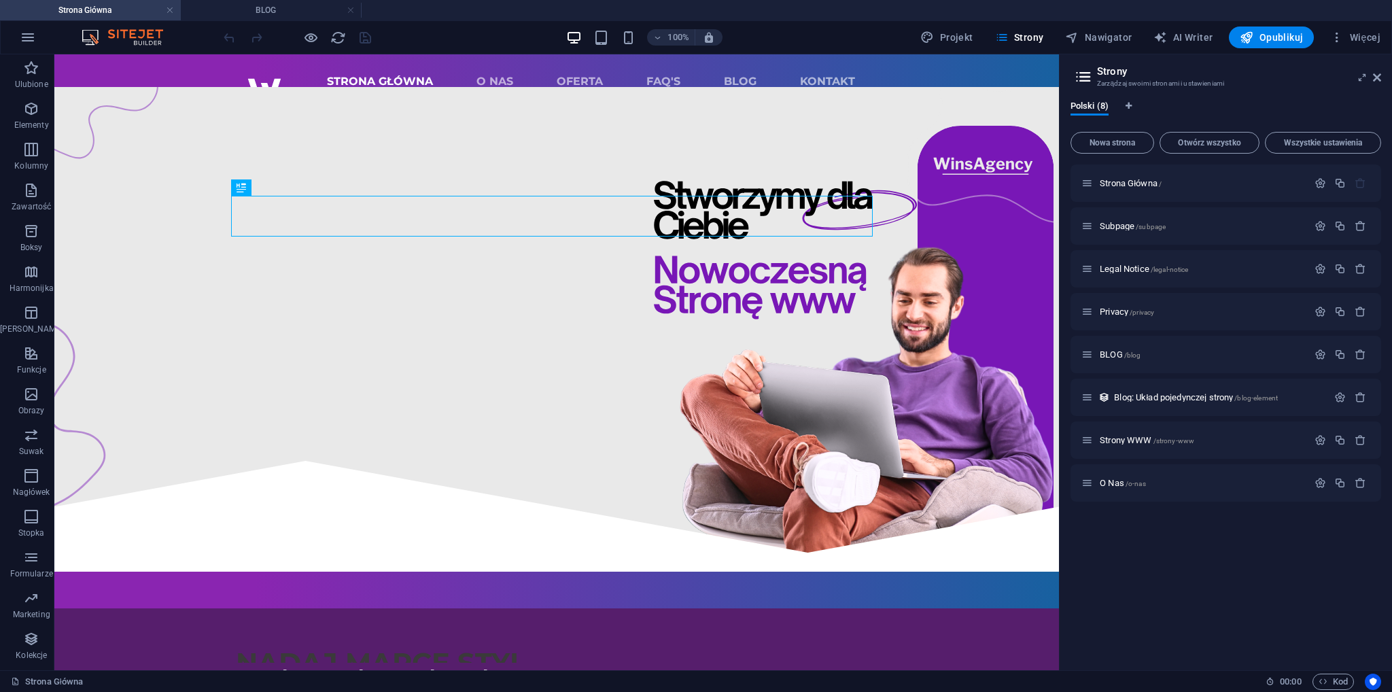
scroll to position [0, 0]
click at [244, 9] on h4 "BLOG" at bounding box center [271, 10] width 181 height 15
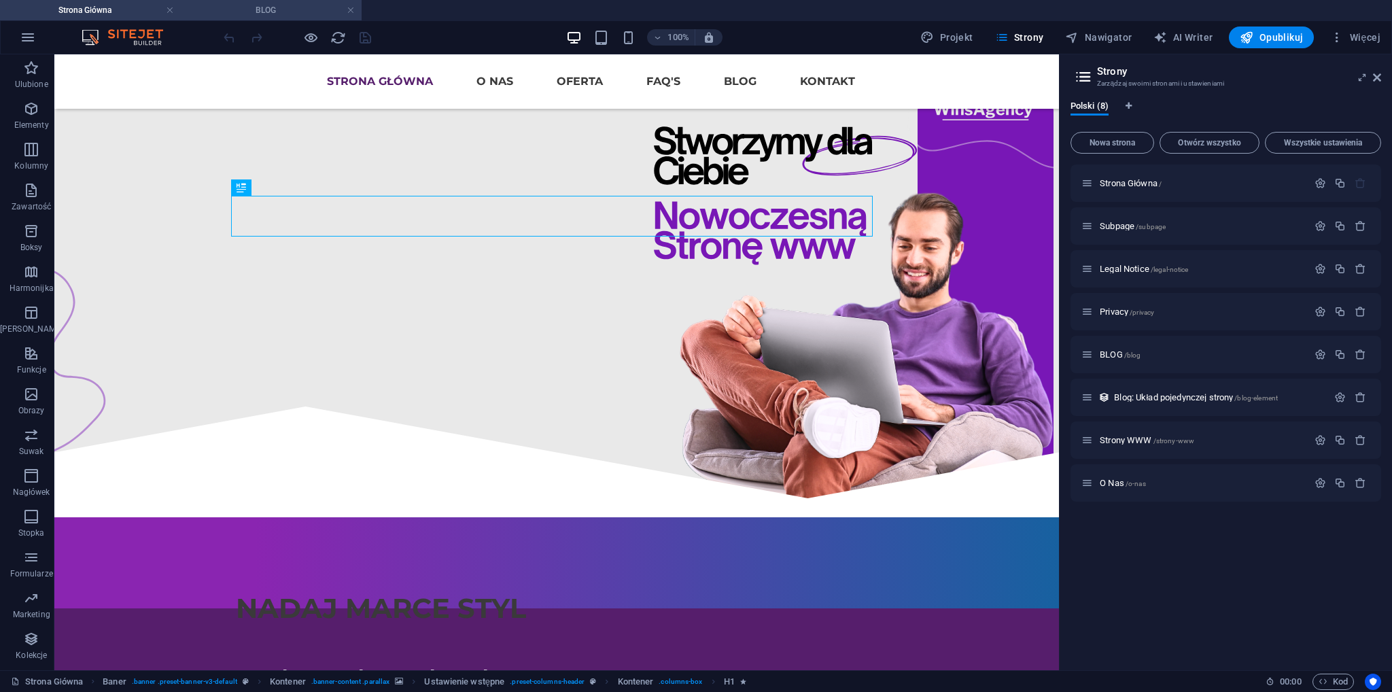
scroll to position [244, 0]
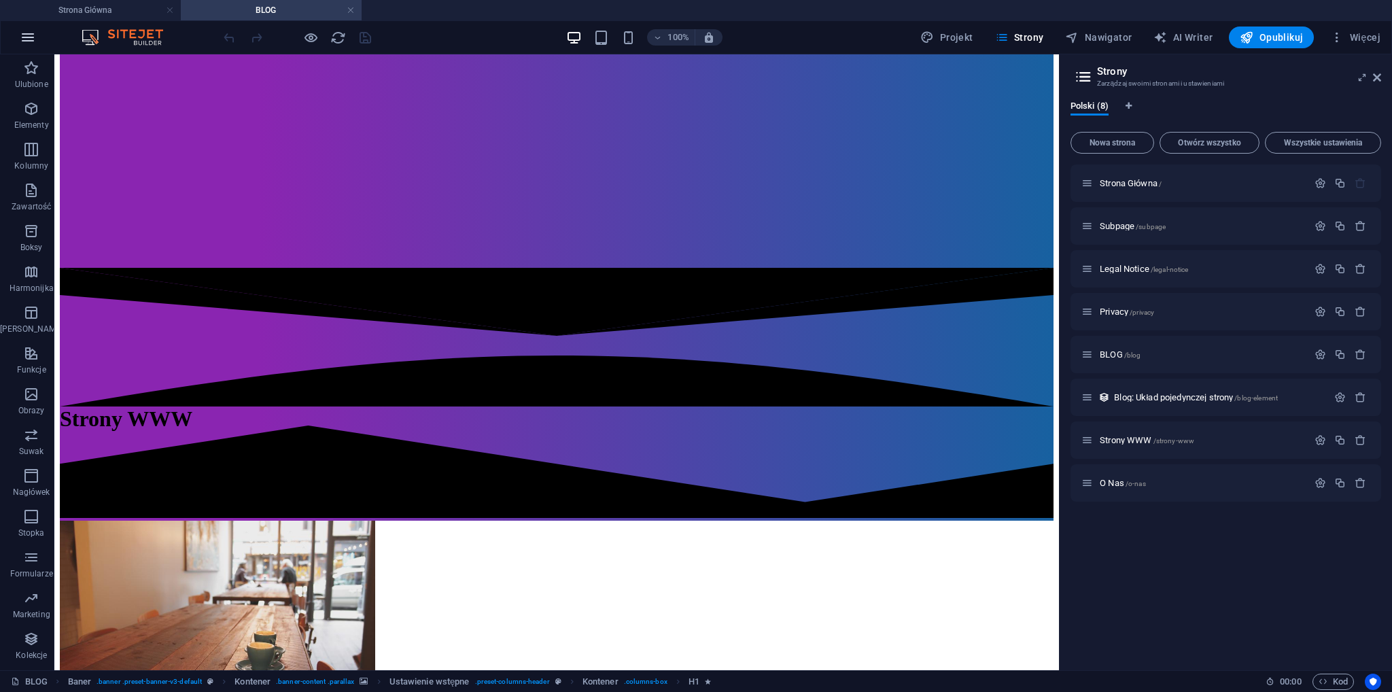
click at [12, 34] on button "button" at bounding box center [28, 37] width 33 height 33
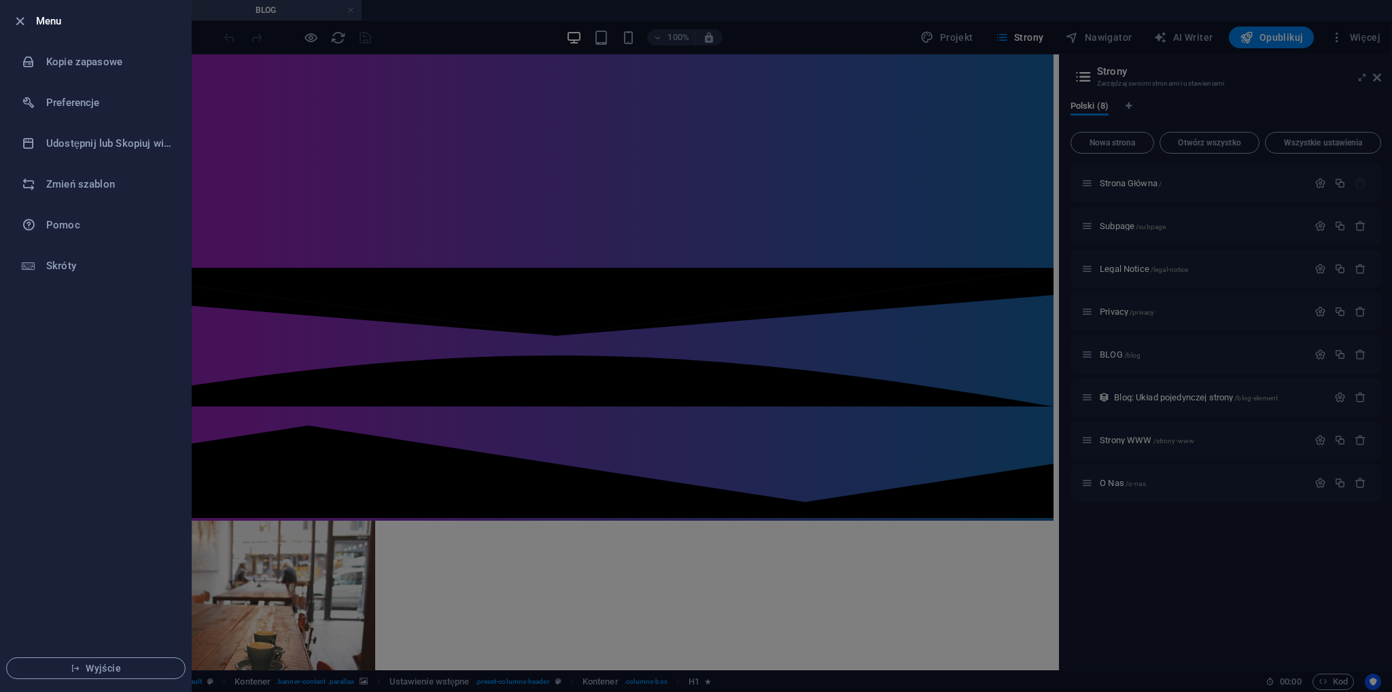
click at [253, 264] on div at bounding box center [696, 346] width 1392 height 692
